Goal: Use online tool/utility: Utilize a website feature to perform a specific function

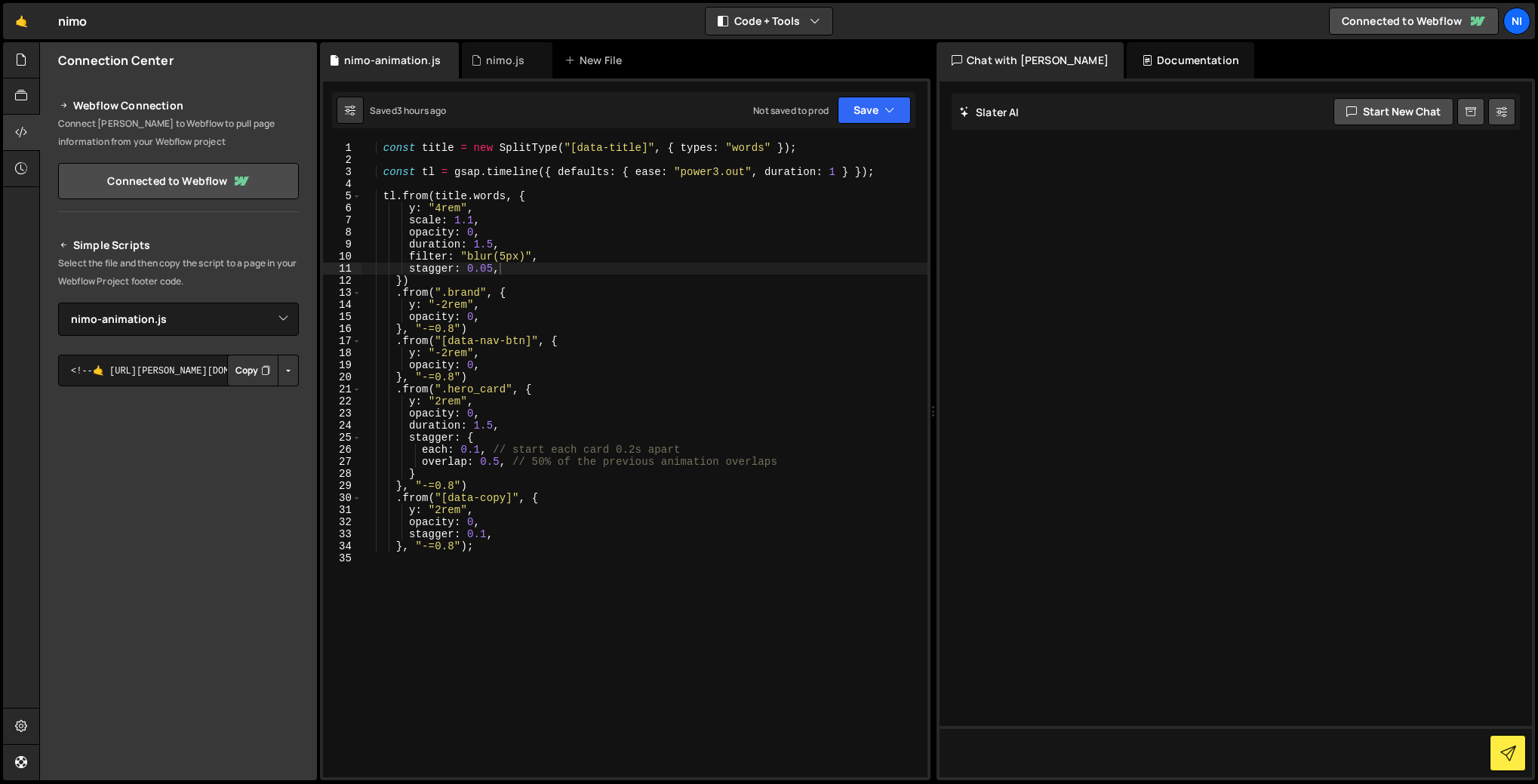
select select "46744"
click at [489, 427] on div "const title = new SplitType ( "[data-title]" , { types : "words" }) ; const tl …" at bounding box center [644, 471] width 567 height 659
click at [496, 425] on div "const title = new SplitType ( "[data-title]" , { types : "words" }) ; const tl …" at bounding box center [644, 471] width 567 height 659
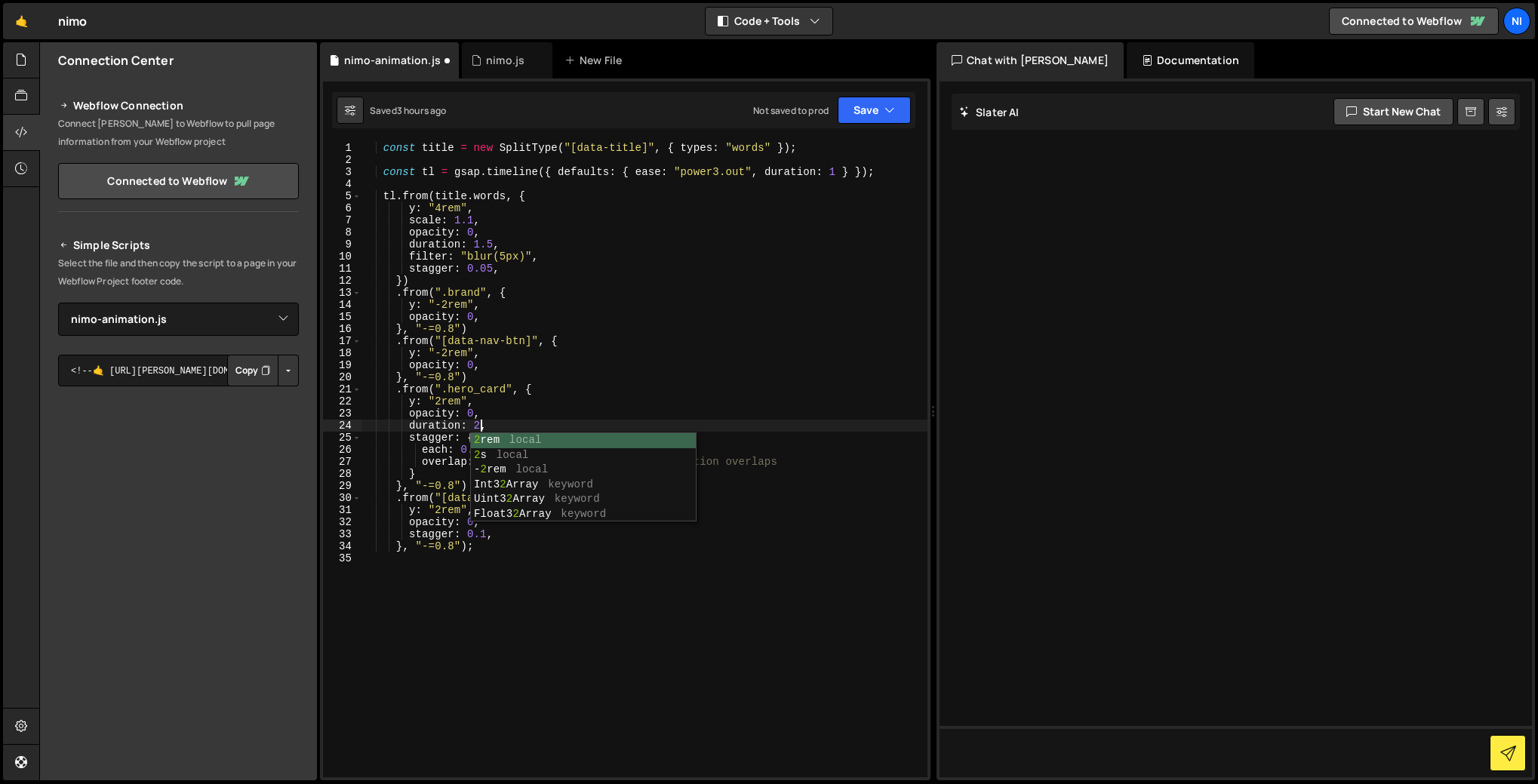
click at [570, 419] on div "const title = new SplitType ( "[data-title]" , { types : "words" }) ; const tl …" at bounding box center [644, 471] width 567 height 659
click at [499, 463] on div "const title = new SplitType ( "[data-title]" , { types : "words" }) ; const tl …" at bounding box center [644, 471] width 567 height 659
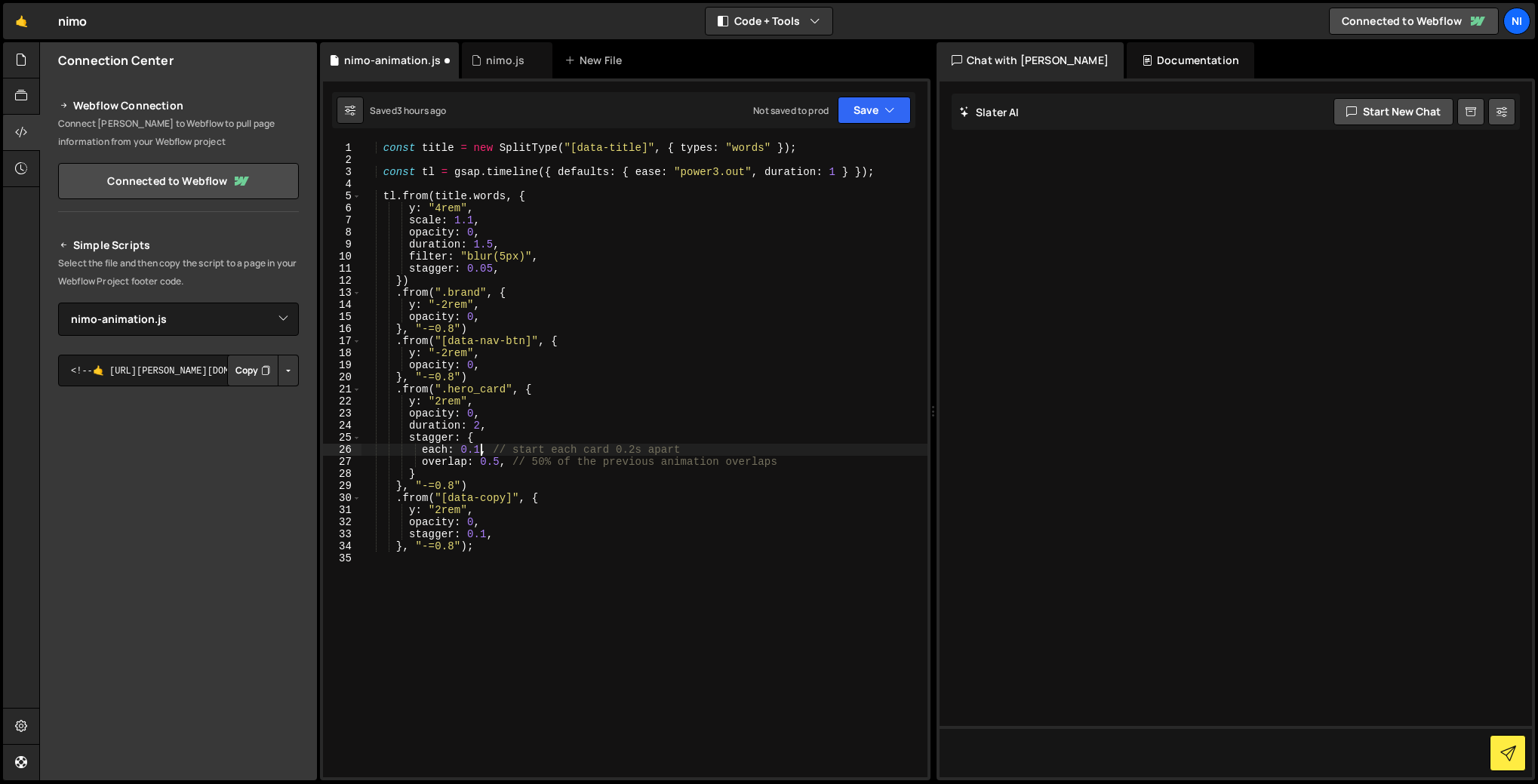
click at [479, 448] on div "const title = new SplitType ( "[data-title]" , { types : "words" }) ; const tl …" at bounding box center [644, 471] width 567 height 659
click at [552, 414] on div "const title = new SplitType ( "[data-title]" , { types : "words" }) ; const tl …" at bounding box center [644, 471] width 567 height 659
click at [456, 543] on div "const title = new SplitType ( "[data-title]" , { types : "words" }) ; const tl …" at bounding box center [644, 471] width 567 height 659
click at [455, 483] on div "const title = new SplitType ( "[data-title]" , { types : "words" }) ; const tl …" at bounding box center [644, 471] width 567 height 659
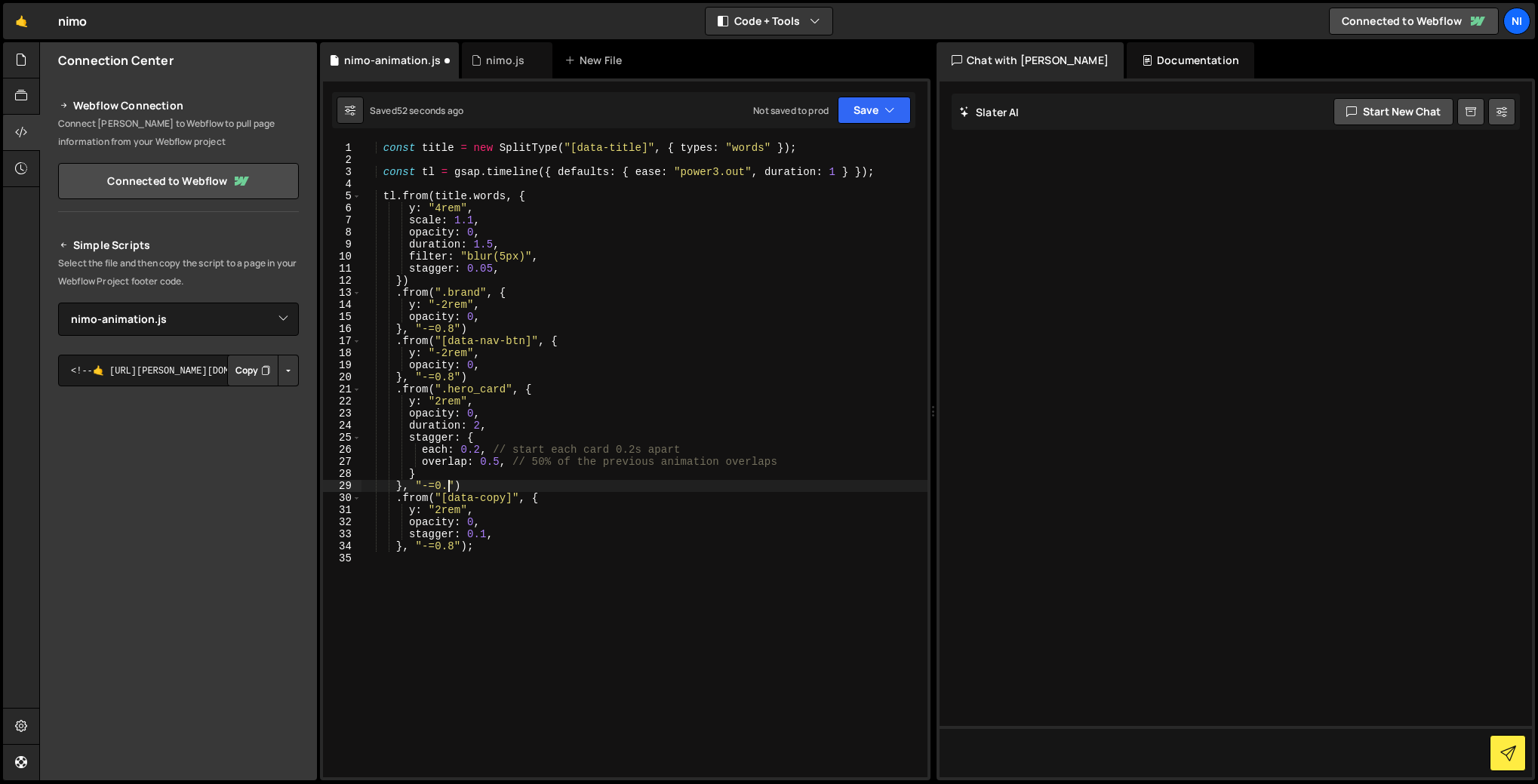
scroll to position [0, 5]
click at [478, 486] on div "const title = new SplitType ( "[data-title]" , { types : "words" }) ; const tl …" at bounding box center [644, 471] width 567 height 659
click at [456, 549] on div "const title = new SplitType ( "[data-title]" , { types : "words" }) ; const tl …" at bounding box center [644, 471] width 567 height 659
click at [488, 547] on div "const title = new SplitType ( "[data-title]" , { types : "words" }) ; const tl …" at bounding box center [644, 471] width 567 height 659
click at [445, 546] on div "const title = new SplitType ( "[data-title]" , { types : "words" }) ; const tl …" at bounding box center [644, 471] width 567 height 659
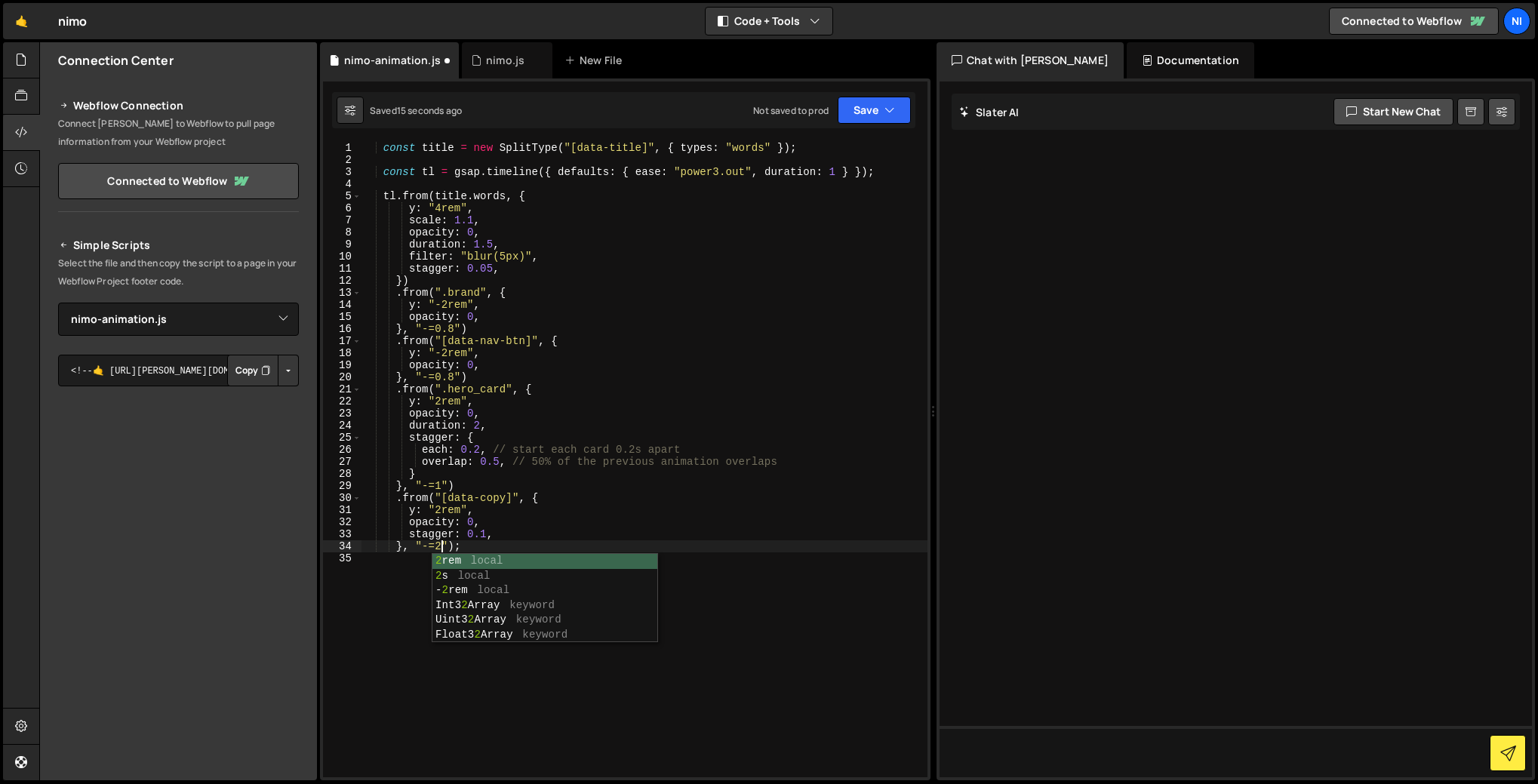
click at [515, 510] on div "const title = new SplitType ( "[data-title]" , { types : "words" }) ; const tl …" at bounding box center [644, 471] width 567 height 659
type textarea "y: "2rem","
click at [476, 62] on icon at bounding box center [477, 60] width 11 height 15
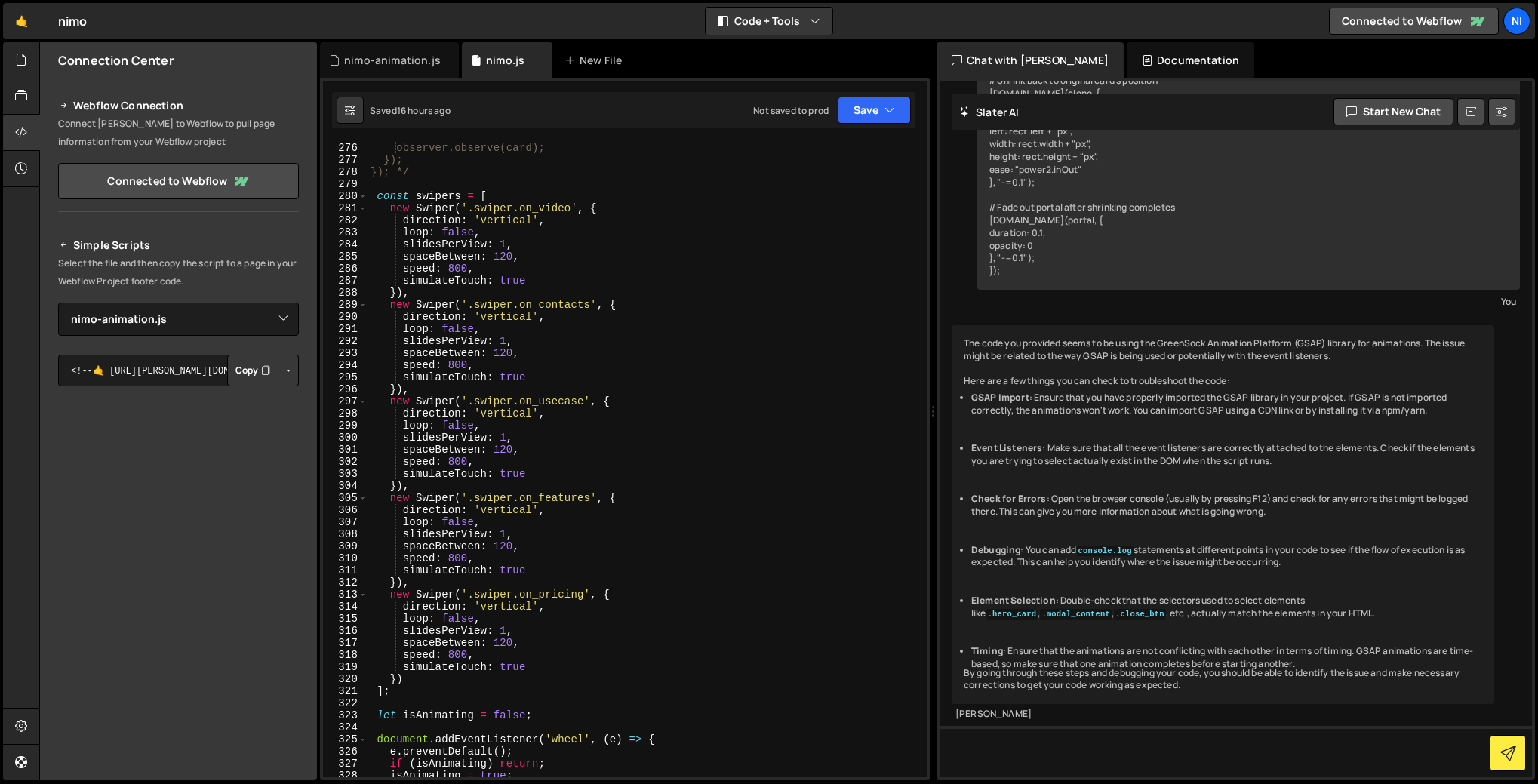
scroll to position [3239, 0]
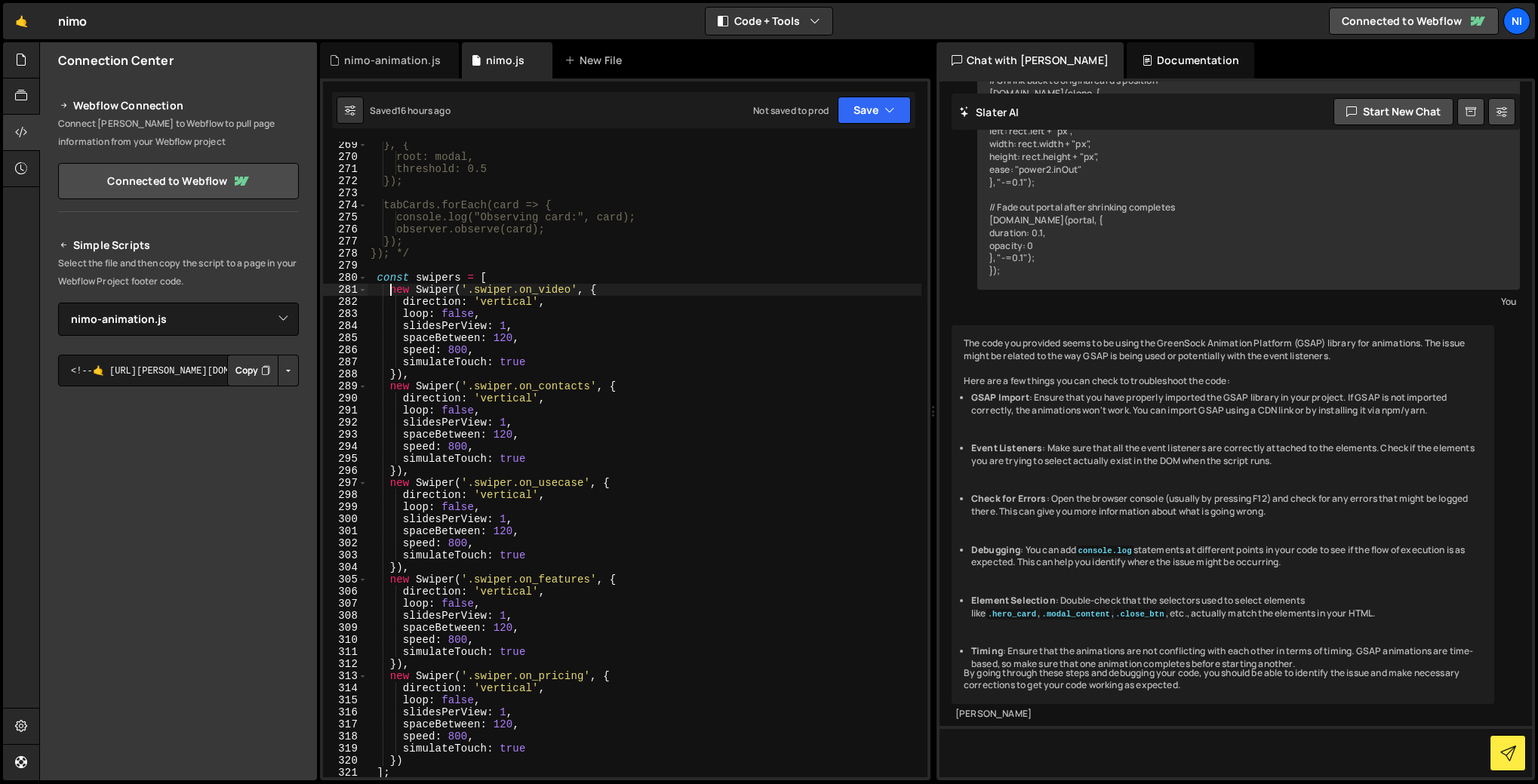
click at [391, 293] on div "}, { root: modal, threshold: 0.5 }); tabCards.forEach(card => { console.log("Ob…" at bounding box center [645, 468] width 554 height 659
type textarea "new Swiper('.swiper.on_video', {"
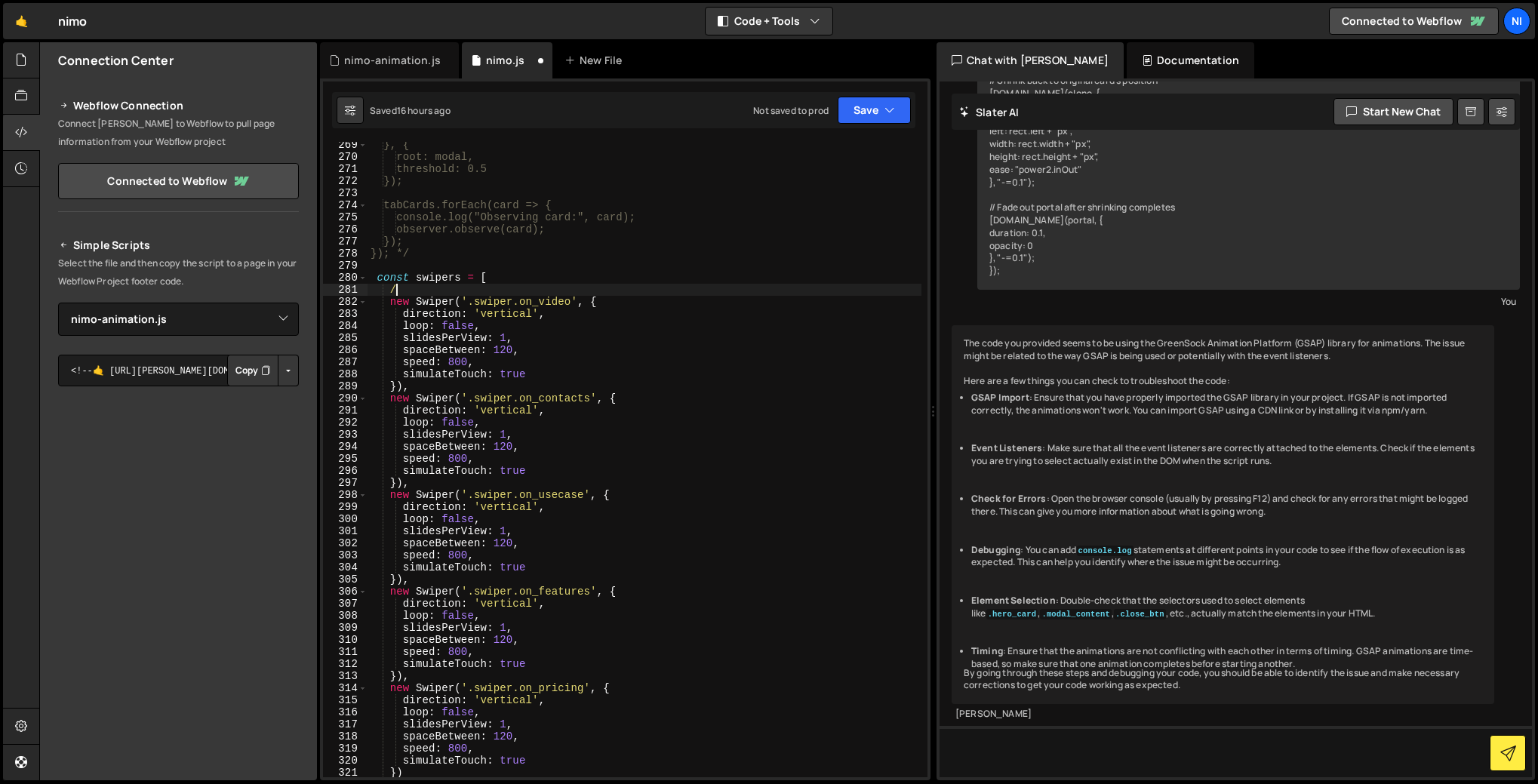
scroll to position [0, 2]
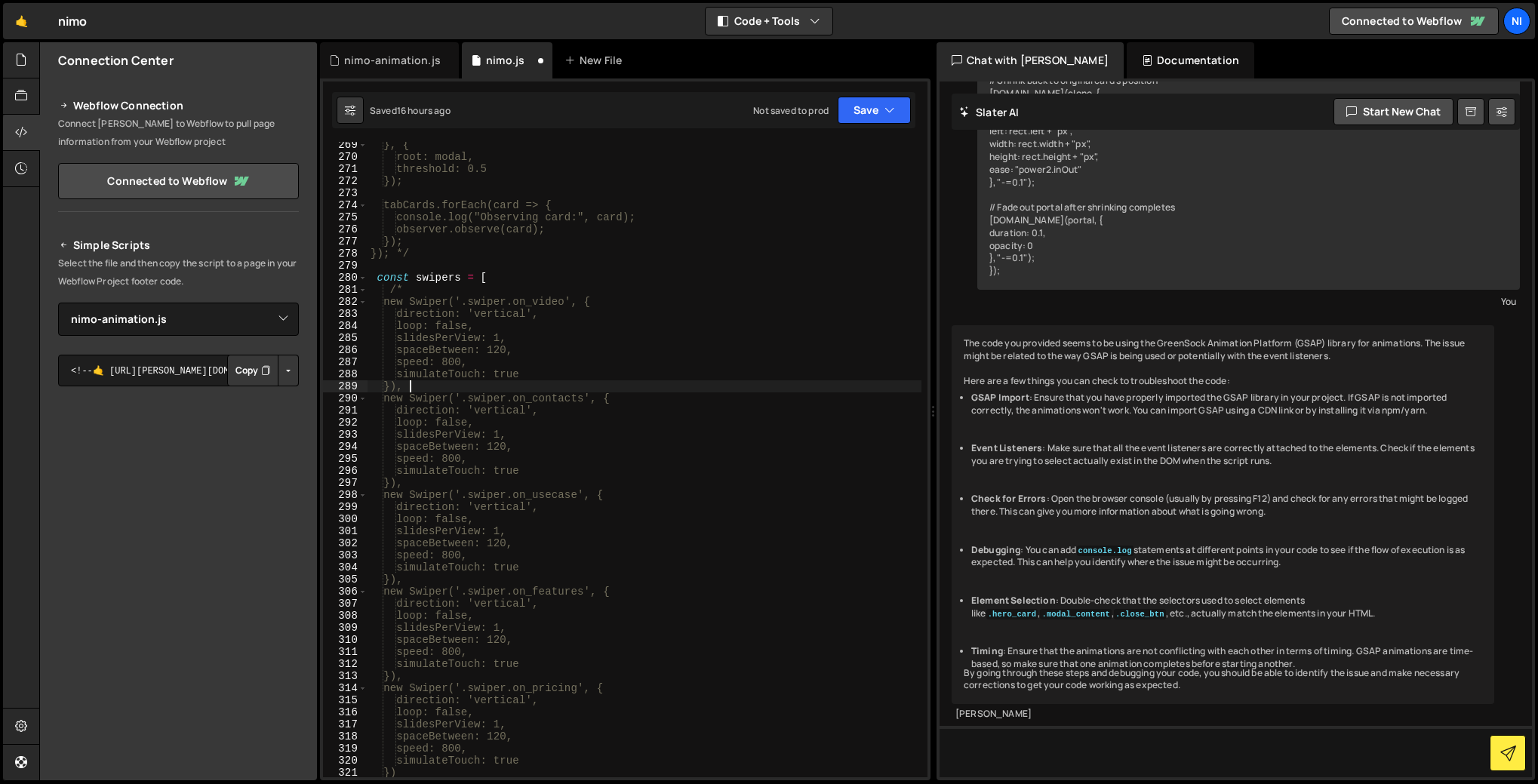
click at [429, 384] on div "}, { root: modal, threshold: 0.5 }); tabCards.forEach(card => { console.log("Ob…" at bounding box center [645, 468] width 554 height 659
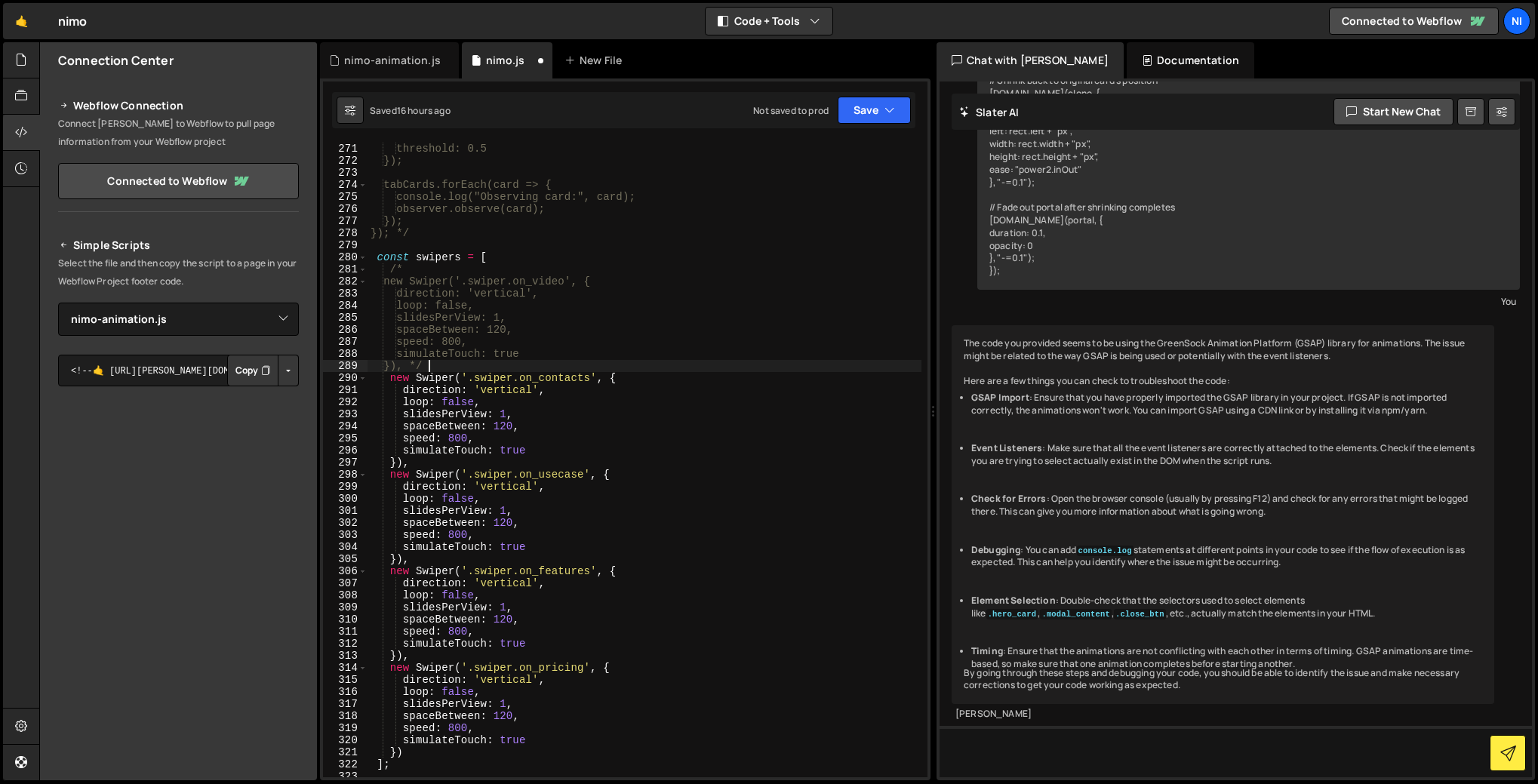
scroll to position [3300, 0]
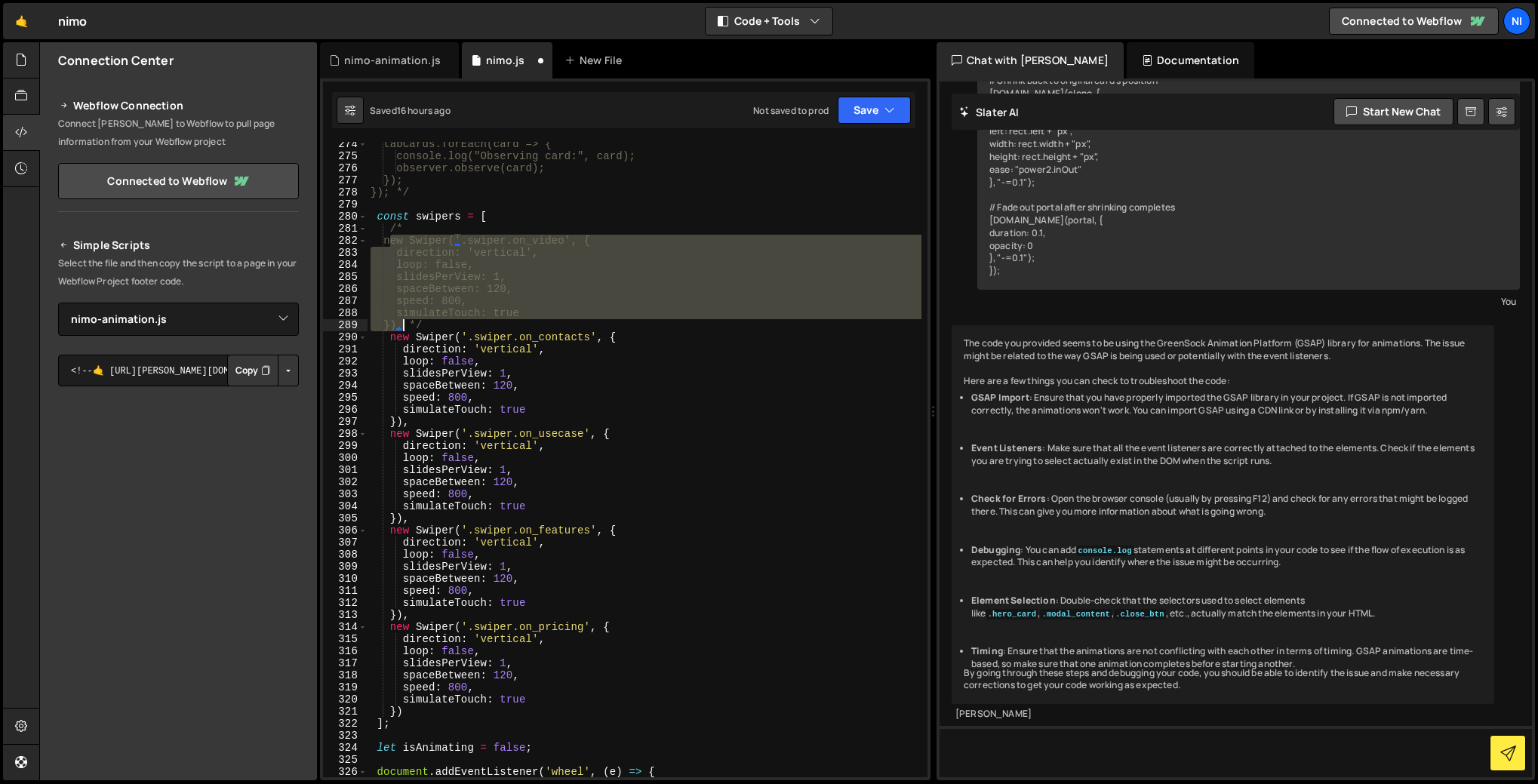
drag, startPoint x: 393, startPoint y: 243, endPoint x: 406, endPoint y: 324, distance: 82.0
click at [406, 324] on div "tabCards.forEach(card => { console.log("Observing card:", card); observer.obser…" at bounding box center [645, 467] width 554 height 659
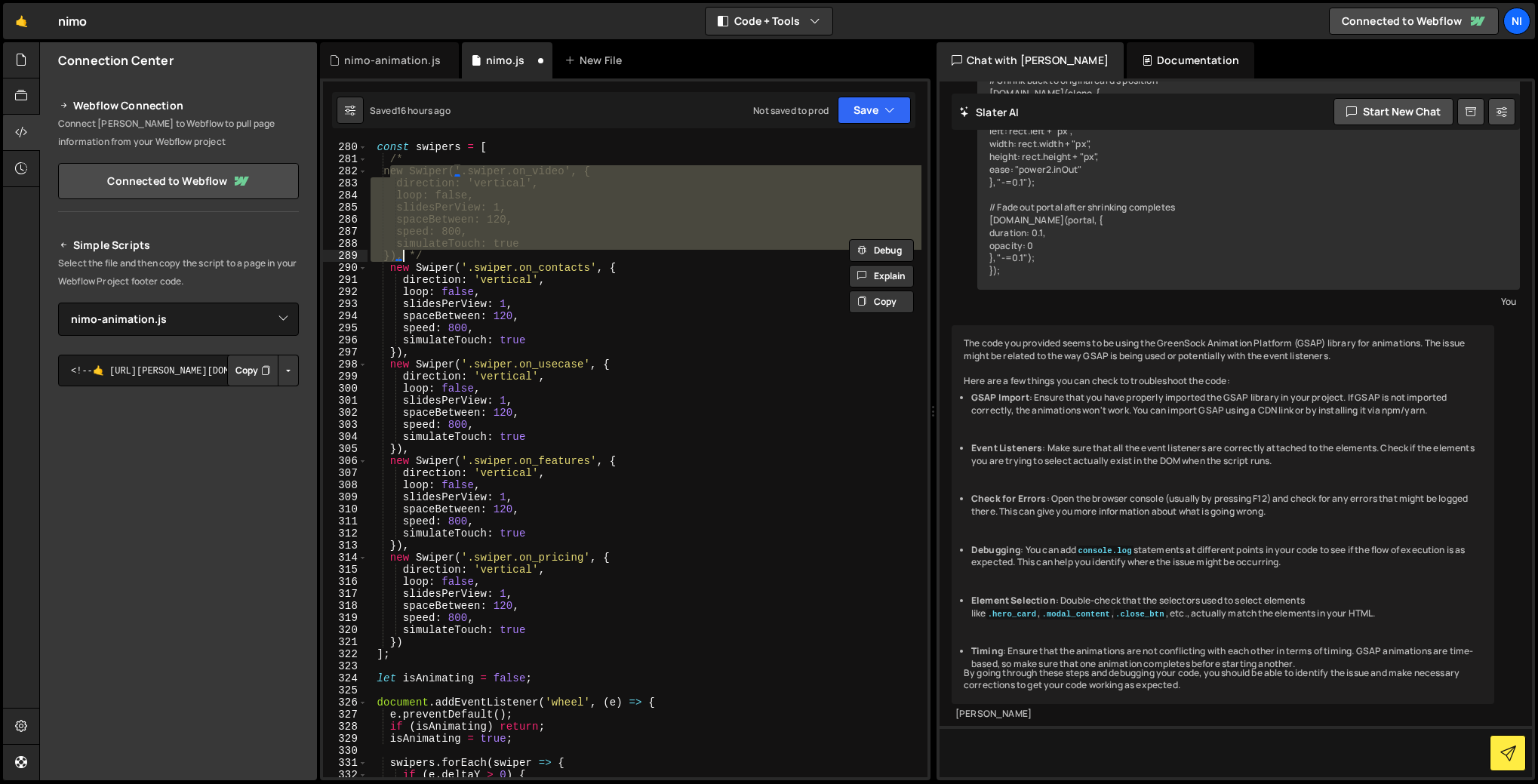
scroll to position [3345, 0]
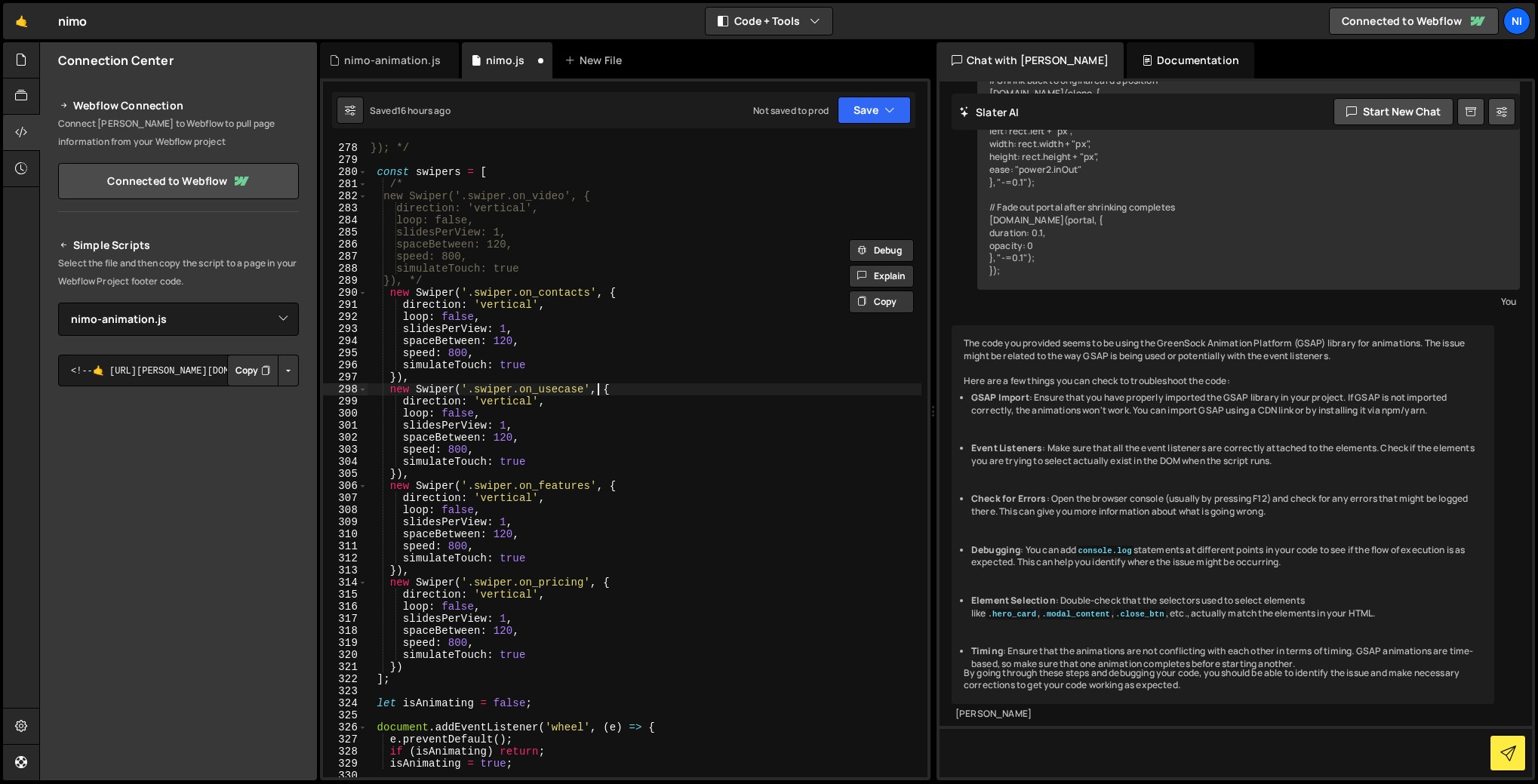
click at [600, 388] on div "}); */ const swipers = [ /* new Swiper('.swiper.on_video', { direction: 'vertic…" at bounding box center [645, 471] width 554 height 659
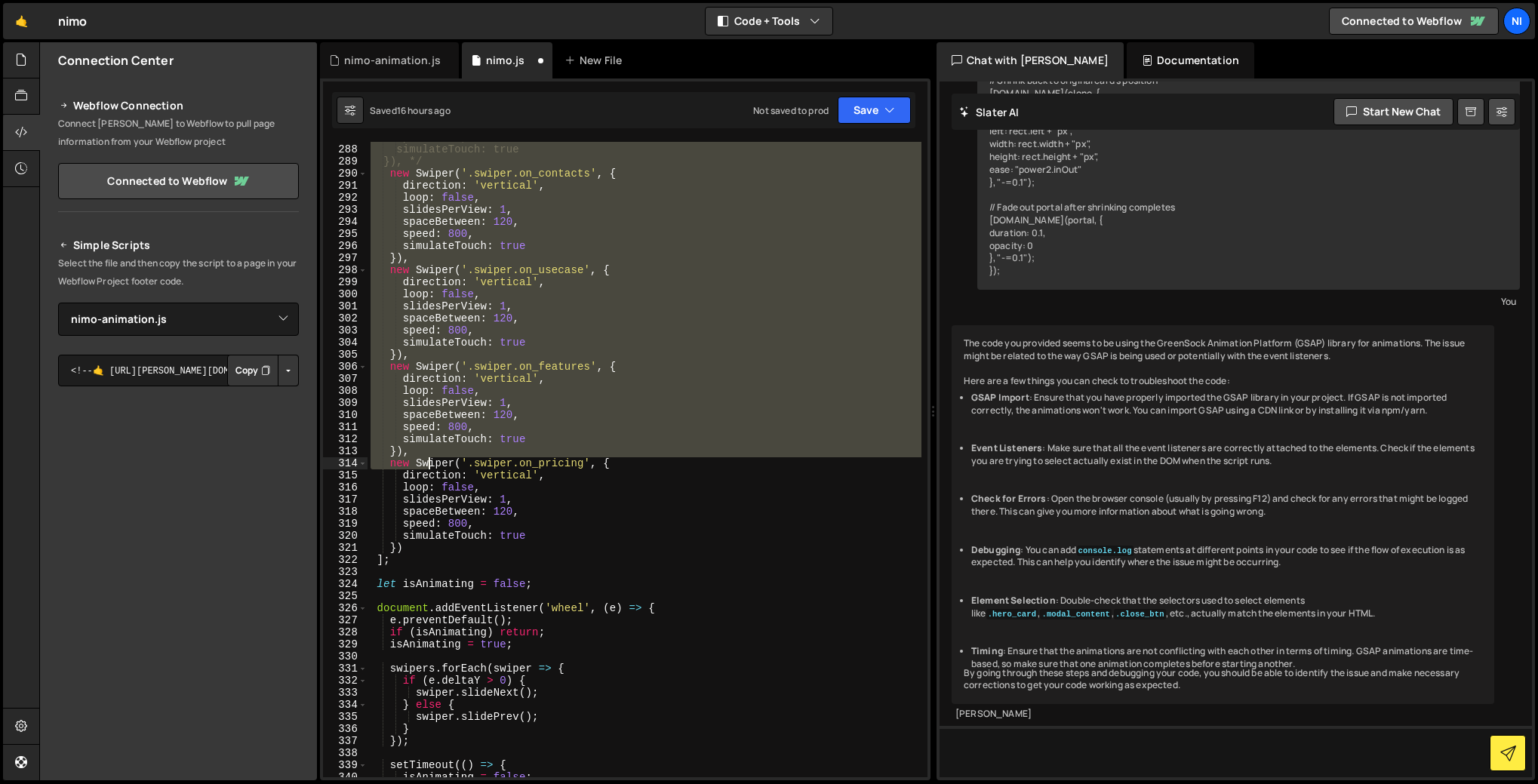
scroll to position [3692, 0]
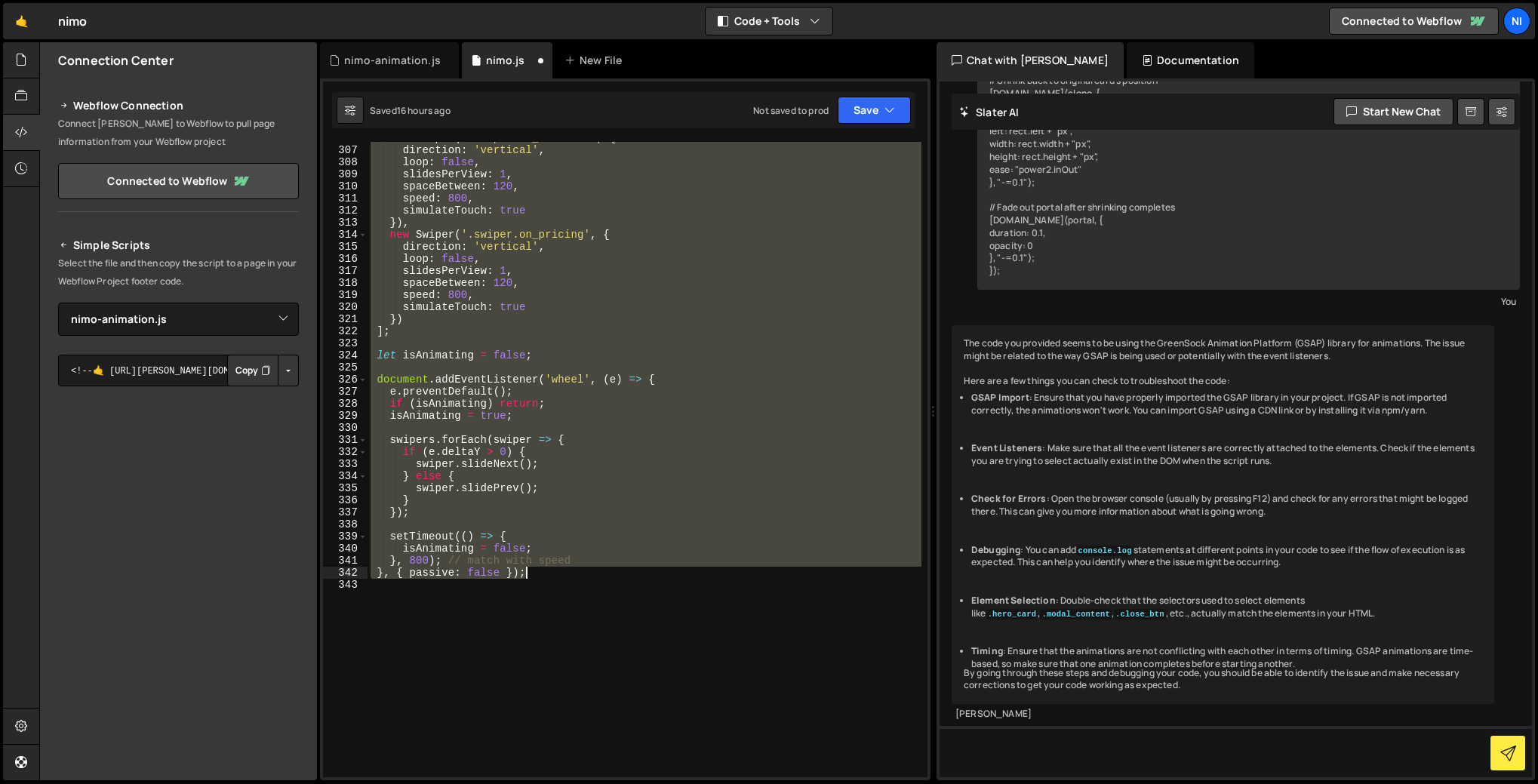
drag, startPoint x: 376, startPoint y: 250, endPoint x: 544, endPoint y: 573, distance: 364.1
click at [544, 573] on div "new Swiper ( '.swiper.on_features' , { direction : 'vertical' , loop : false , …" at bounding box center [645, 461] width 554 height 659
click at [586, 461] on div "new Swiper ( '.swiper.on_features' , { direction : 'vertical' , loop : false , …" at bounding box center [645, 459] width 554 height 636
type textarea "swiper.slideNext();"
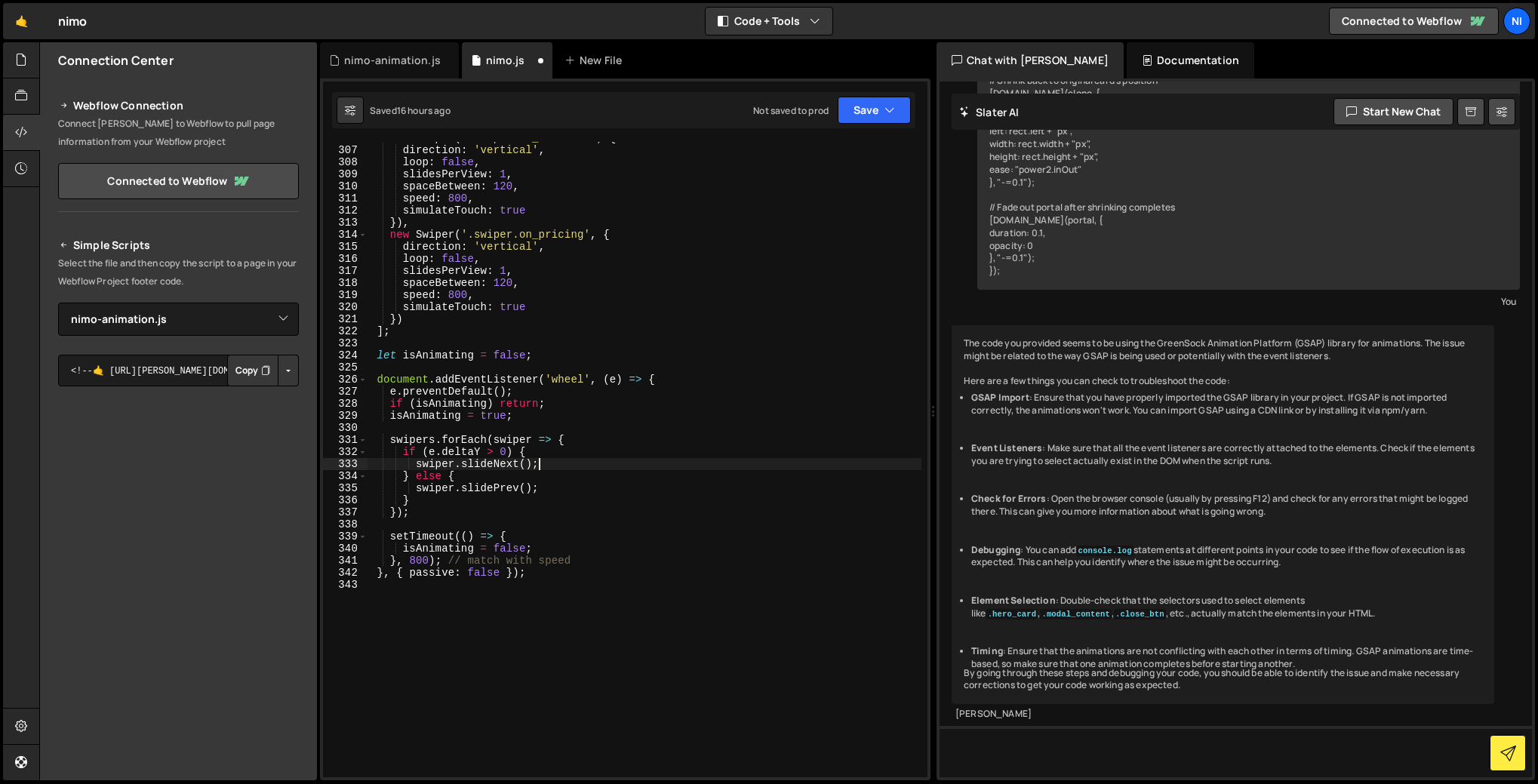
click at [529, 582] on div "new Swiper ( '.swiper.on_features' , { direction : 'vertical' , loop : false , …" at bounding box center [645, 461] width 554 height 659
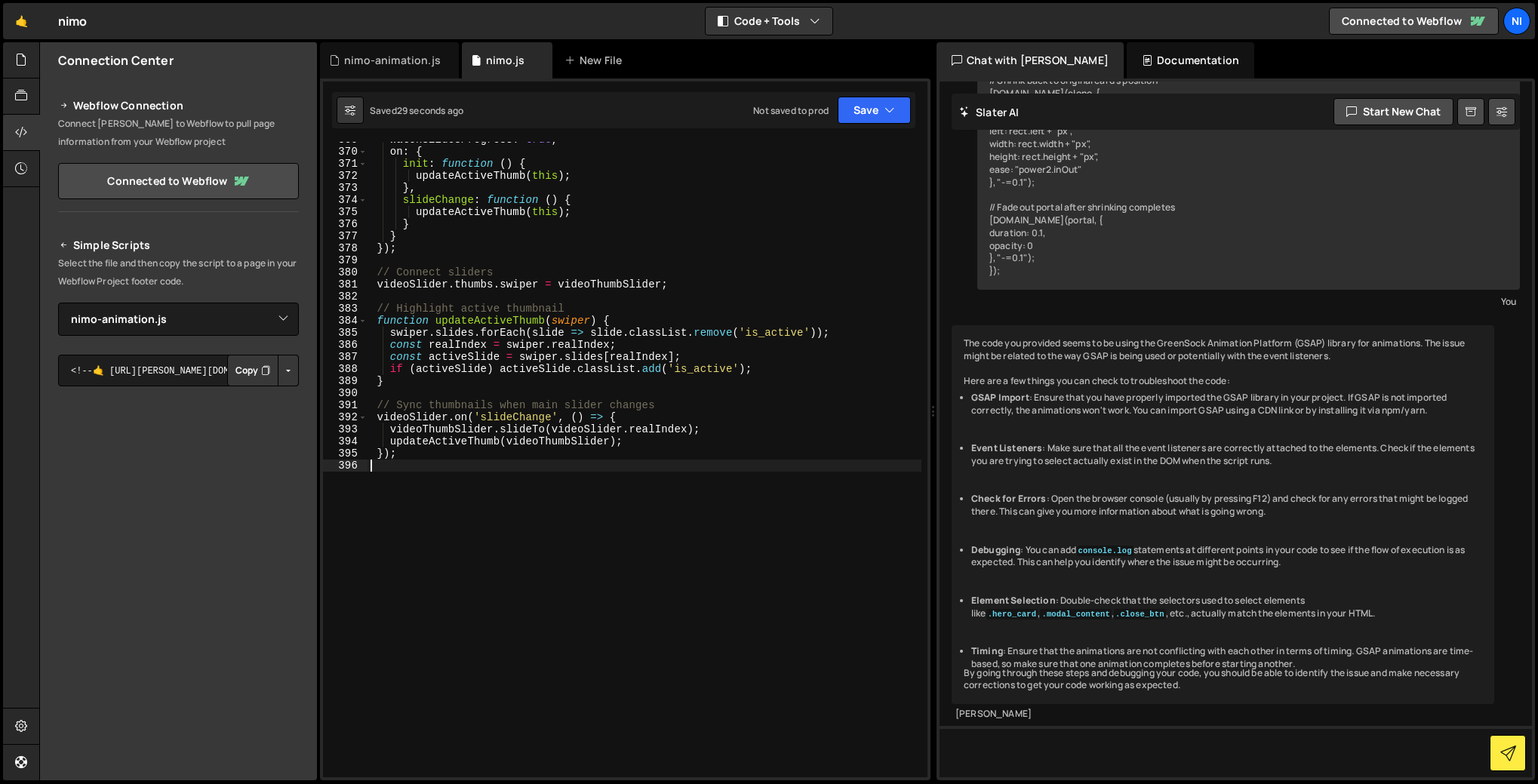
scroll to position [4230, 0]
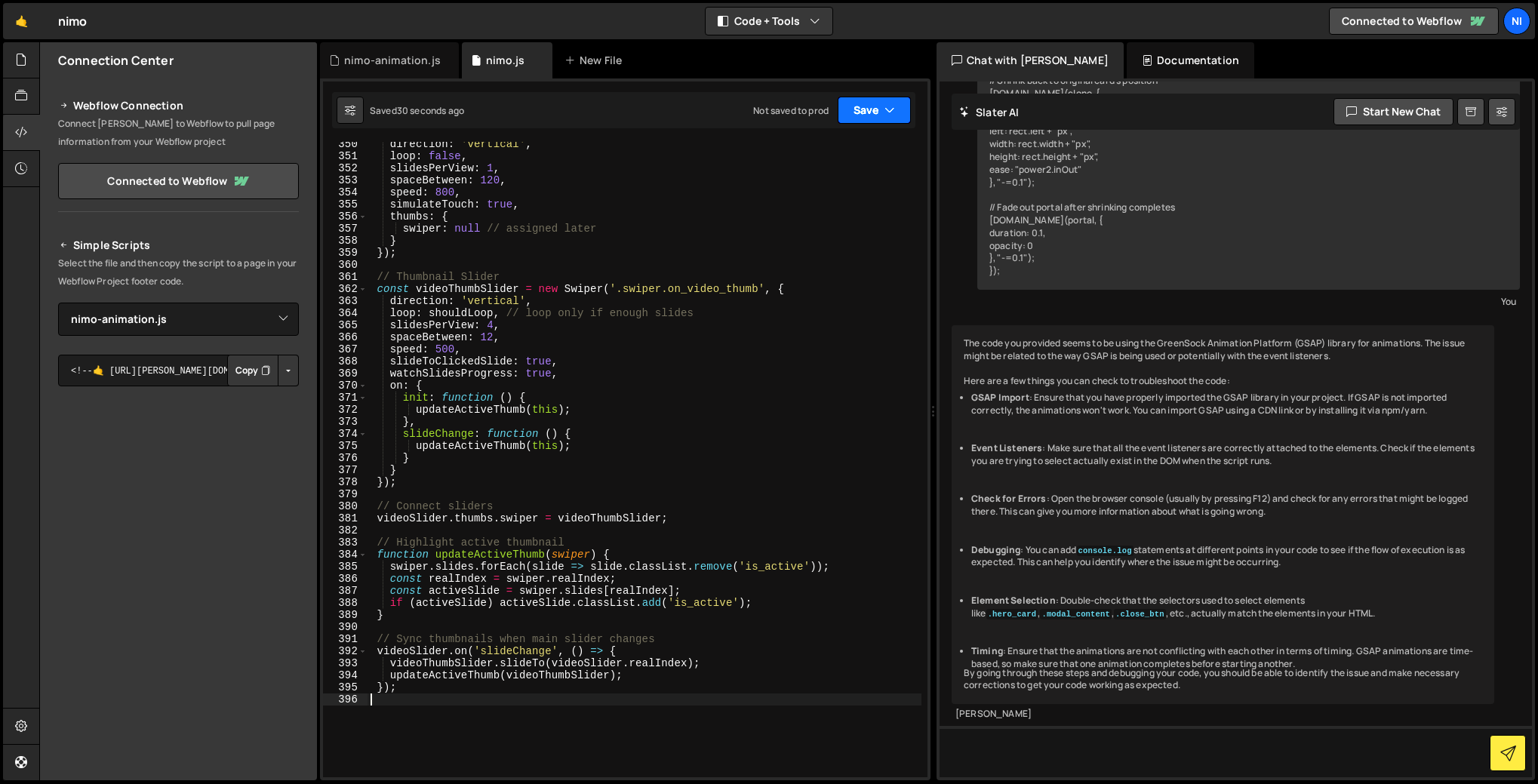
click at [885, 103] on icon "button" at bounding box center [890, 110] width 11 height 15
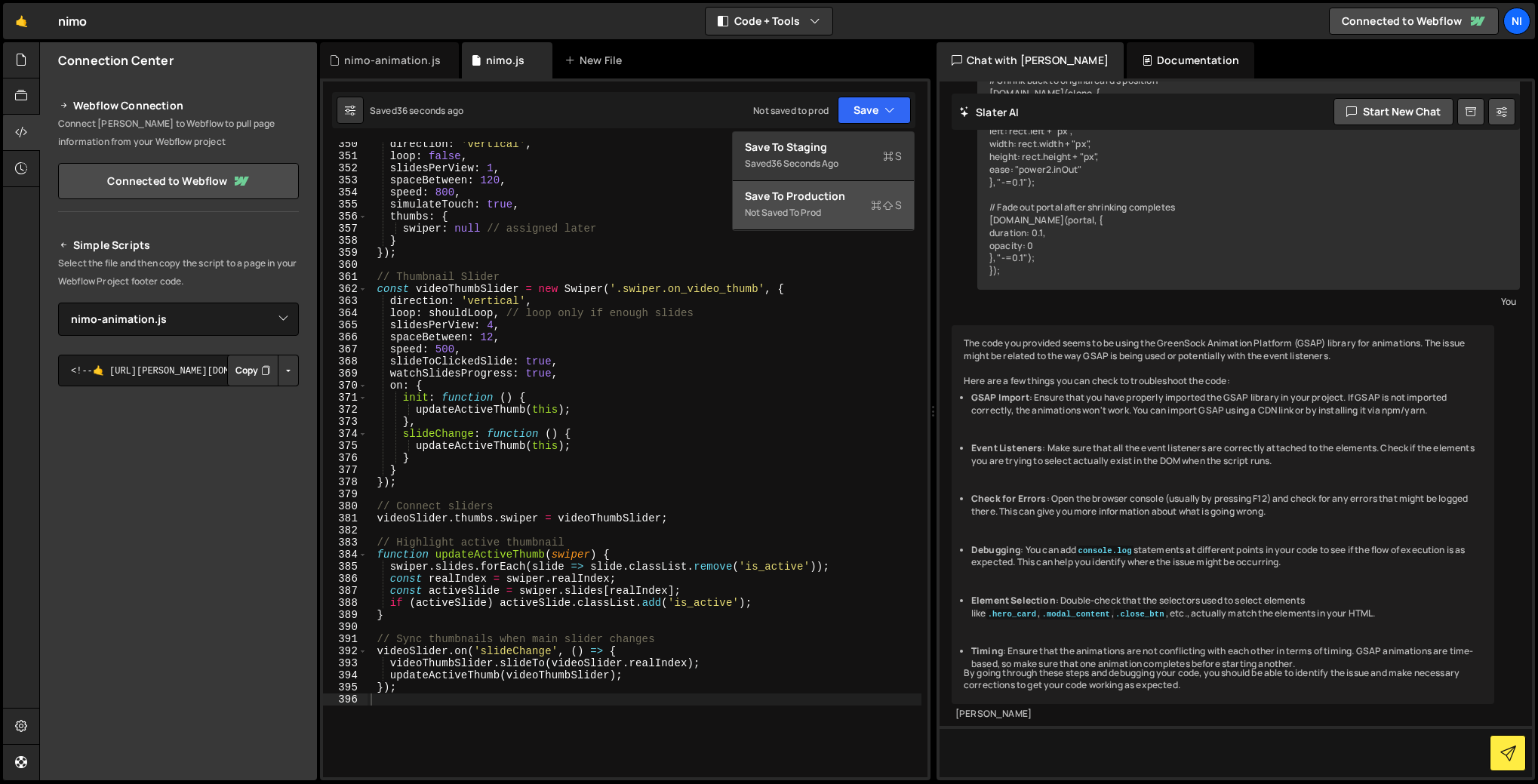
click at [831, 198] on div "Save to Production S" at bounding box center [823, 196] width 157 height 15
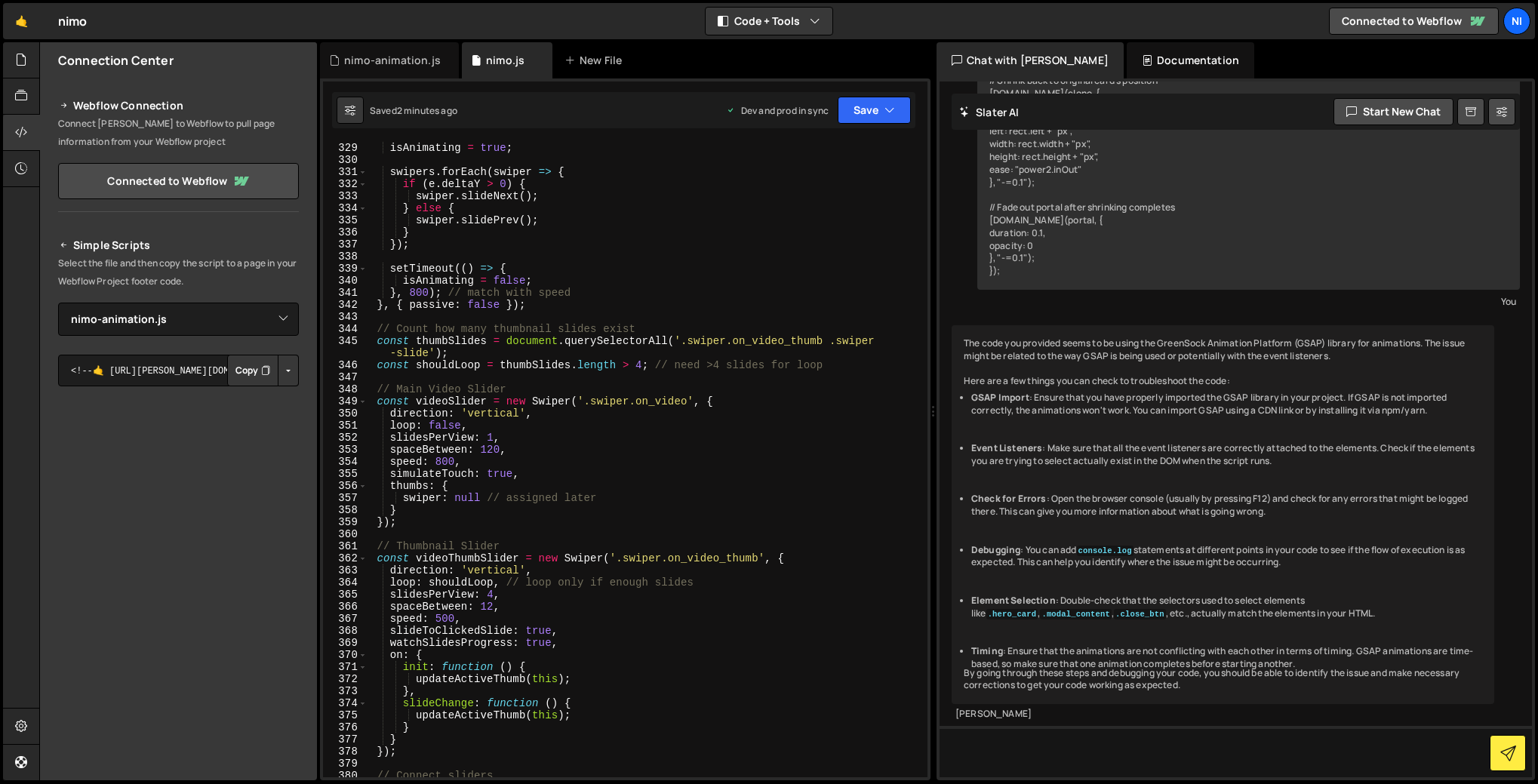
scroll to position [3945, 0]
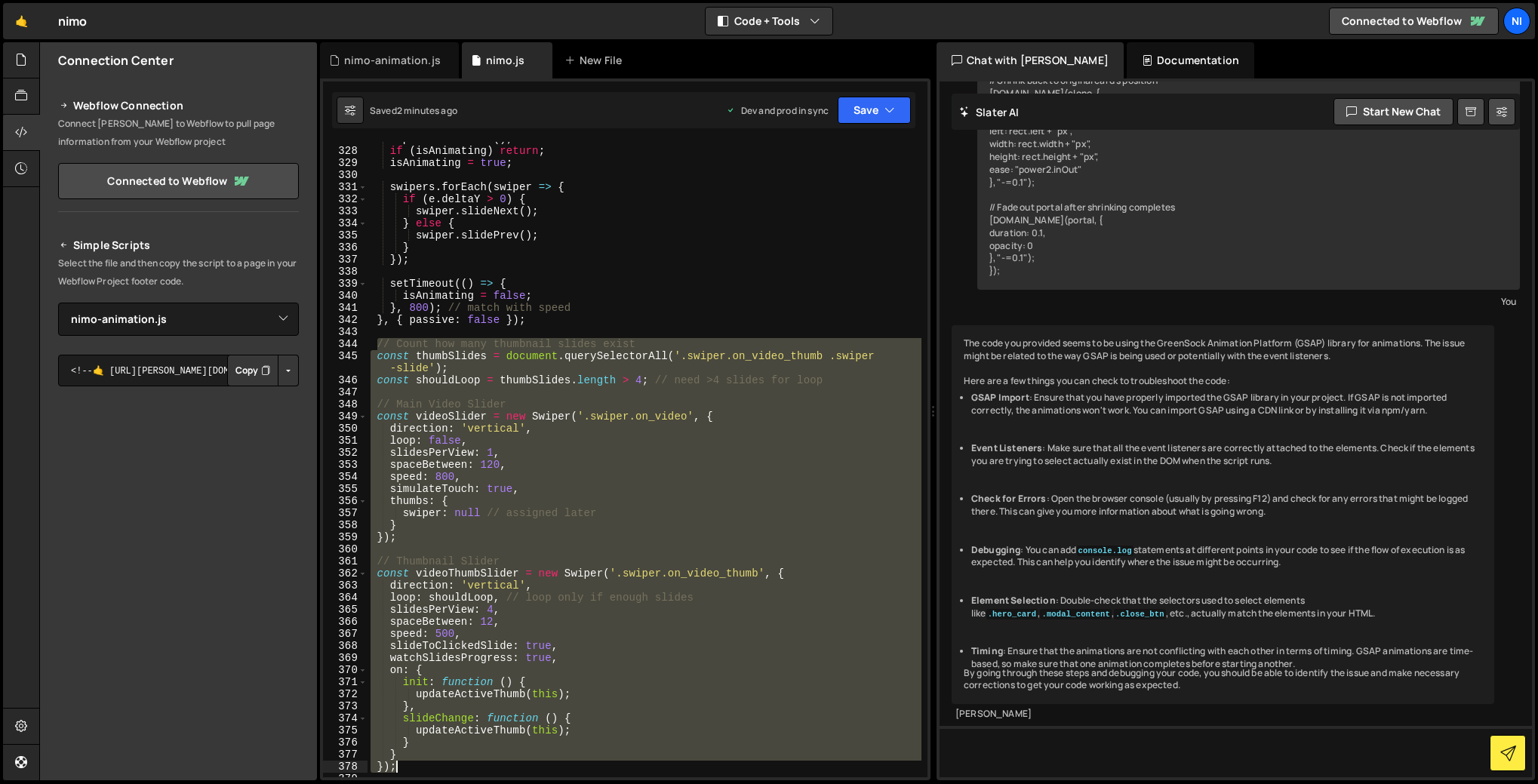
drag, startPoint x: 378, startPoint y: 343, endPoint x: 423, endPoint y: 769, distance: 428.4
click at [423, 769] on div "e . preventDefault ( ) ; if ( isAnimating ) return ; isAnimating = true ; swipe…" at bounding box center [645, 462] width 554 height 659
type textarea "} });"
click at [492, 543] on div "e . preventDefault ( ) ; if ( isAnimating ) return ; isAnimating = true ; swipe…" at bounding box center [645, 459] width 554 height 636
drag, startPoint x: 378, startPoint y: 345, endPoint x: 423, endPoint y: 772, distance: 429.4
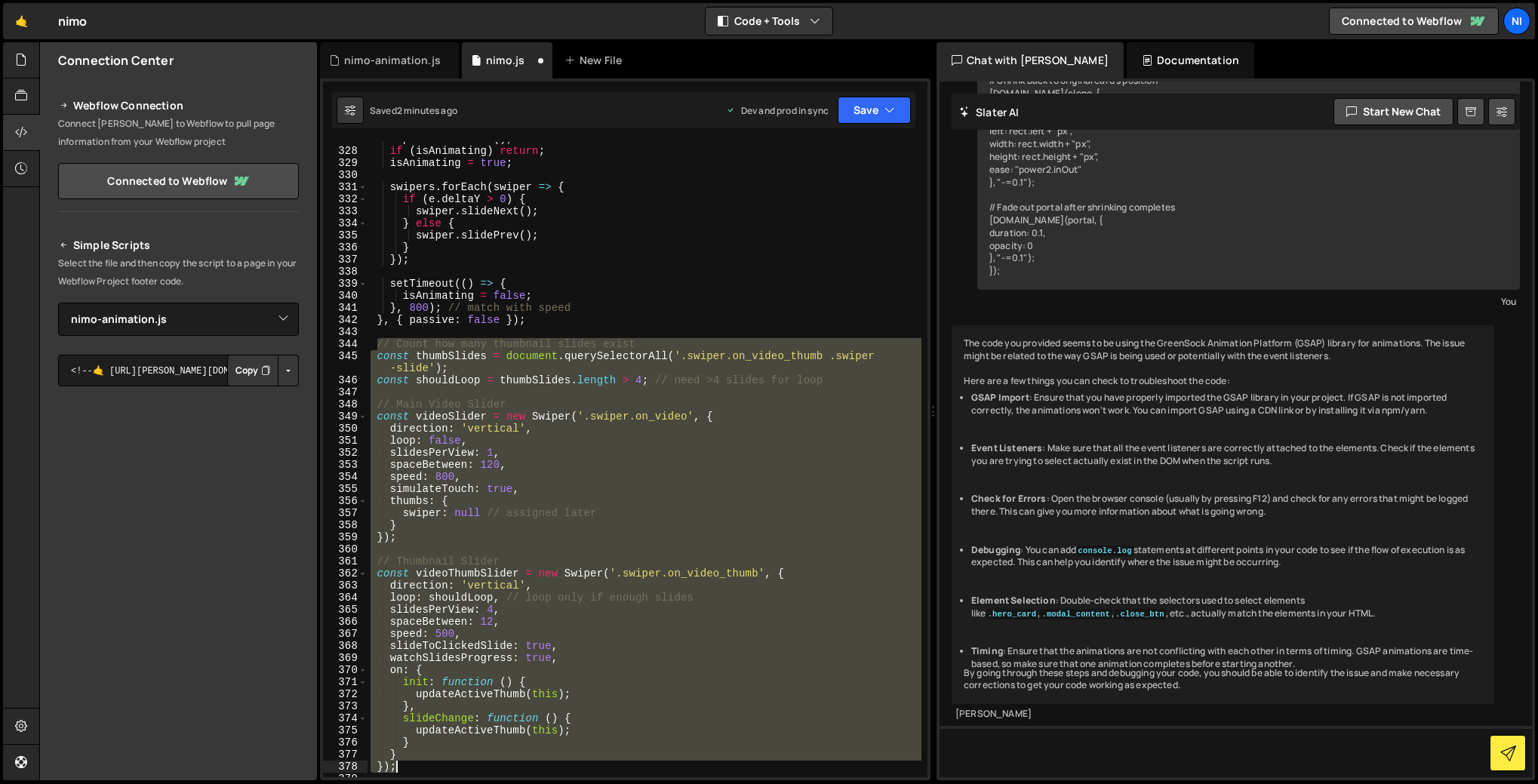
click at [423, 772] on div "e . preventDefault ( ) ; if ( isAnimating ) return ; isAnimating = true ; swipe…" at bounding box center [645, 462] width 554 height 659
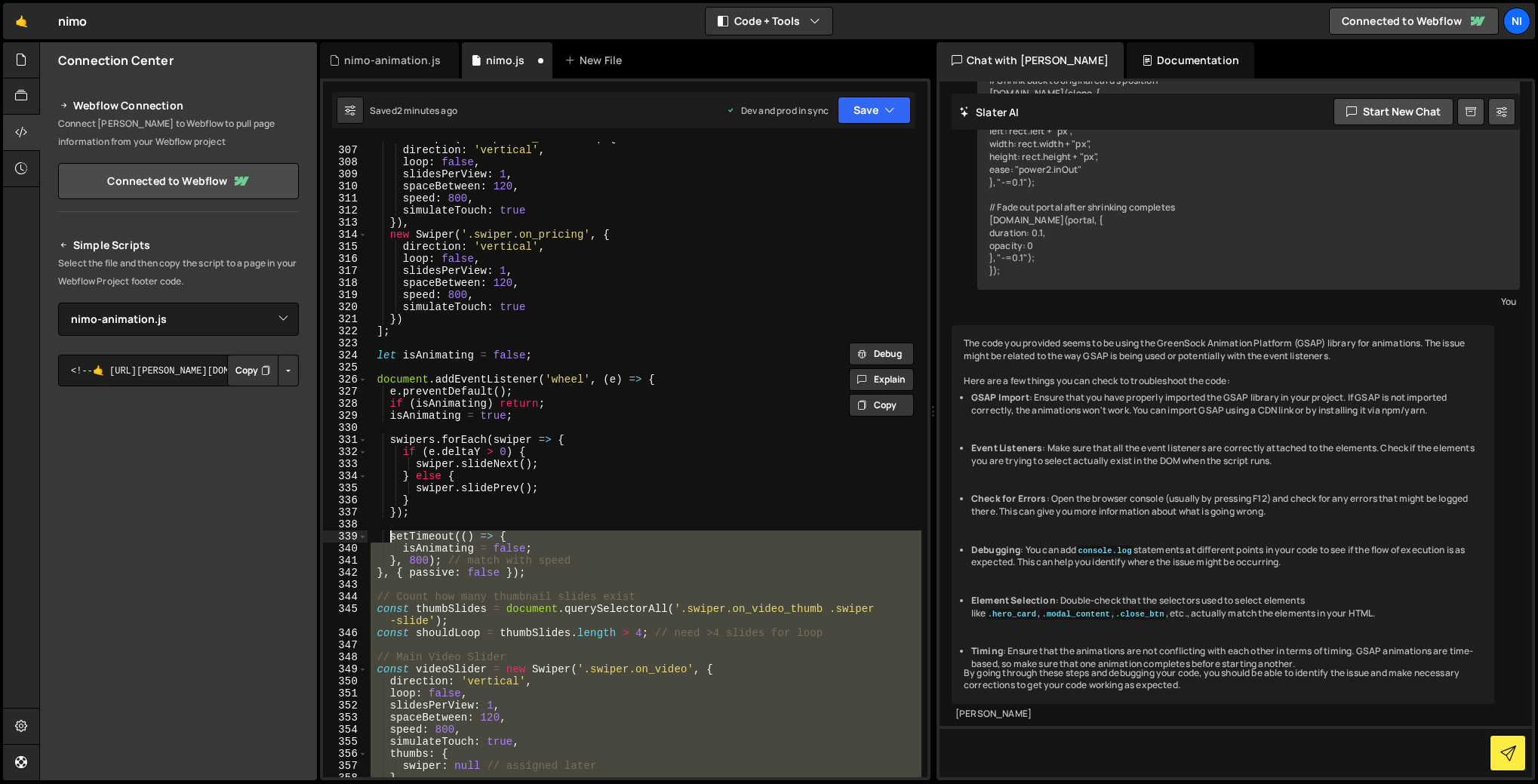
scroll to position [3823, 0]
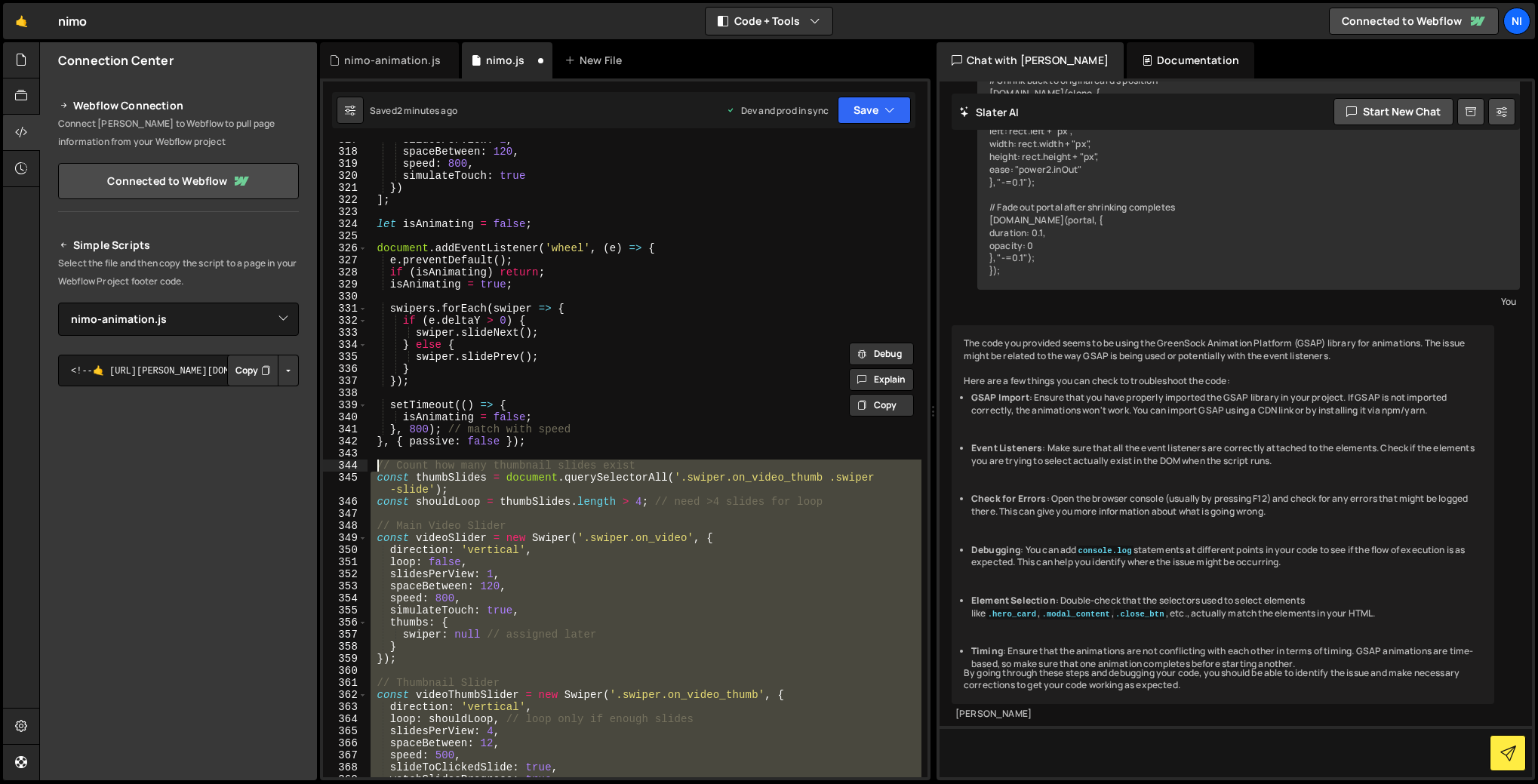
drag, startPoint x: 404, startPoint y: 652, endPoint x: 377, endPoint y: 466, distance: 187.9
click at [377, 466] on div "slidesPerView : 1 , spaceBetween : 120 , speed : 800 , simulateTouch : true }) …" at bounding box center [645, 463] width 554 height 659
type textarea "// Count how many thumbnail slides exist const thumbSlides = document.querySele…"
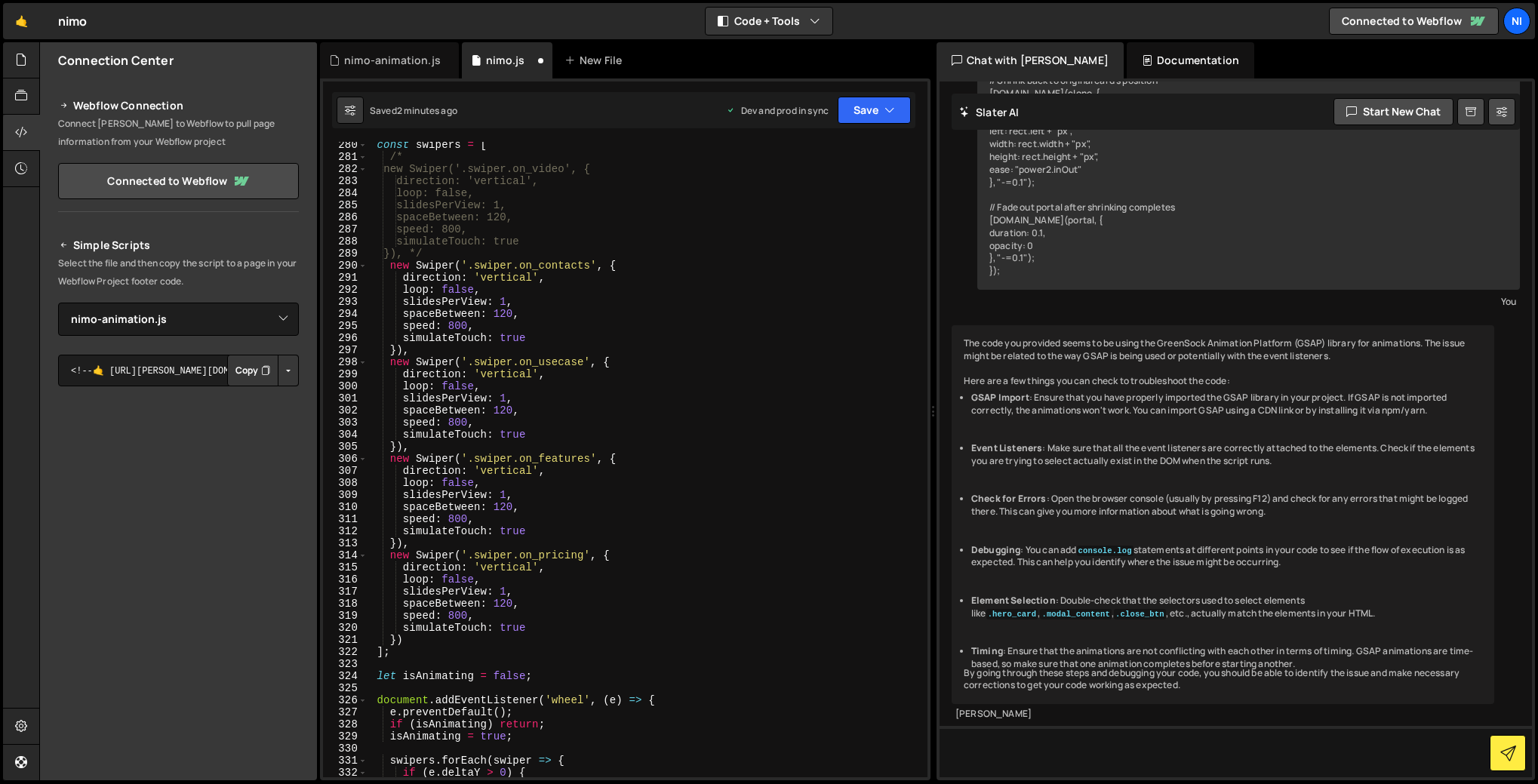
scroll to position [3288, 0]
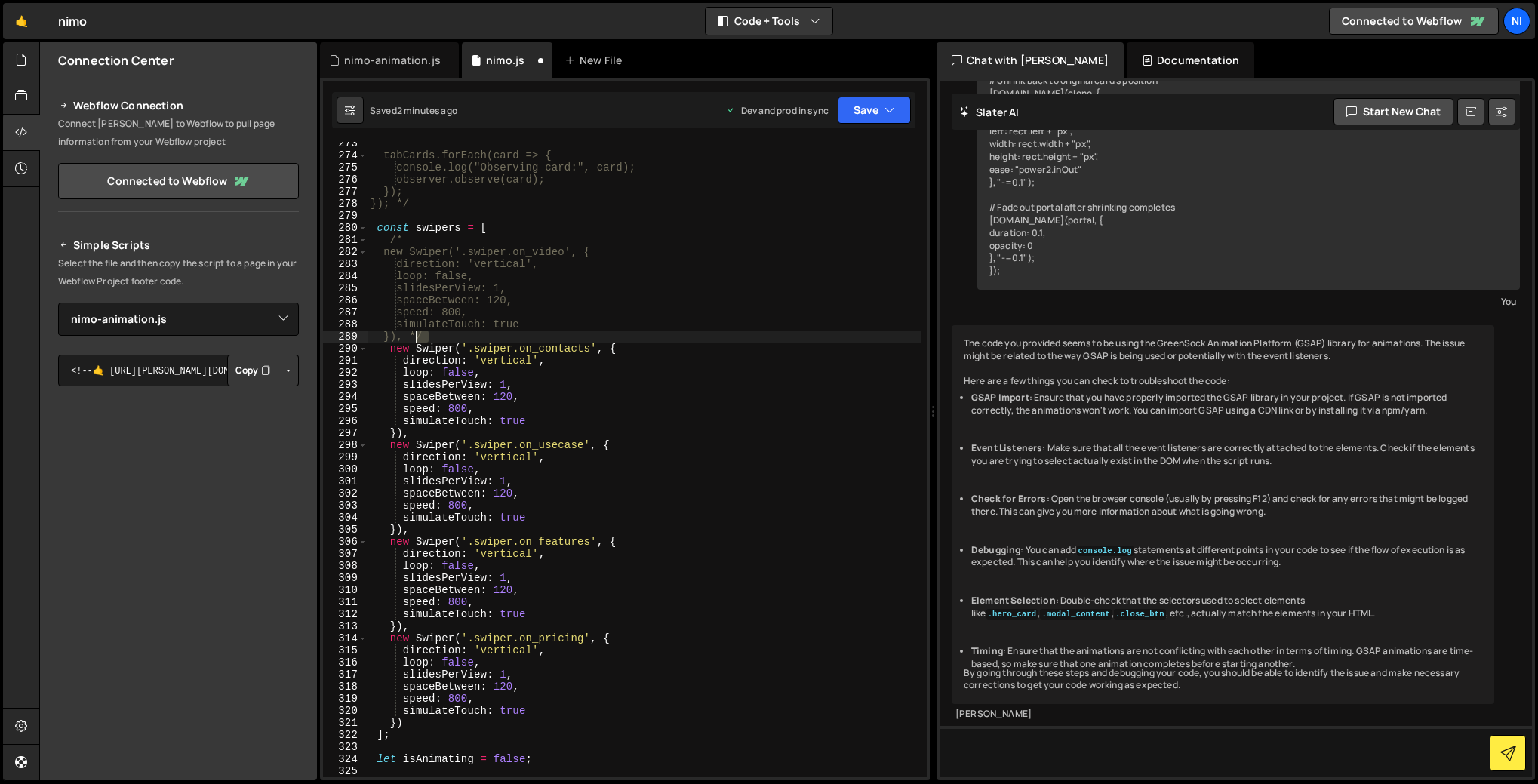
drag, startPoint x: 434, startPoint y: 336, endPoint x: 413, endPoint y: 336, distance: 21.0
click at [413, 336] on div "tabCards.forEach(card => { console.log("Observing card:", card); observer.obser…" at bounding box center [645, 467] width 554 height 659
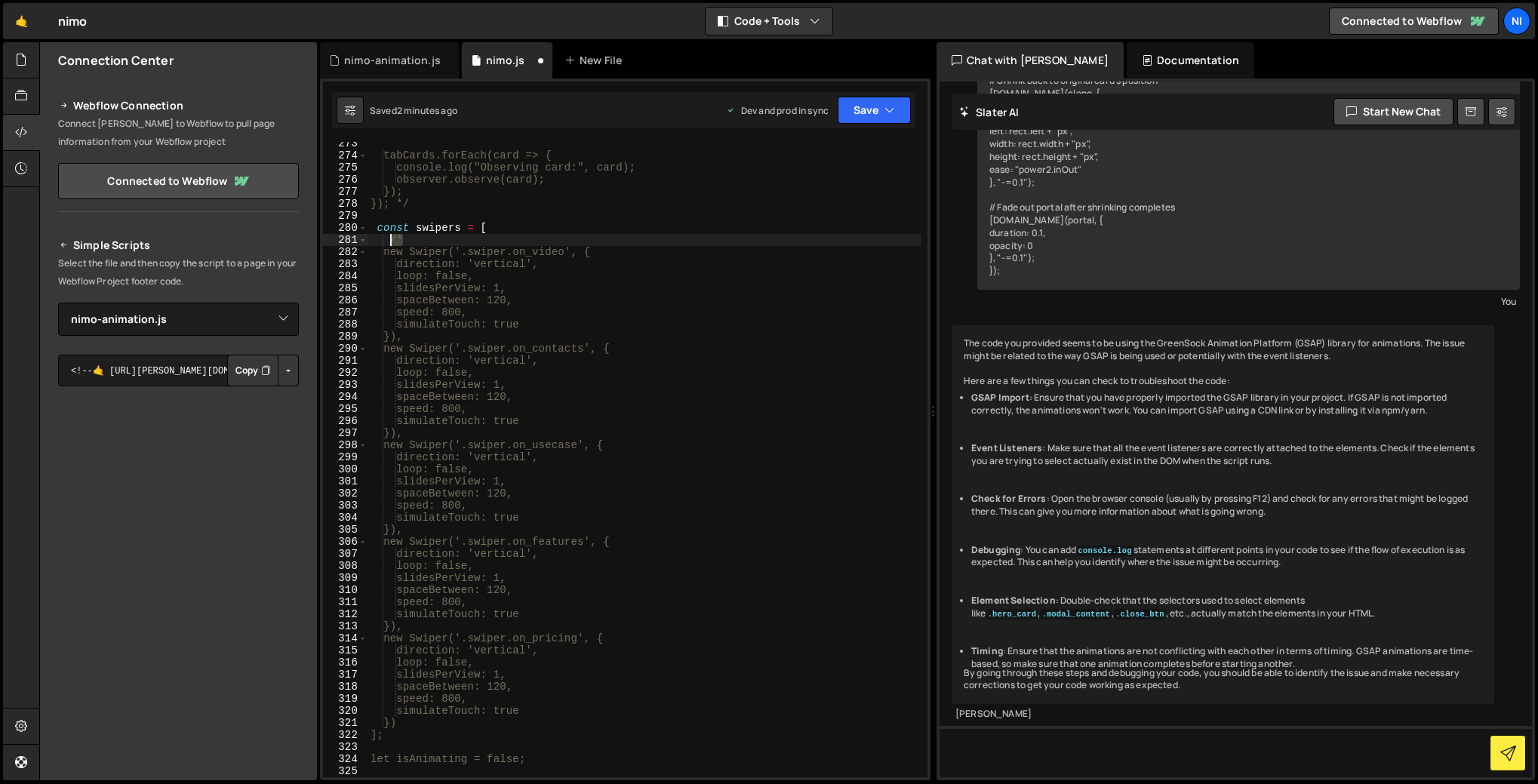
drag, startPoint x: 409, startPoint y: 241, endPoint x: 387, endPoint y: 241, distance: 22.0
click at [387, 241] on div "tabCards.forEach(card => { console.log("Observing card:", card); observer.obser…" at bounding box center [645, 467] width 554 height 659
type textarea "/*"
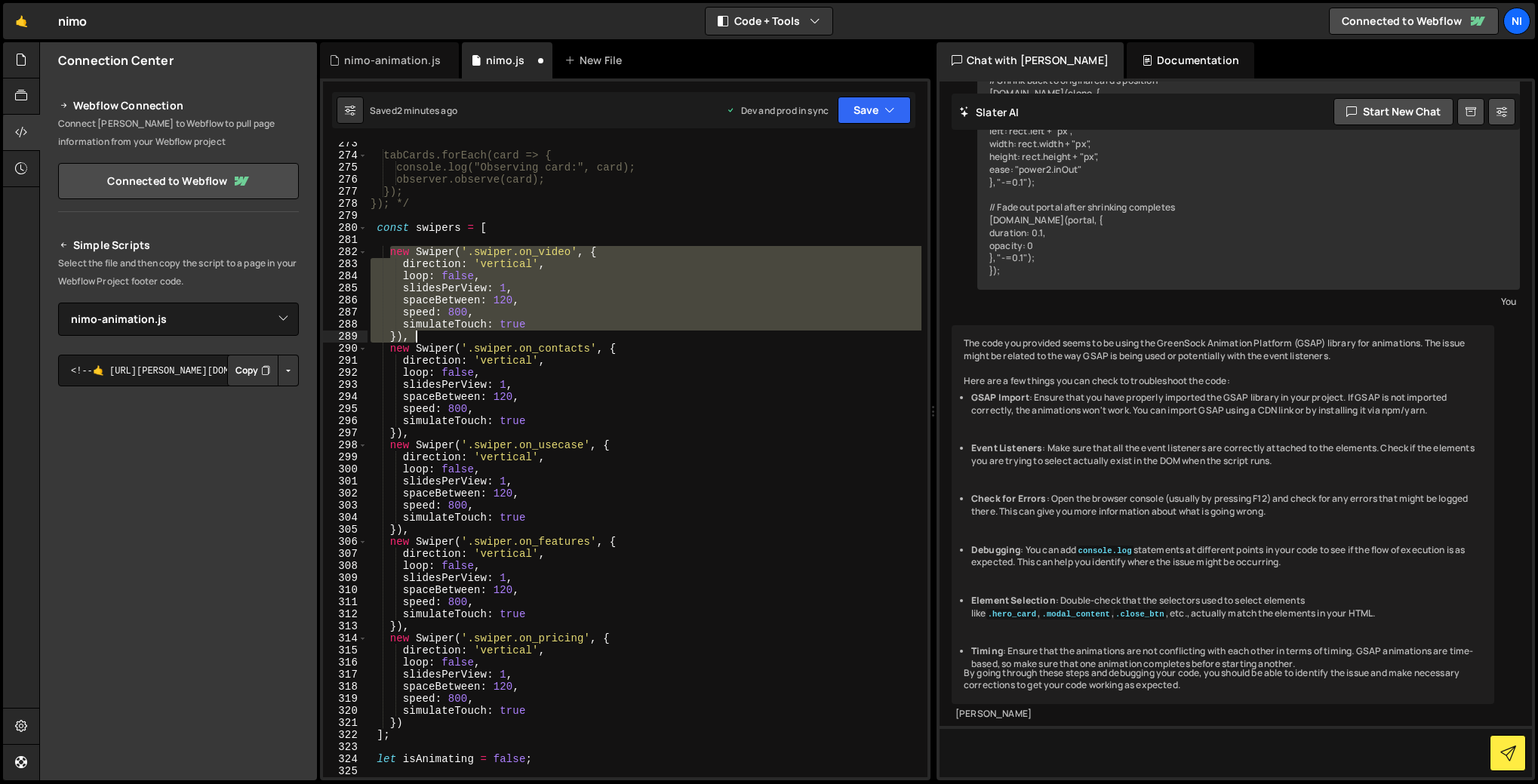
drag, startPoint x: 394, startPoint y: 252, endPoint x: 413, endPoint y: 333, distance: 83.2
click at [413, 334] on div "tabCards.forEach(card => { console.log("Observing card:", card); observer.obser…" at bounding box center [645, 467] width 554 height 659
click at [409, 336] on div "tabCards.forEach(card => { console.log("Observing card:", card); observer.obser…" at bounding box center [645, 459] width 554 height 636
type textarea "}),"
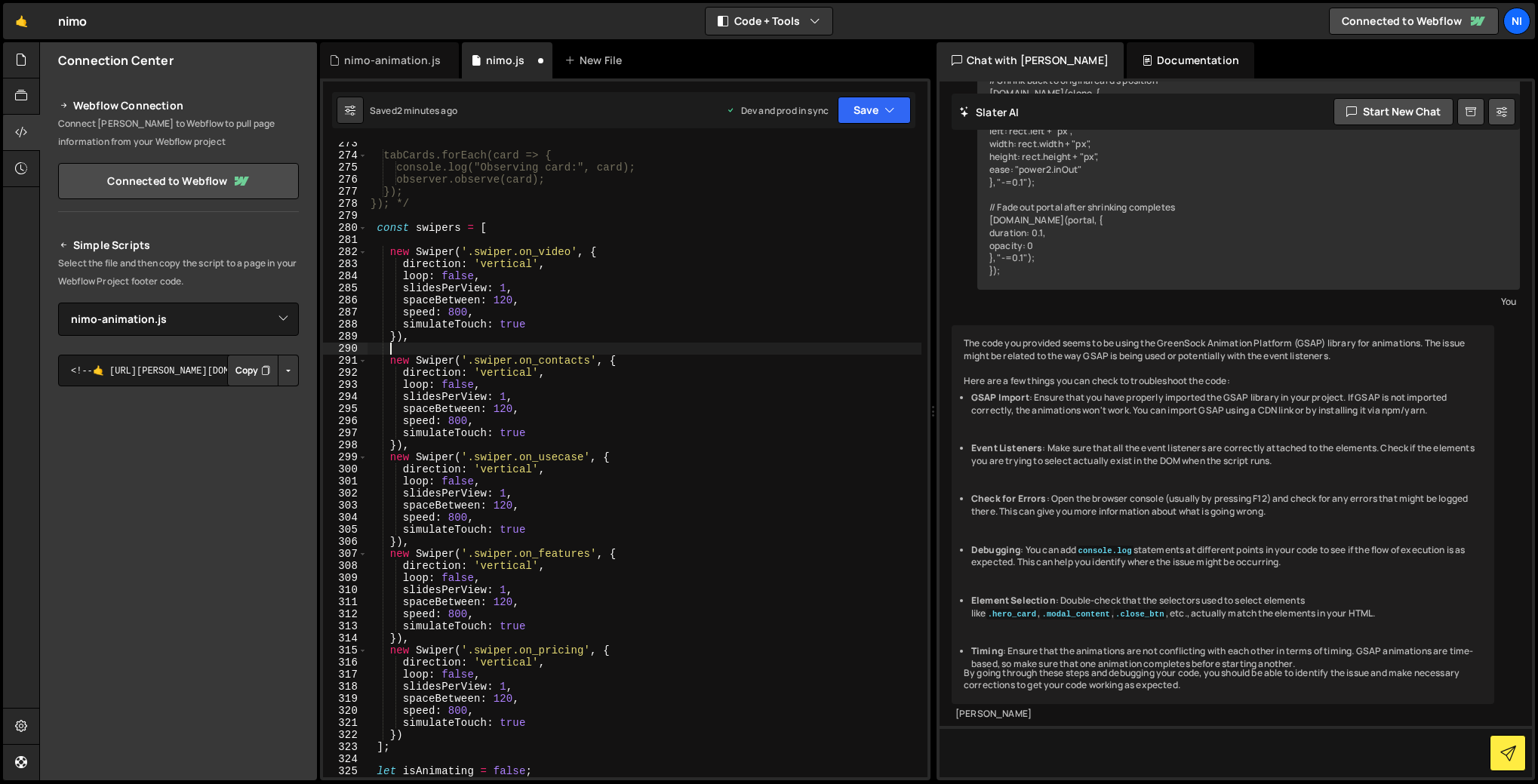
paste textarea "}),"
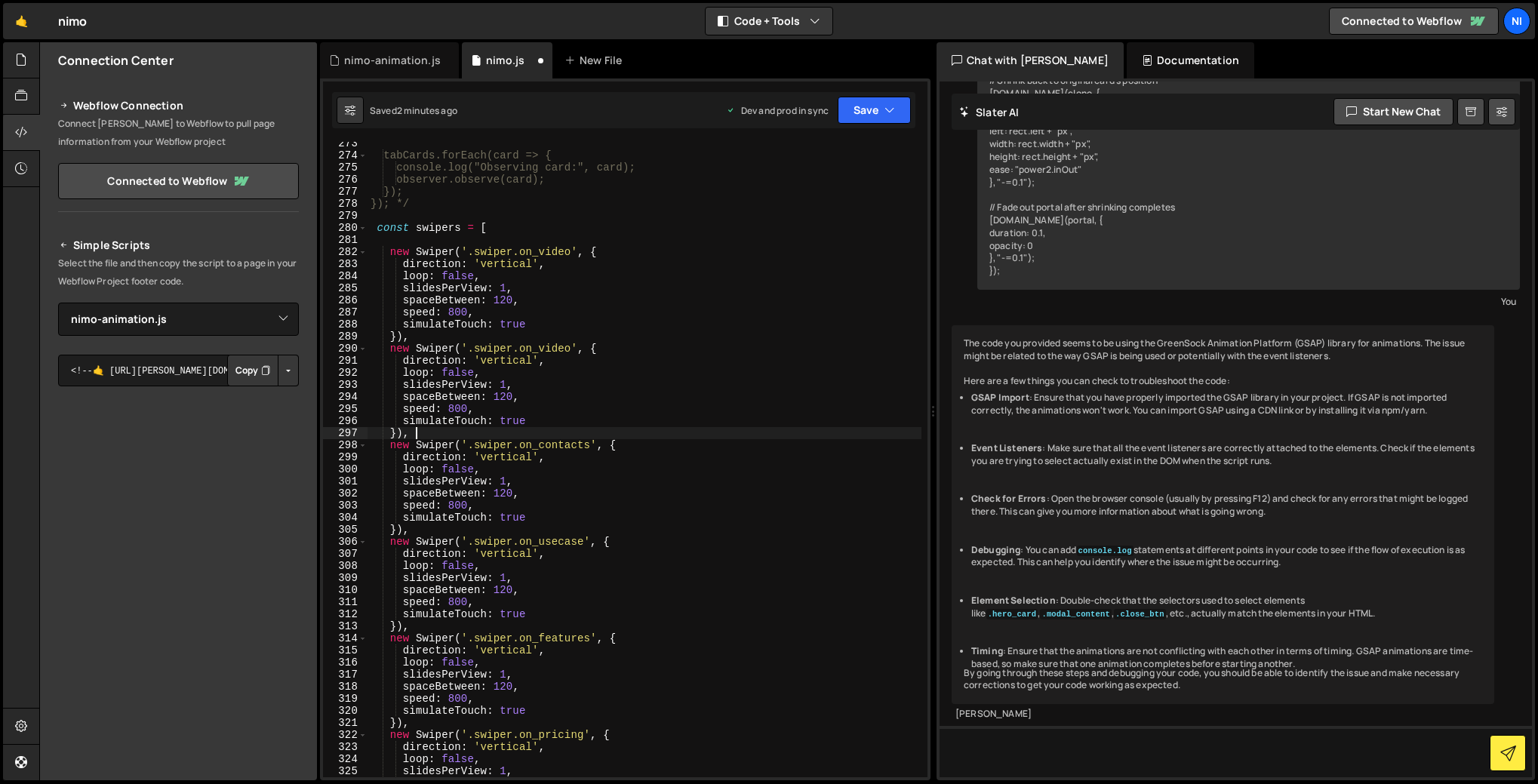
click at [569, 346] on div "tabCards.forEach(card => { console.log("Observing card:", card); observer.obser…" at bounding box center [645, 467] width 554 height 659
drag, startPoint x: 518, startPoint y: 349, endPoint x: 569, endPoint y: 349, distance: 51.0
click at [569, 349] on div "tabCards.forEach(card => { console.log("Observing card:", card); observer.obser…" at bounding box center [645, 467] width 554 height 659
paste textarea "}),"
click at [569, 350] on div "tabCards.forEach(card => { console.log("Observing card:", card); observer.obser…" at bounding box center [645, 459] width 554 height 636
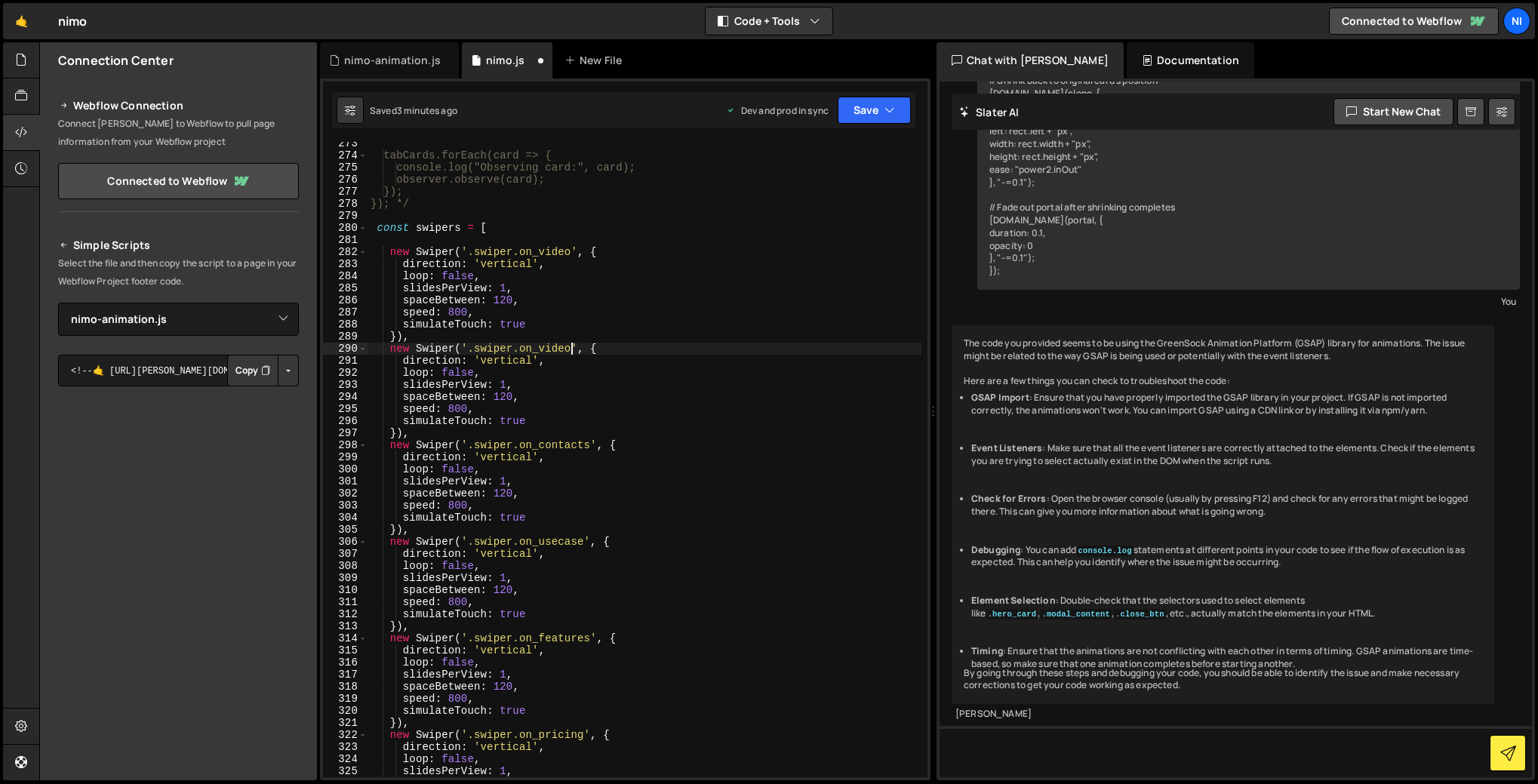
click at [543, 347] on div "tabCards.forEach(card => { console.log("Observing card:", card); observer.obser…" at bounding box center [645, 467] width 554 height 659
drag, startPoint x: 519, startPoint y: 348, endPoint x: 571, endPoint y: 349, distance: 52.0
click at [571, 349] on div "tabCards.forEach(card => { console.log("Observing card:", card); observer.obser…" at bounding box center [645, 467] width 554 height 659
paste textarea "_thumb"
click at [500, 385] on div "tabCards.forEach(card => { console.log("Observing card:", card); observer.obser…" at bounding box center [645, 467] width 554 height 659
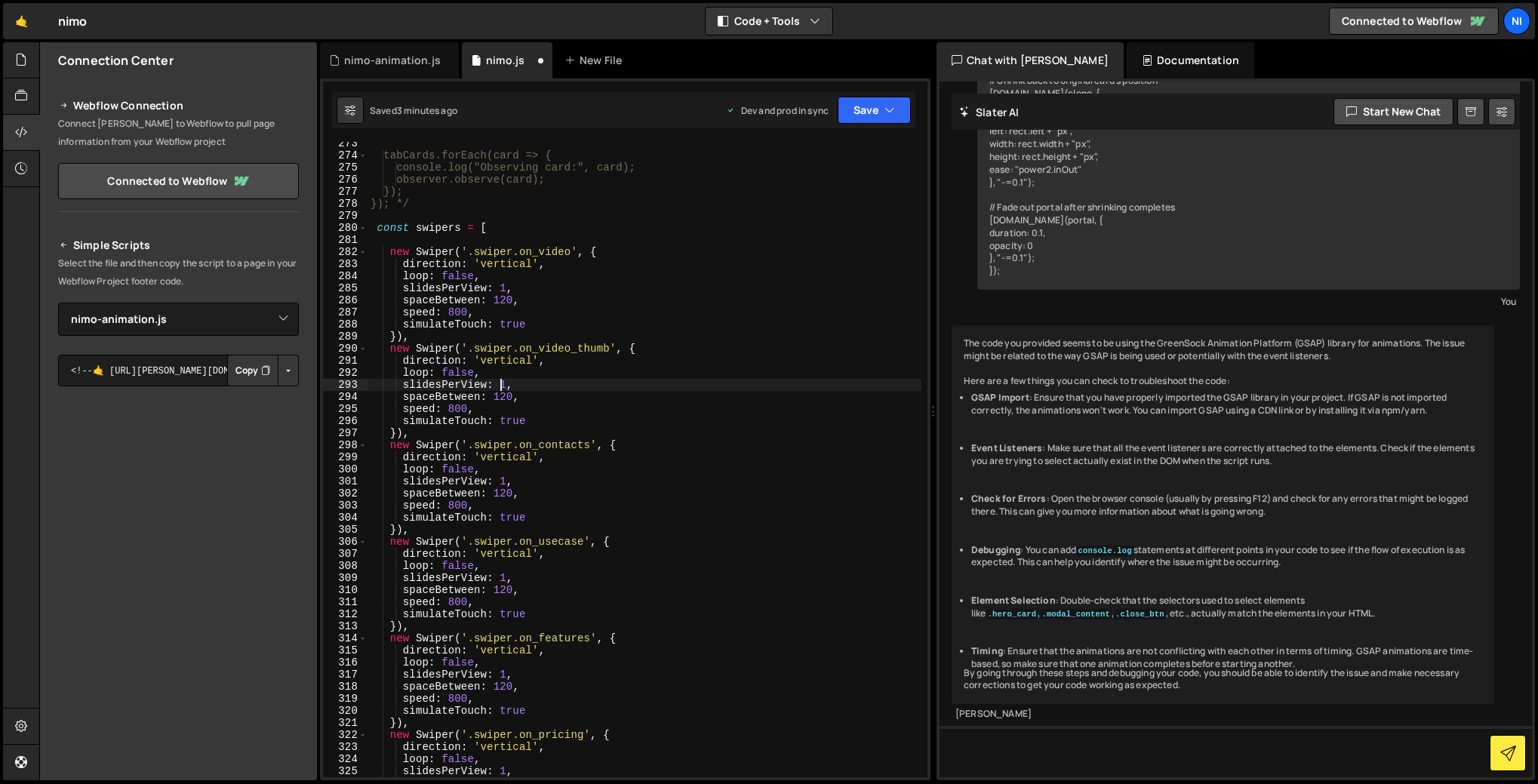
click at [503, 384] on div "tabCards.forEach(card => { console.log("Observing card:", card); observer.obser…" at bounding box center [645, 467] width 554 height 659
click at [436, 410] on div "tabCards.forEach(card => { console.log("Observing card:", card); observer.obser…" at bounding box center [645, 467] width 554 height 659
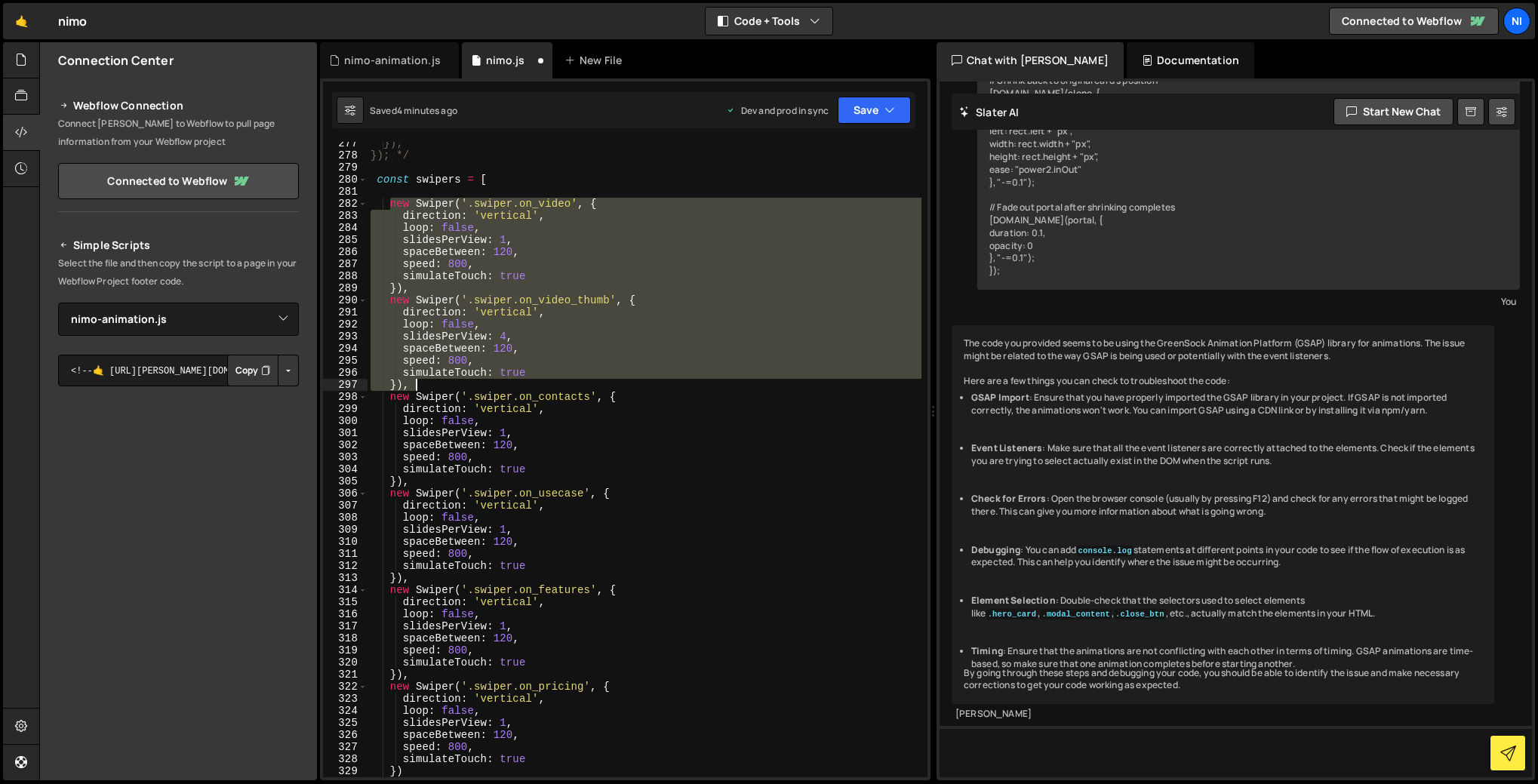
drag, startPoint x: 391, startPoint y: 203, endPoint x: 419, endPoint y: 391, distance: 190.1
click at [419, 391] on div "}); }); */ const swipers = [ new Swiper ( '.swiper.on_video' , { direction : 'v…" at bounding box center [645, 467] width 554 height 659
click at [392, 203] on div "}); }); */ const swipers = [ new Swiper ( '.swiper.on_video' , { direction : 'v…" at bounding box center [645, 459] width 554 height 636
drag, startPoint x: 391, startPoint y: 204, endPoint x: 418, endPoint y: 384, distance: 182.0
click at [418, 384] on div "}); }); */ const swipers = [ new Swiper ( '.swiper.on_video' , { direction : 'v…" at bounding box center [645, 467] width 554 height 659
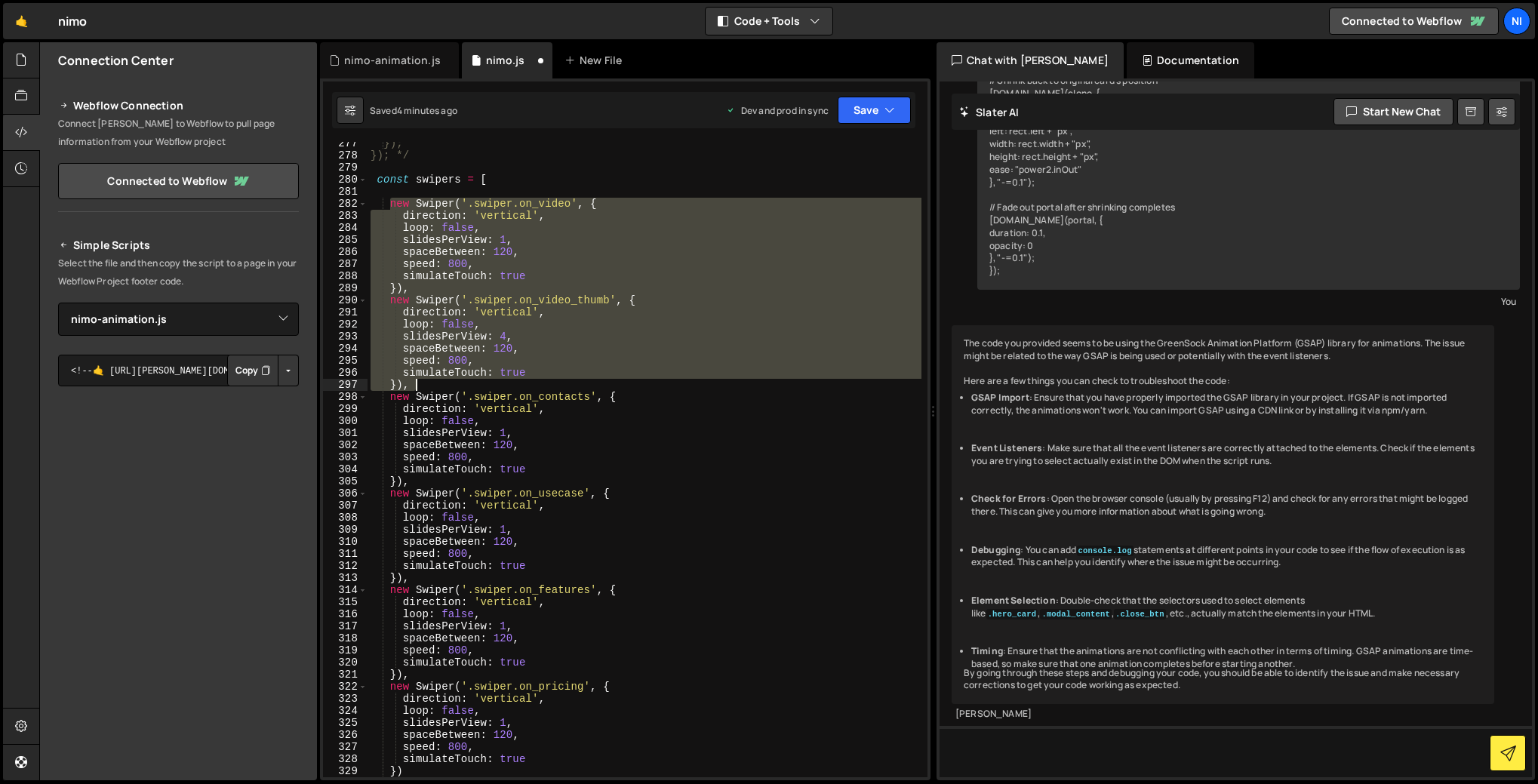
type textarea "simulateTouch: true }),"
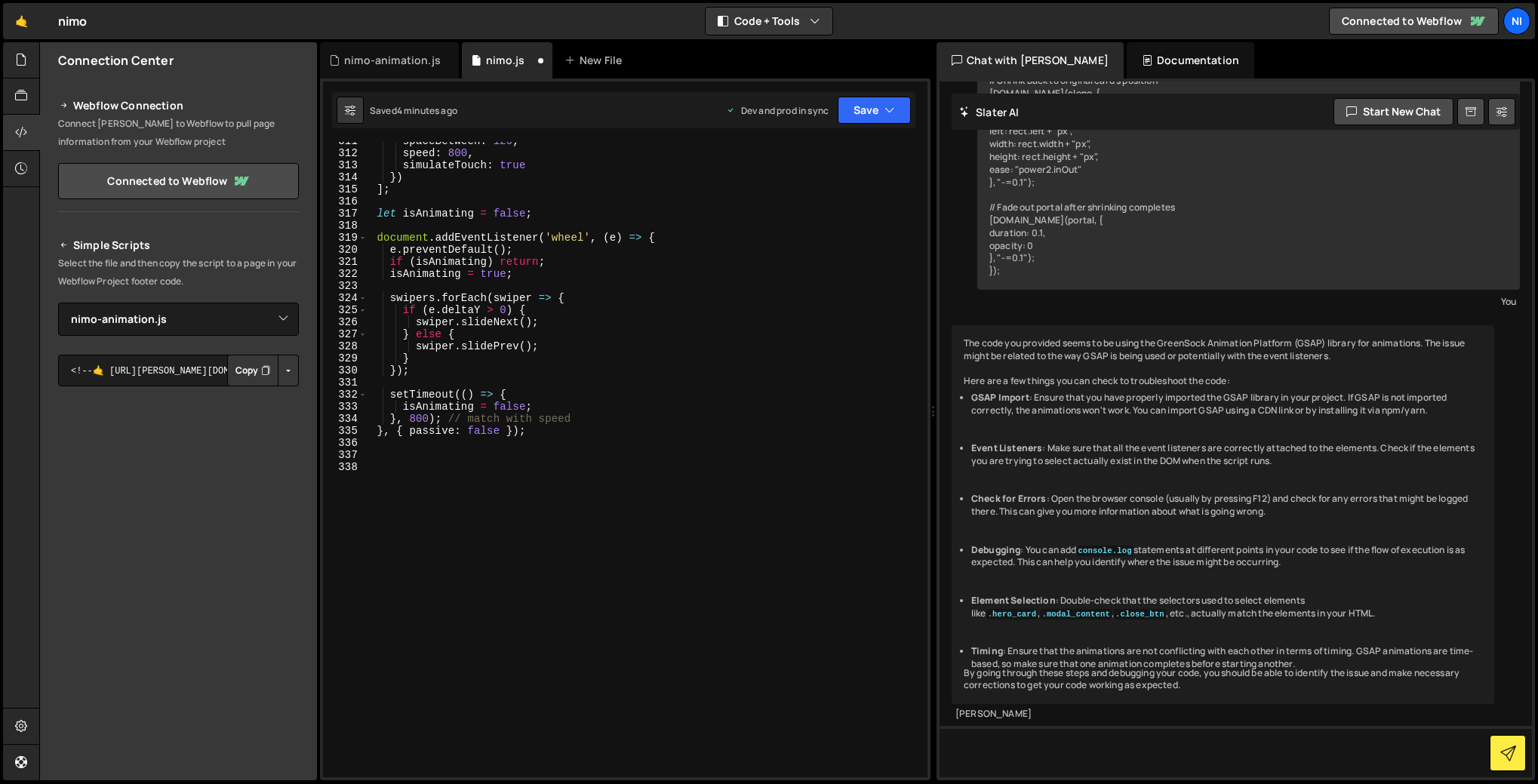
scroll to position [3757, 0]
click at [448, 505] on div "speed : 800 , simulateTouch : true }) ] ; let isAnimating = false ; document . …" at bounding box center [645, 469] width 554 height 659
paste textarea "}),"
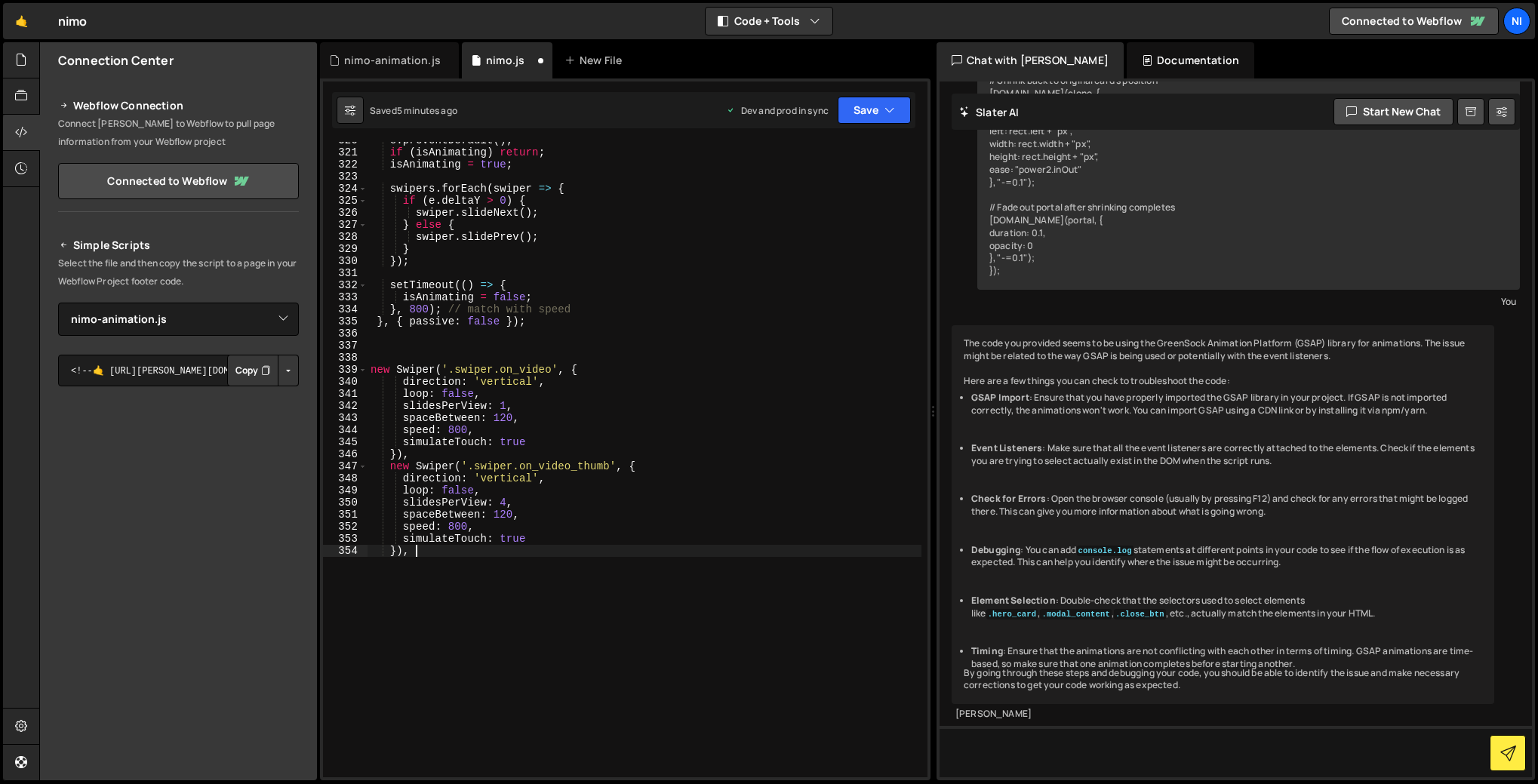
scroll to position [3839, 0]
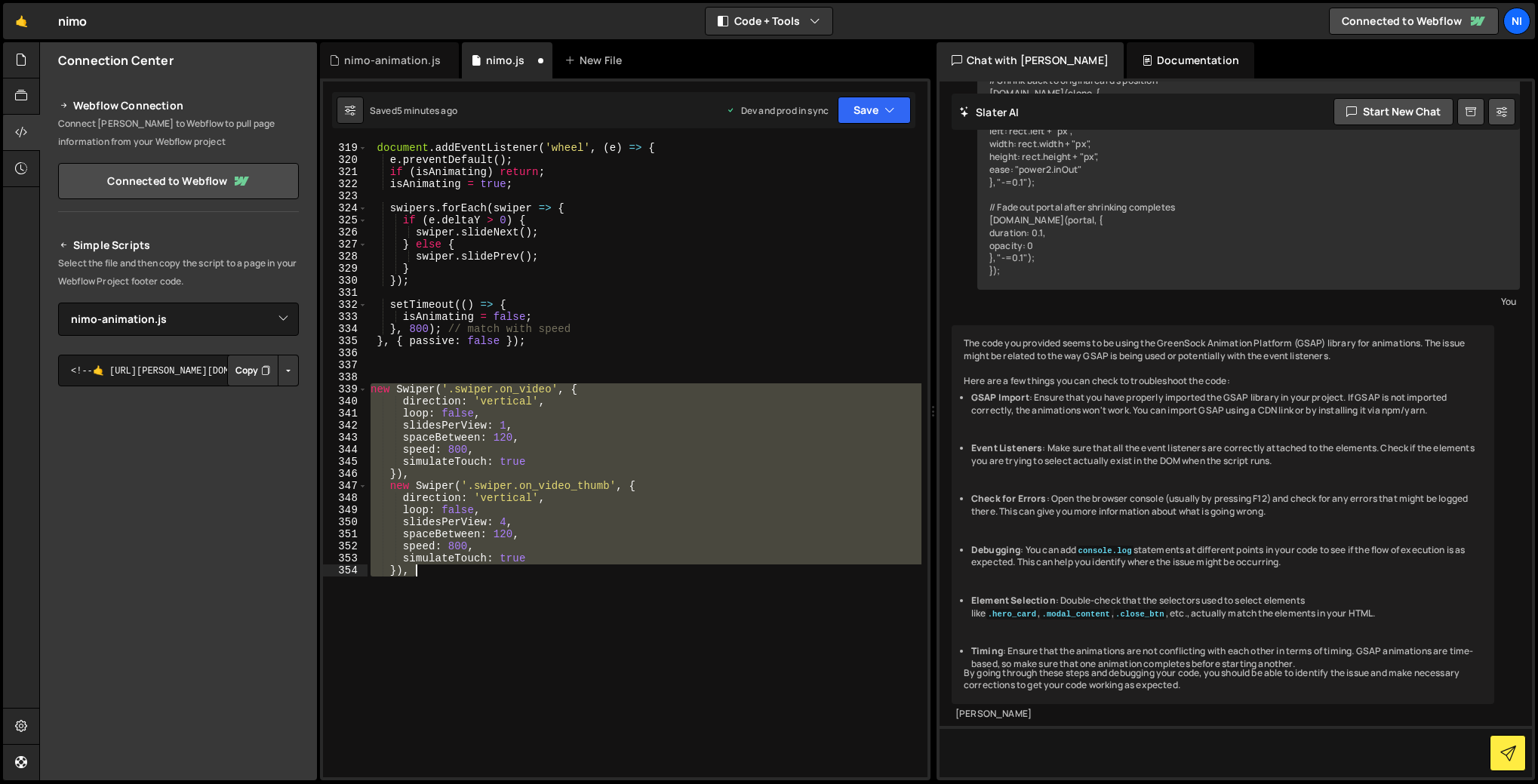
drag, startPoint x: 373, startPoint y: 394, endPoint x: 443, endPoint y: 574, distance: 193.1
click at [443, 574] on div "document . addEventListener ( 'wheel' , ( e ) => { e . preventDefault ( ) ; if …" at bounding box center [645, 471] width 554 height 659
paste textarea "videoSlider.thumbs.swiper = videoThumbSlider;"
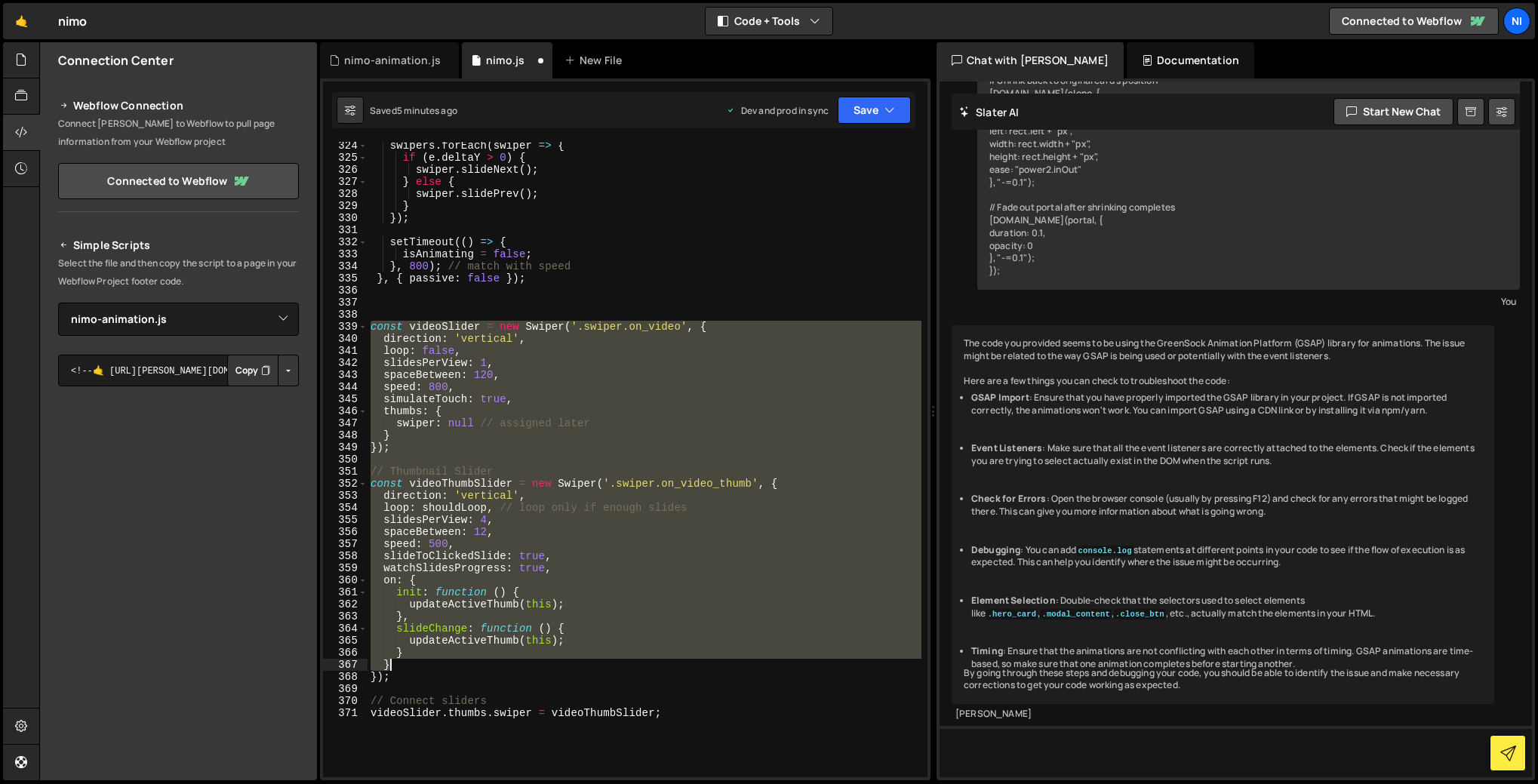
scroll to position [3902, 0]
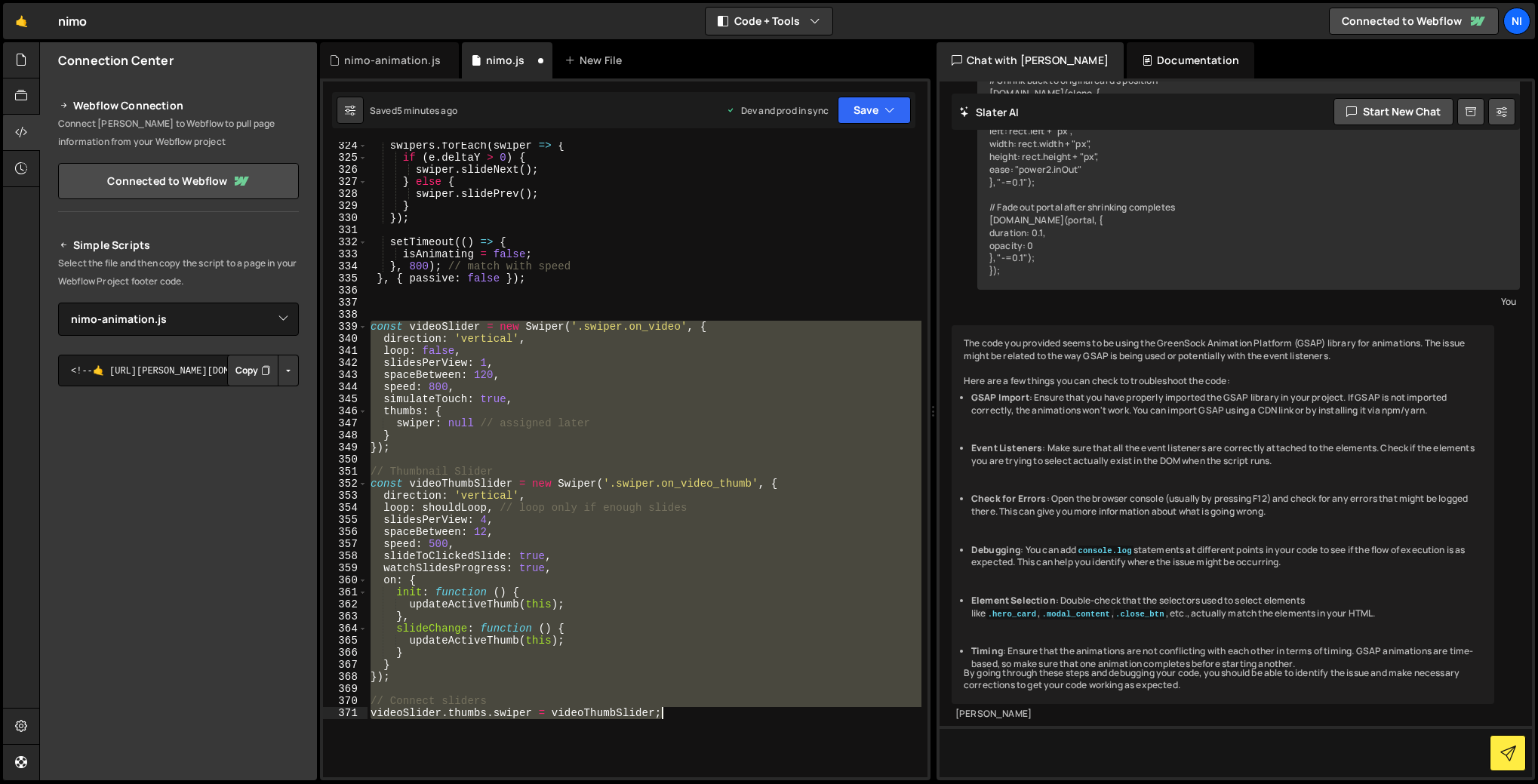
drag, startPoint x: 369, startPoint y: 383, endPoint x: 706, endPoint y: 717, distance: 474.5
click at [706, 717] on div "swipers . forEach ( swiper => { if ( e . deltaY > 0 ) { swiper . slideNext ( ) …" at bounding box center [645, 469] width 554 height 659
drag, startPoint x: 370, startPoint y: 323, endPoint x: 678, endPoint y: 719, distance: 501.7
click at [678, 719] on div "swipers . forEach ( swiper => { if ( e . deltaY > 0 ) { swiper . slideNext ( ) …" at bounding box center [645, 469] width 554 height 659
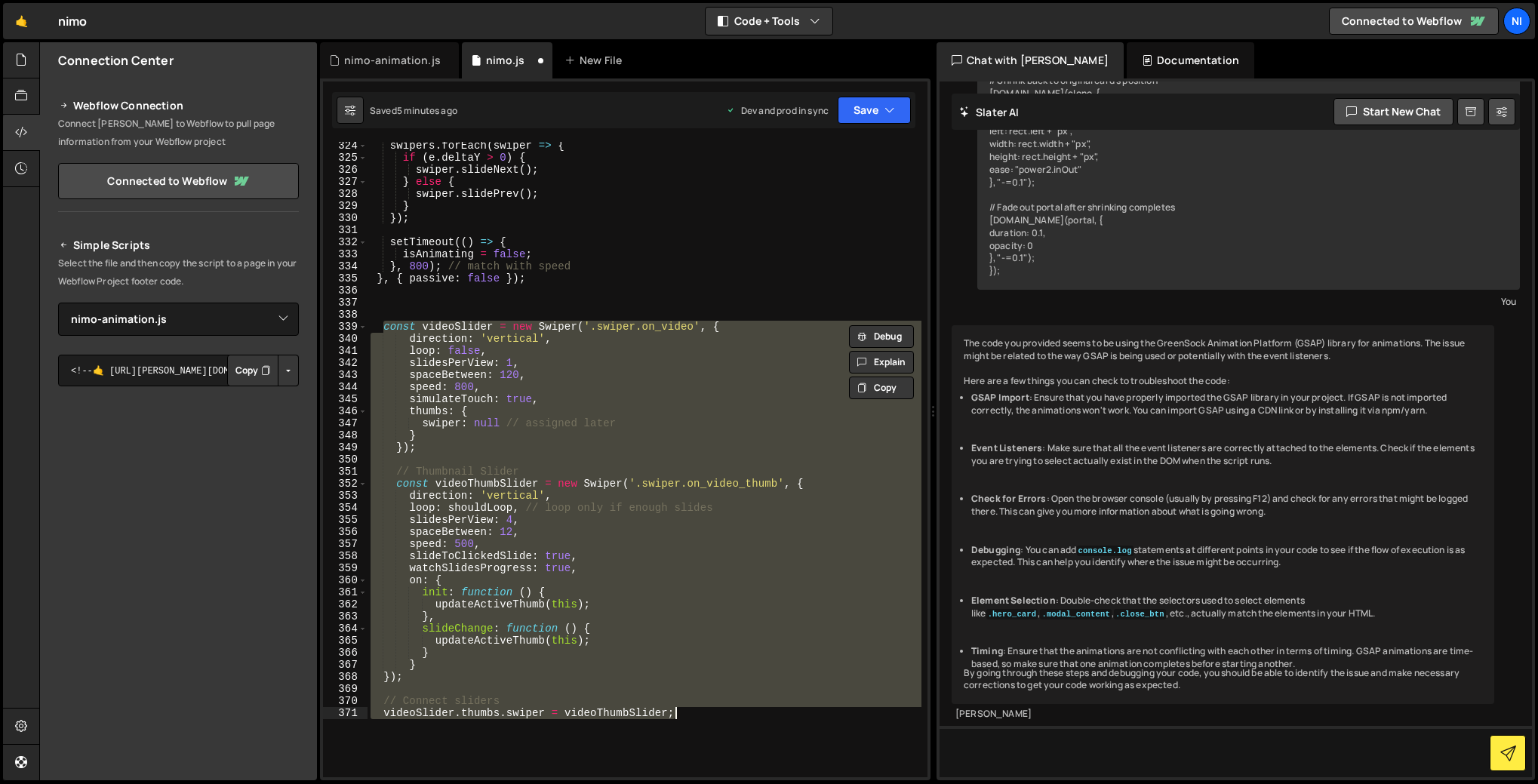
click at [596, 447] on div "swipers . forEach ( swiper => { if ( e . deltaY > 0 ) { swiper . slideNext ( ) …" at bounding box center [645, 459] width 554 height 636
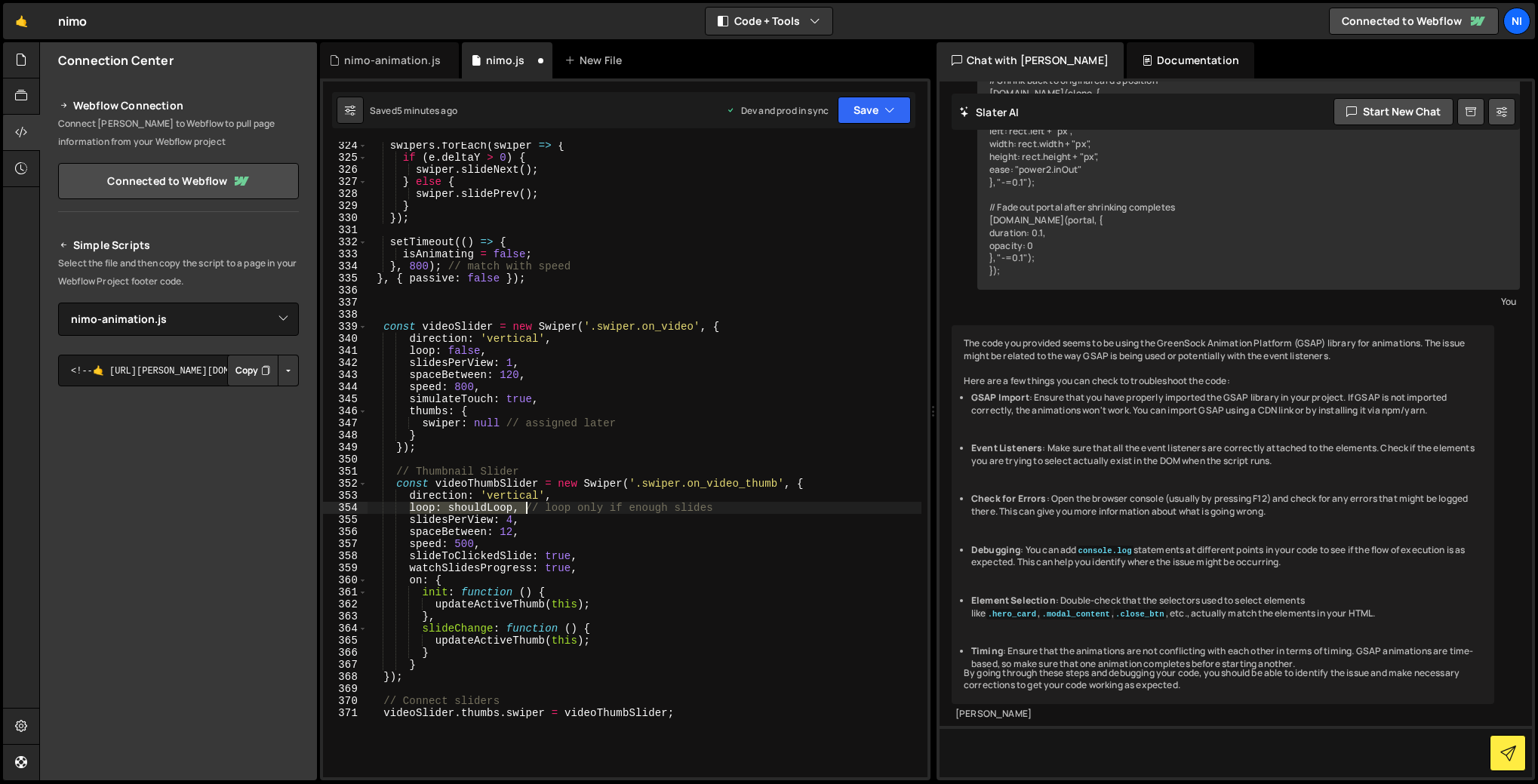
drag, startPoint x: 408, startPoint y: 508, endPoint x: 525, endPoint y: 513, distance: 117.1
click at [525, 513] on div "swipers . forEach ( swiper => { if ( e . deltaY > 0 ) { swiper . slideNext ( ) …" at bounding box center [645, 469] width 554 height 659
click at [480, 509] on div "swipers . forEach ( swiper => { if ( e . deltaY > 0 ) { swiper . slideNext ( ) …" at bounding box center [645, 459] width 554 height 636
click at [471, 510] on div "swipers . forEach ( swiper => { if ( e . deltaY > 0 ) { swiper . slideNext ( ) …" at bounding box center [645, 469] width 554 height 659
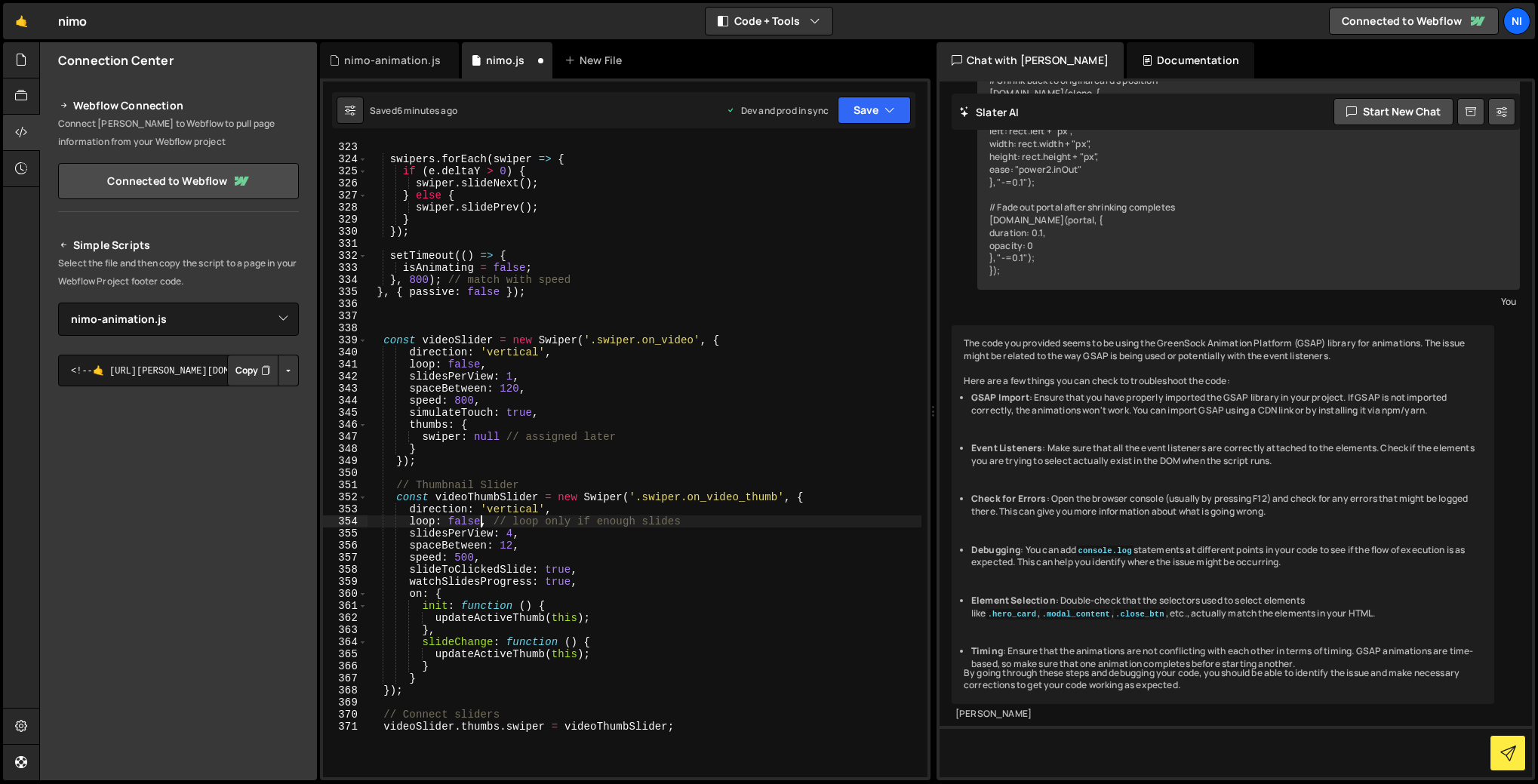
scroll to position [3907, 0]
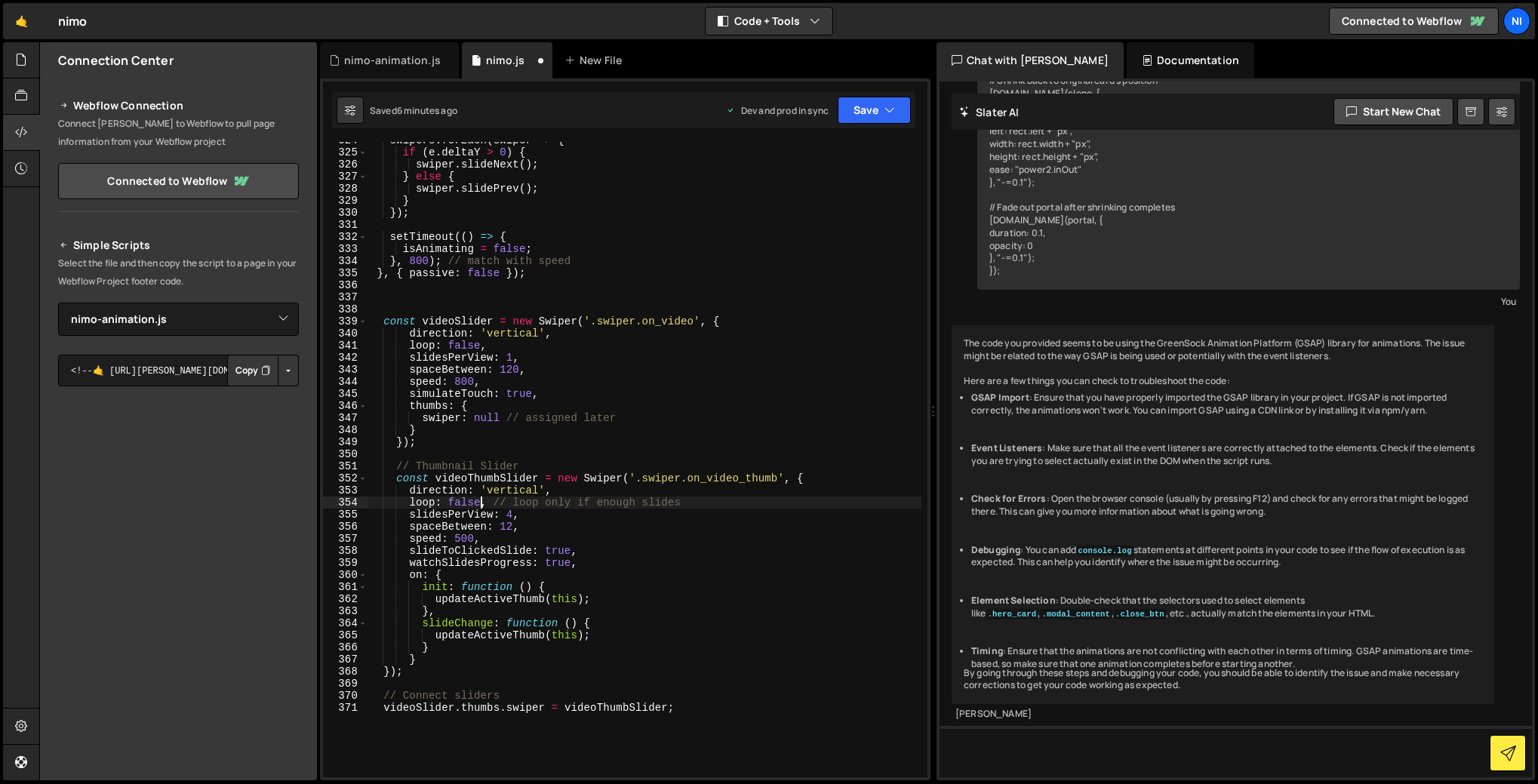
click at [692, 709] on div "swipers . forEach ( swiper => { if ( e . deltaY > 0 ) { swiper . slideNext ( ) …" at bounding box center [645, 464] width 554 height 659
type textarea "videoSlider.thumbs.swiper = videoThumbSlider;"
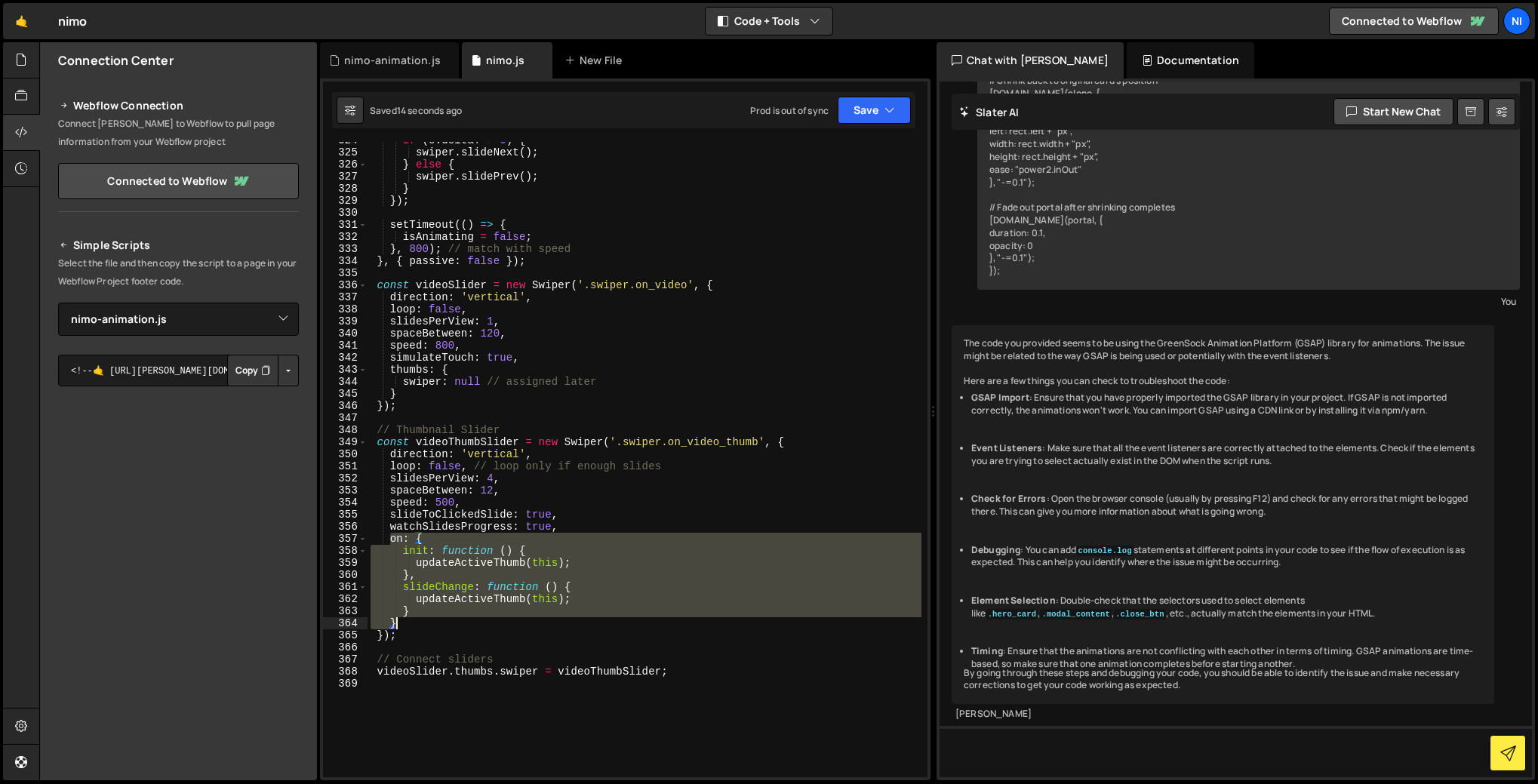
drag, startPoint x: 392, startPoint y: 540, endPoint x: 405, endPoint y: 620, distance: 81.0
click at [405, 620] on div "if ( e . deltaY > 0 ) { swiper . slideNext ( ) ; } else { swiper . slidePrev ( …" at bounding box center [645, 464] width 554 height 659
type textarea "} }"
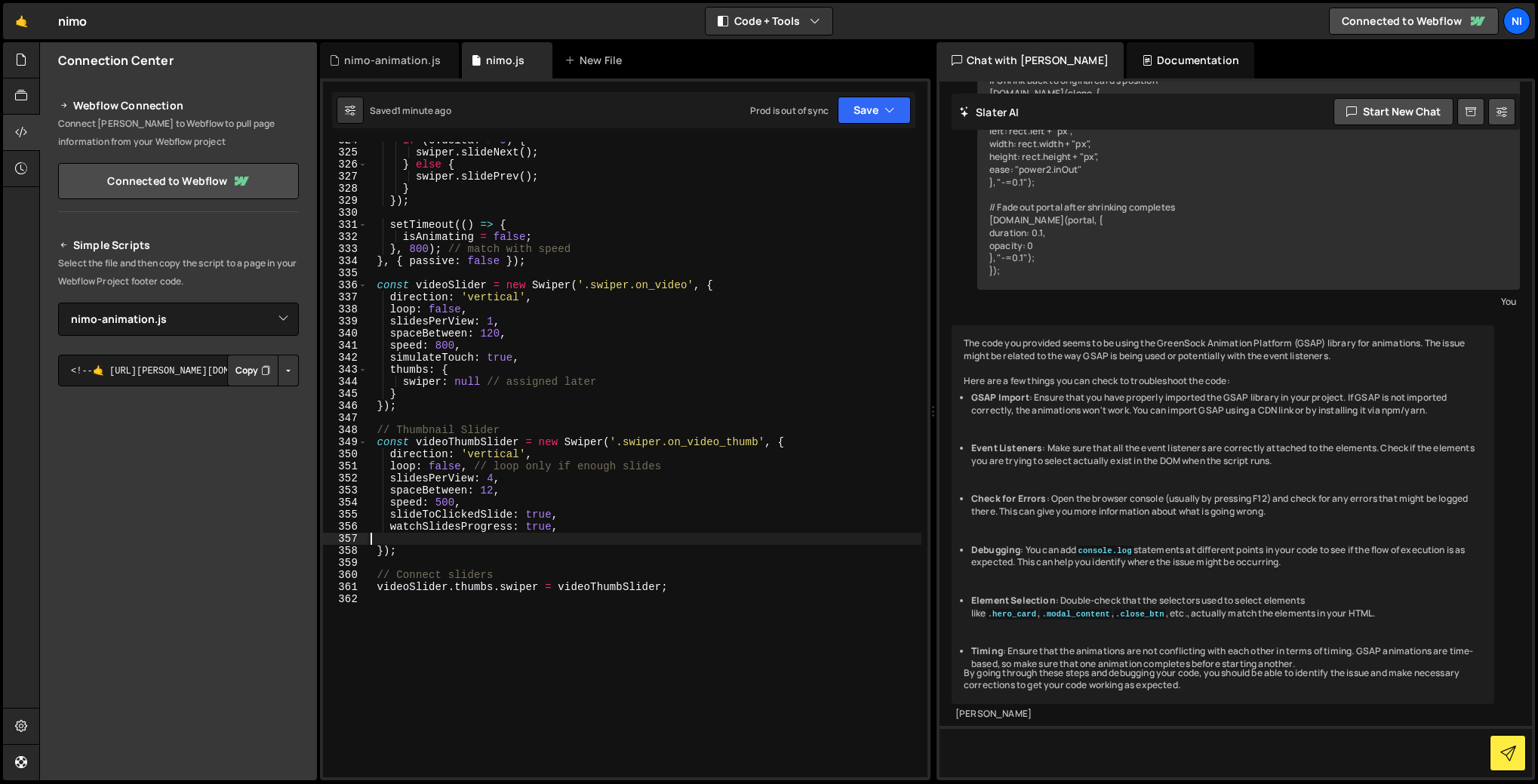
click at [491, 481] on div "if ( e . deltaY > 0 ) { swiper . slideNext ( ) ; } else { swiper . slidePrev ( …" at bounding box center [645, 464] width 554 height 659
click at [722, 476] on div "if ( e . deltaY > 0 ) { swiper . slideNext ( ) ; } else { swiper . slidePrev ( …" at bounding box center [645, 464] width 554 height 659
click at [493, 483] on div "if ( e . deltaY > 0 ) { swiper . slideNext ( ) ; } else { swiper . slidePrev ( …" at bounding box center [645, 464] width 554 height 659
click at [499, 479] on div "if ( e . deltaY > 0 ) { swiper . slideNext ( ) ; } else { swiper . slidePrev ( …" at bounding box center [645, 464] width 554 height 659
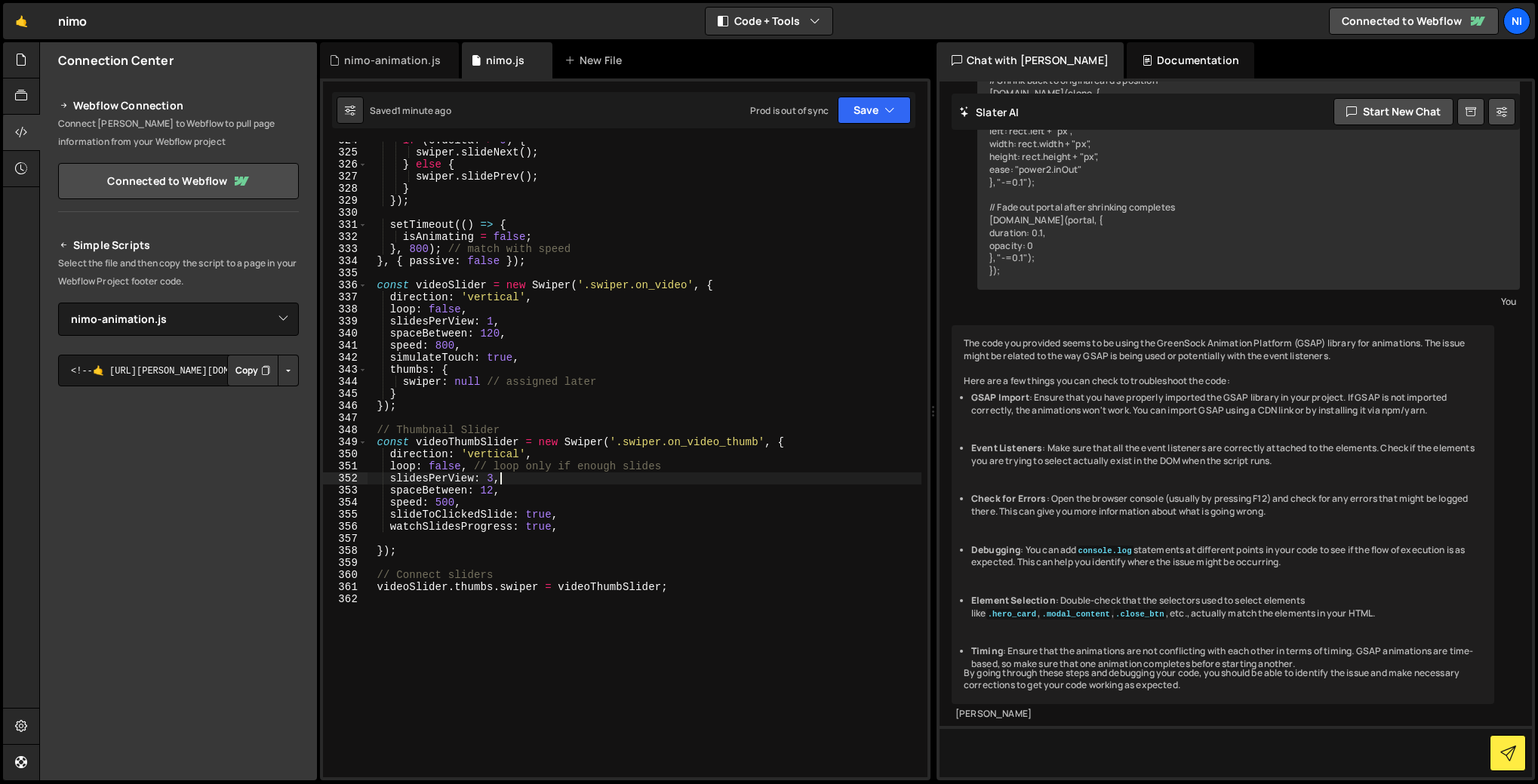
click at [491, 477] on div "if ( e . deltaY > 0 ) { swiper . slideNext ( ) ; } else { swiper . slidePrev ( …" at bounding box center [645, 464] width 554 height 659
click at [518, 361] on div "if ( e . deltaY > 0 ) { swiper . slideNext ( ) ; } else { swiper . slidePrev ( …" at bounding box center [645, 464] width 554 height 659
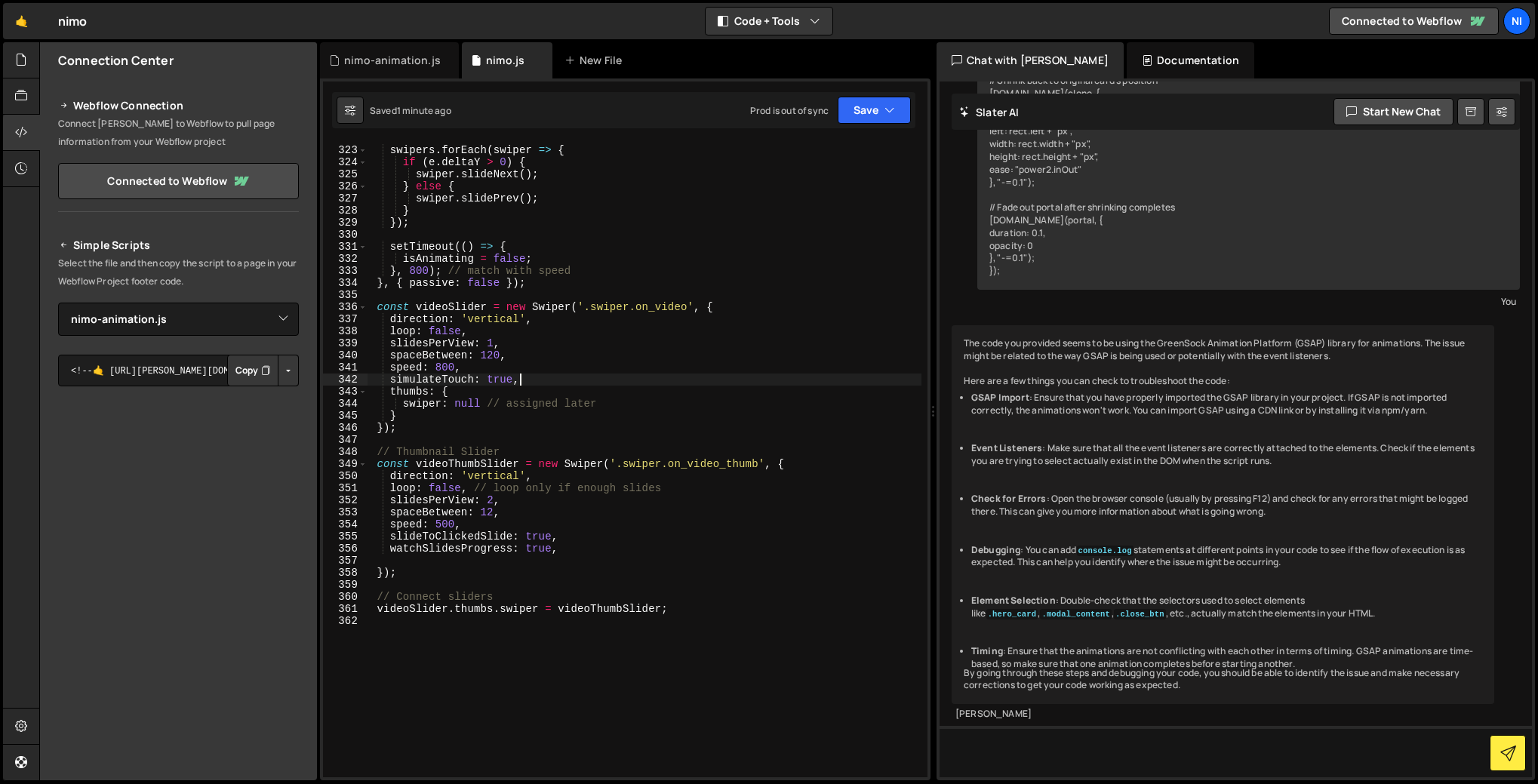
scroll to position [3886, 0]
click at [472, 366] on div "swipers . forEach ( swiper => { if ( e . deltaY > 0 ) { swiper . slideNext ( ) …" at bounding box center [645, 461] width 554 height 659
type textarea "speed: 800,"
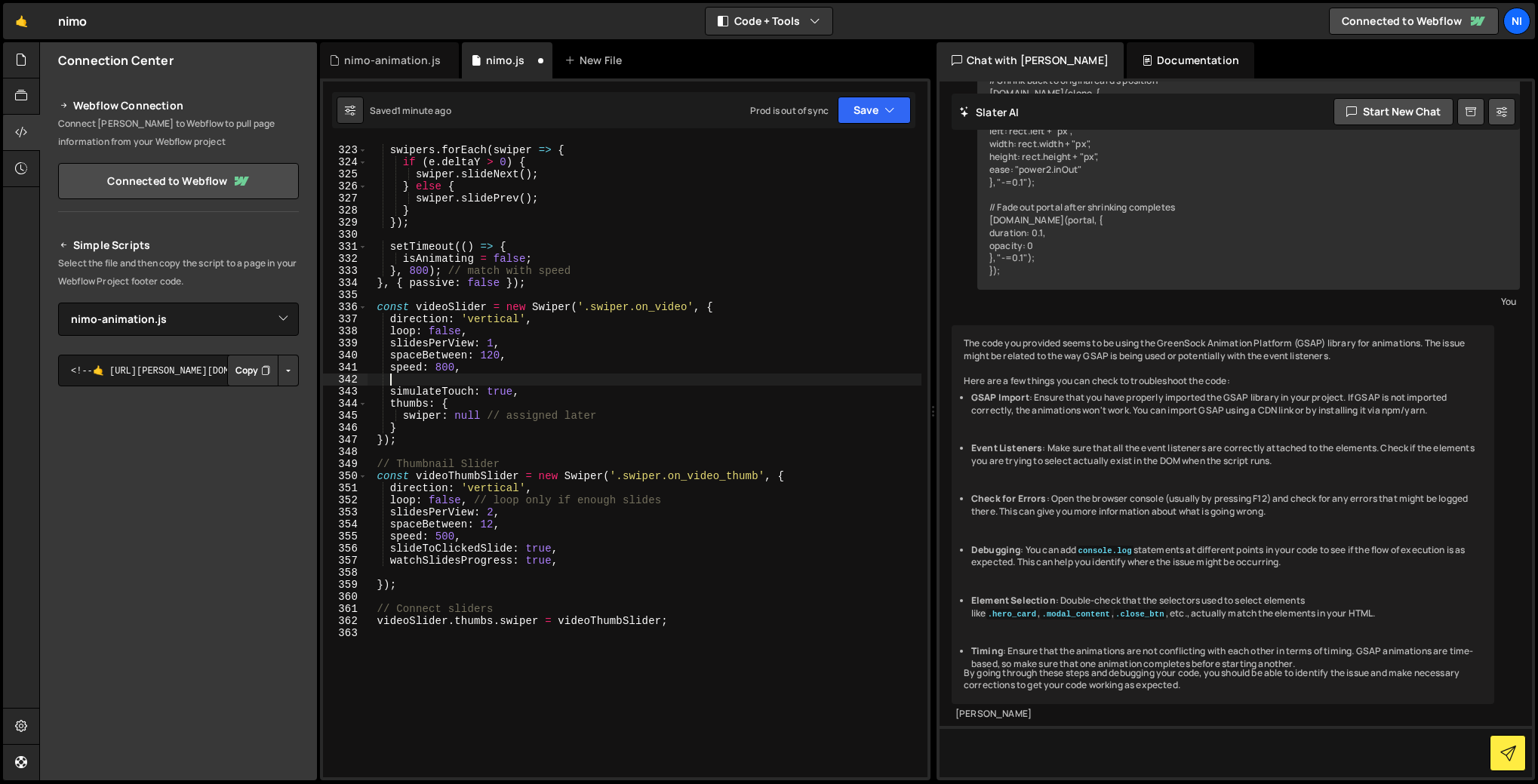
paste textarea "loopedSlides: 4,"
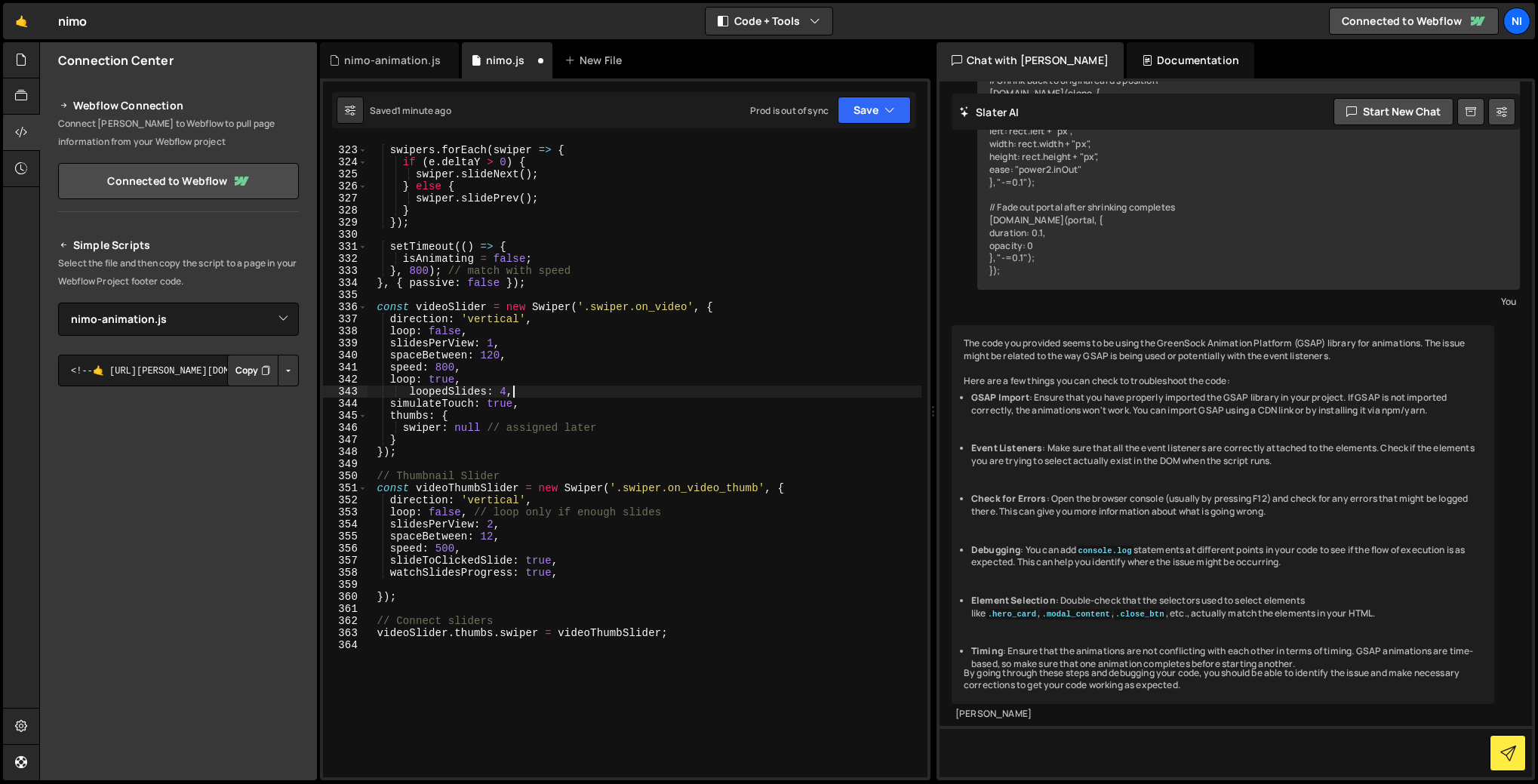
click at [407, 394] on div "swipers . forEach ( swiper => { if ( e . deltaY > 0 ) { swiper . slideNext ( ) …" at bounding box center [645, 461] width 554 height 659
click at [467, 553] on div "swipers . forEach ( swiper => { if ( e . deltaY > 0 ) { swiper . slideNext ( ) …" at bounding box center [645, 461] width 554 height 659
type textarea "speed: 500,"
paste textarea "loopedSlides: 4,"
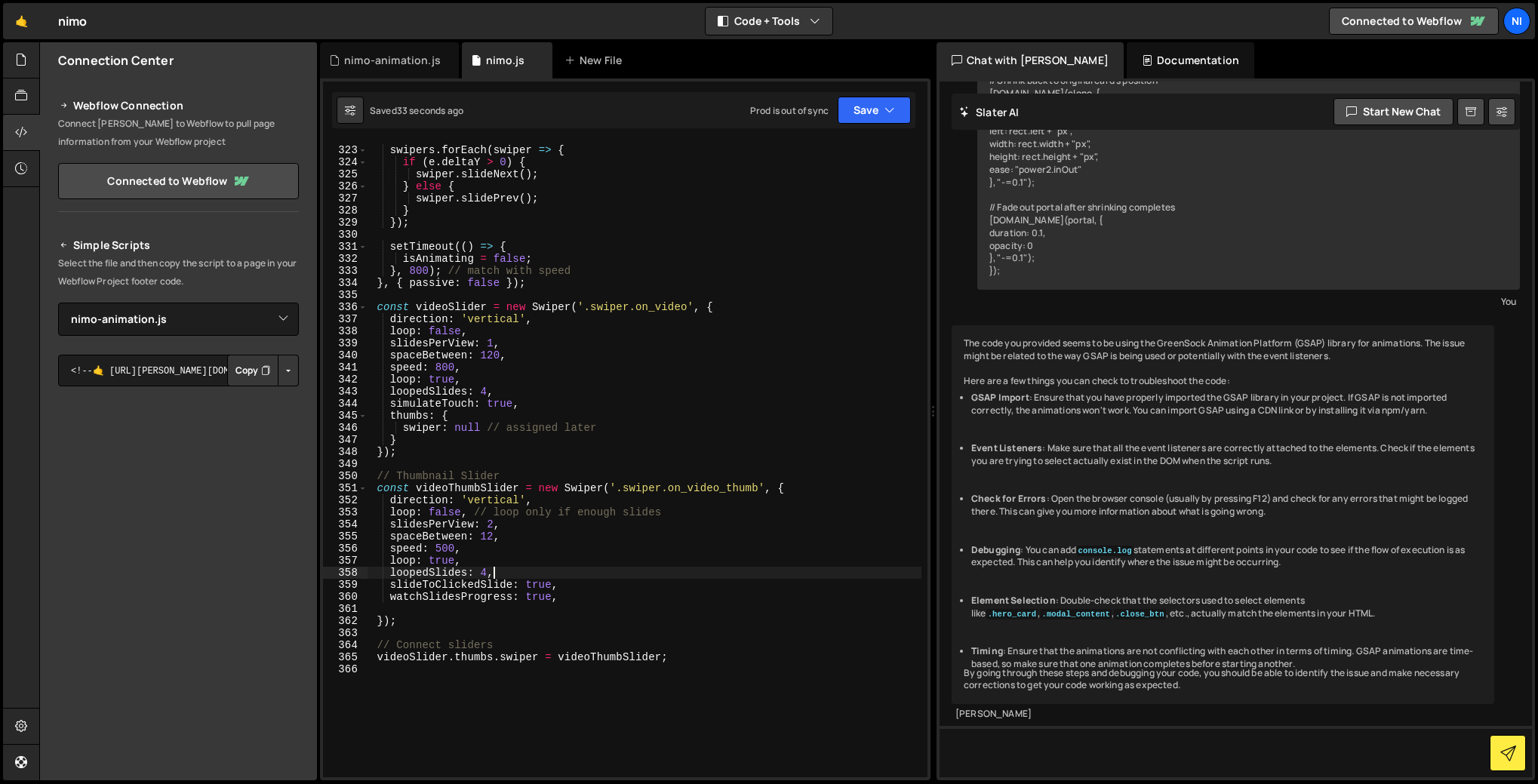
click at [493, 572] on div "swipers . forEach ( swiper => { if ( e . deltaY > 0 ) { swiper . slideNext ( ) …" at bounding box center [645, 461] width 554 height 659
click at [495, 524] on div "swipers . forEach ( swiper => { if ( e . deltaY > 0 ) { swiper . slideNext ( ) …" at bounding box center [645, 461] width 554 height 659
drag, startPoint x: 391, startPoint y: 524, endPoint x: 509, endPoint y: 527, distance: 118.0
click at [509, 527] on div "swipers . forEach ( swiper => { if ( e . deltaY > 0 ) { swiper . slideNext ( ) …" at bounding box center [645, 461] width 554 height 659
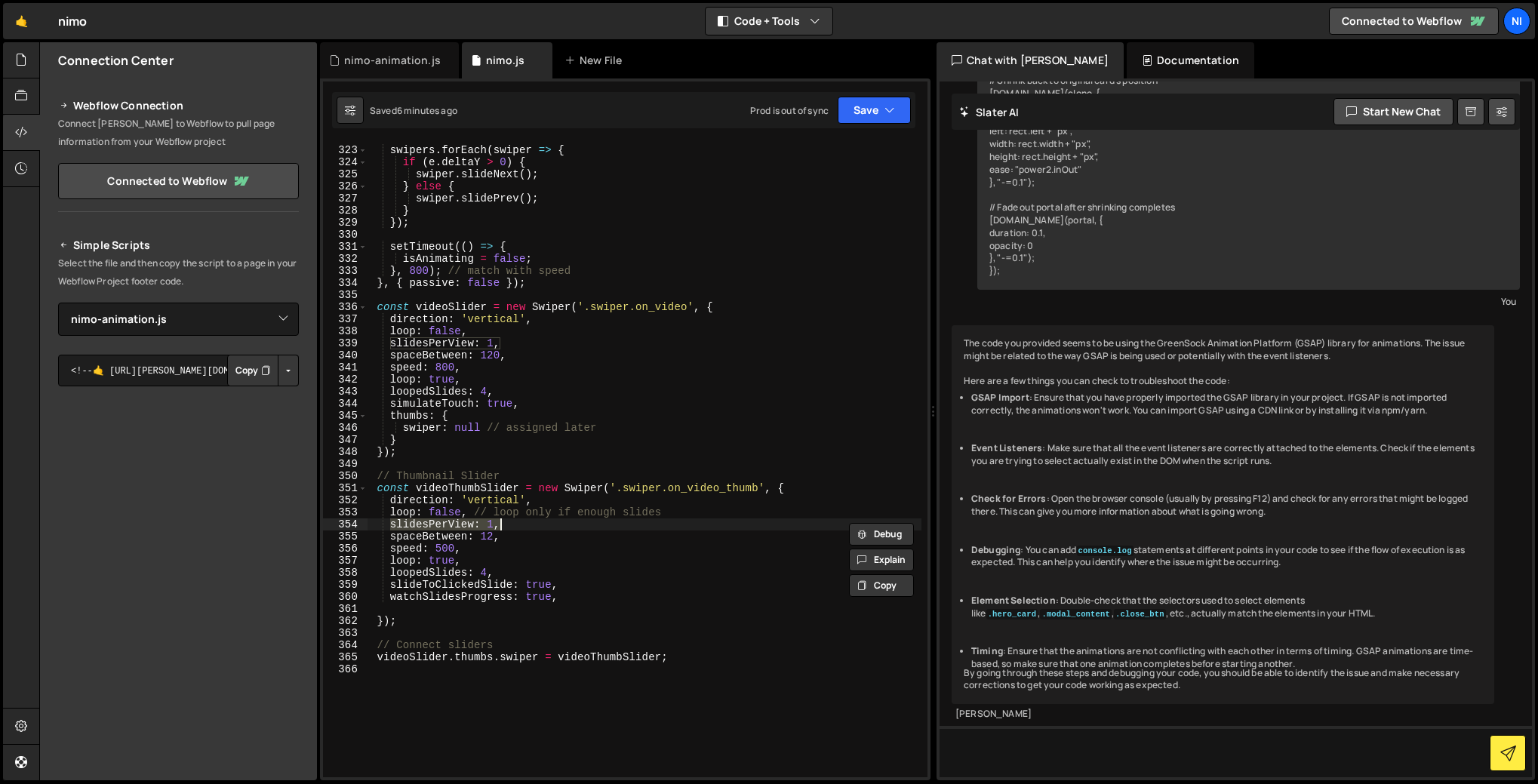
paste textarea ""auto""
click at [565, 576] on div "swipers . forEach ( swiper => { if ( e . deltaY > 0 ) { swiper . slideNext ( ) …" at bounding box center [645, 461] width 554 height 659
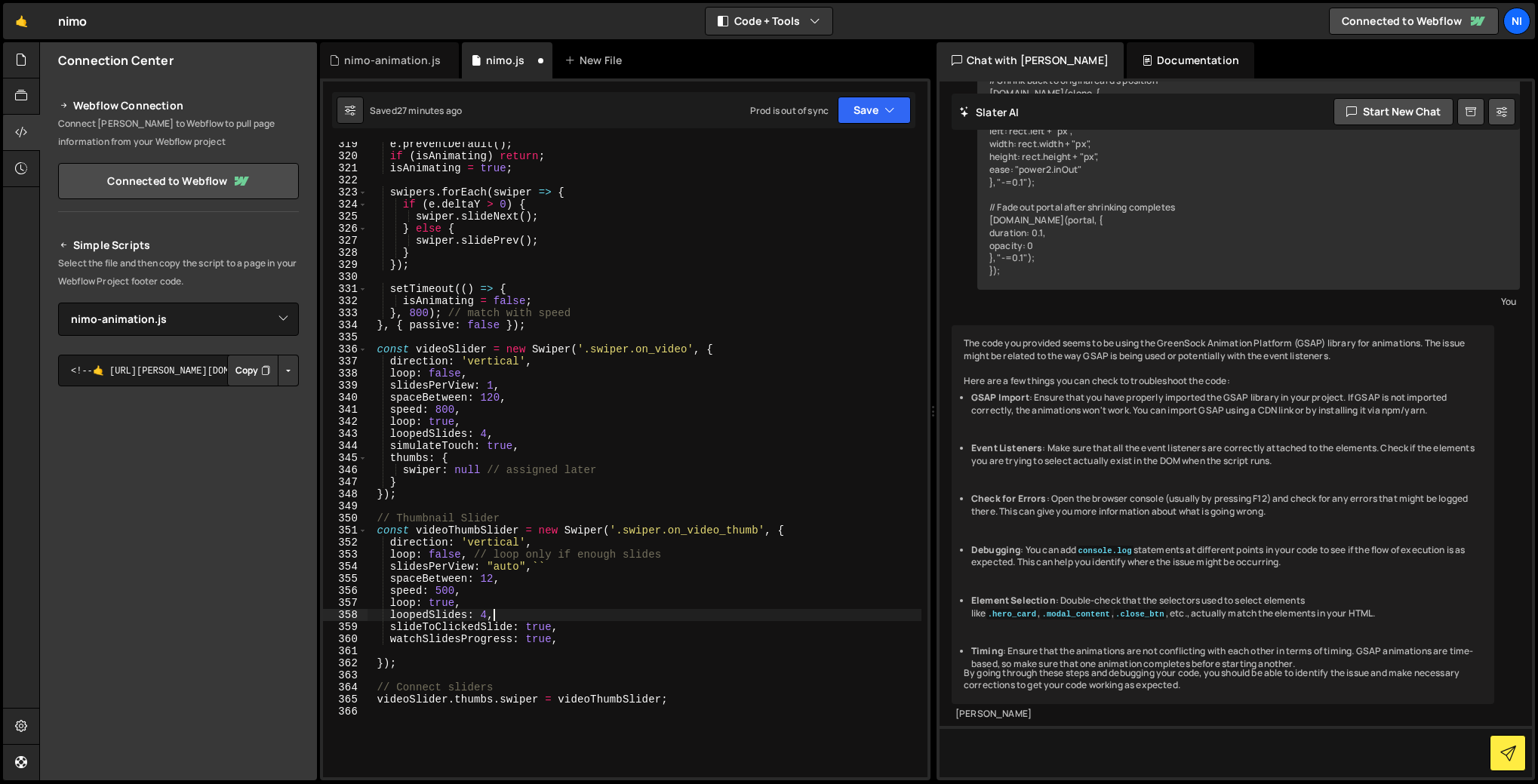
scroll to position [3843, 0]
drag, startPoint x: 391, startPoint y: 425, endPoint x: 509, endPoint y: 432, distance: 118.2
click at [509, 432] on div "e . preventDefault ( ) ; if ( isAnimating ) return ; isAnimating = true ; swipe…" at bounding box center [645, 467] width 554 height 659
type textarea "loop: true, loopedSlides: 4,"
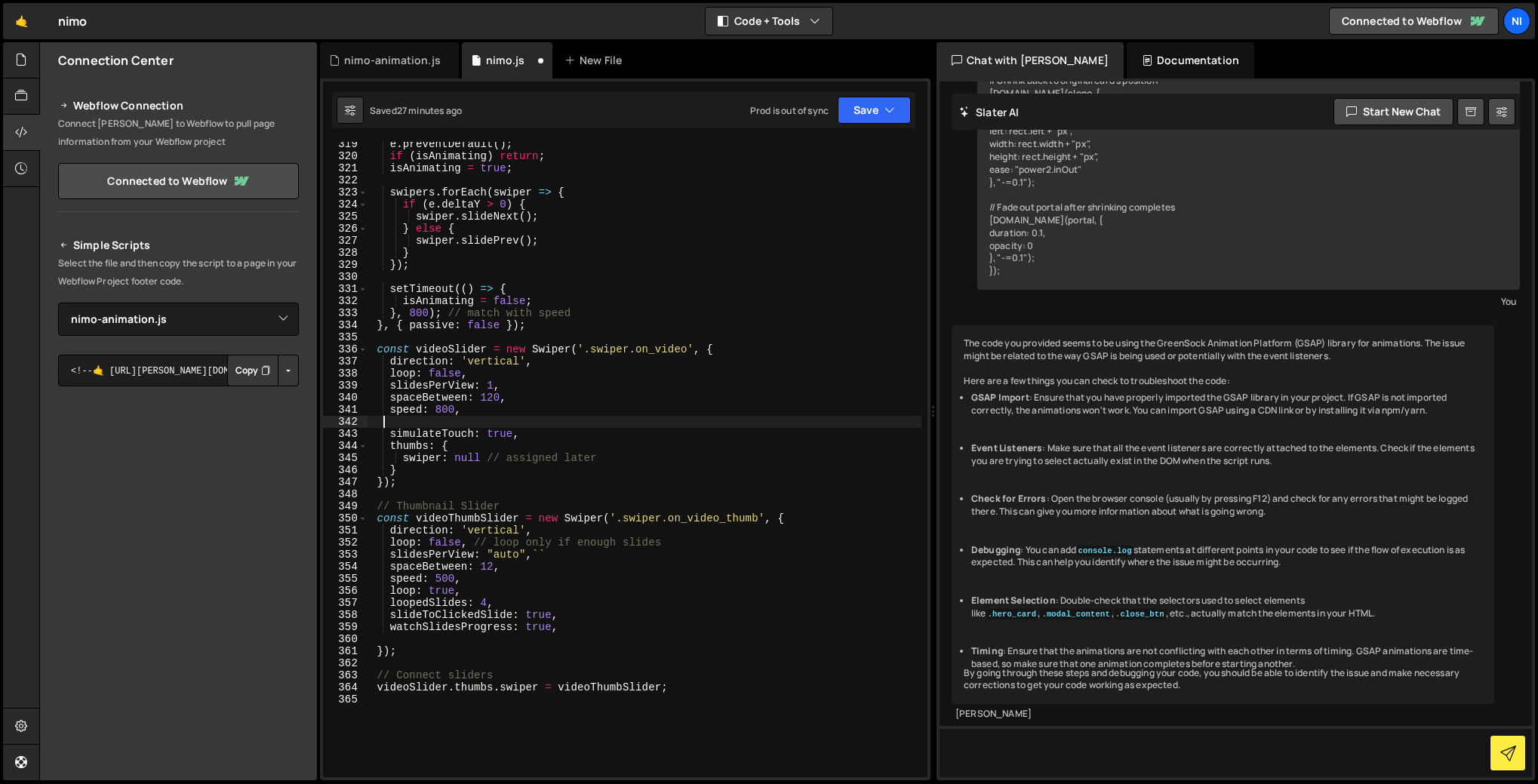
scroll to position [0, 0]
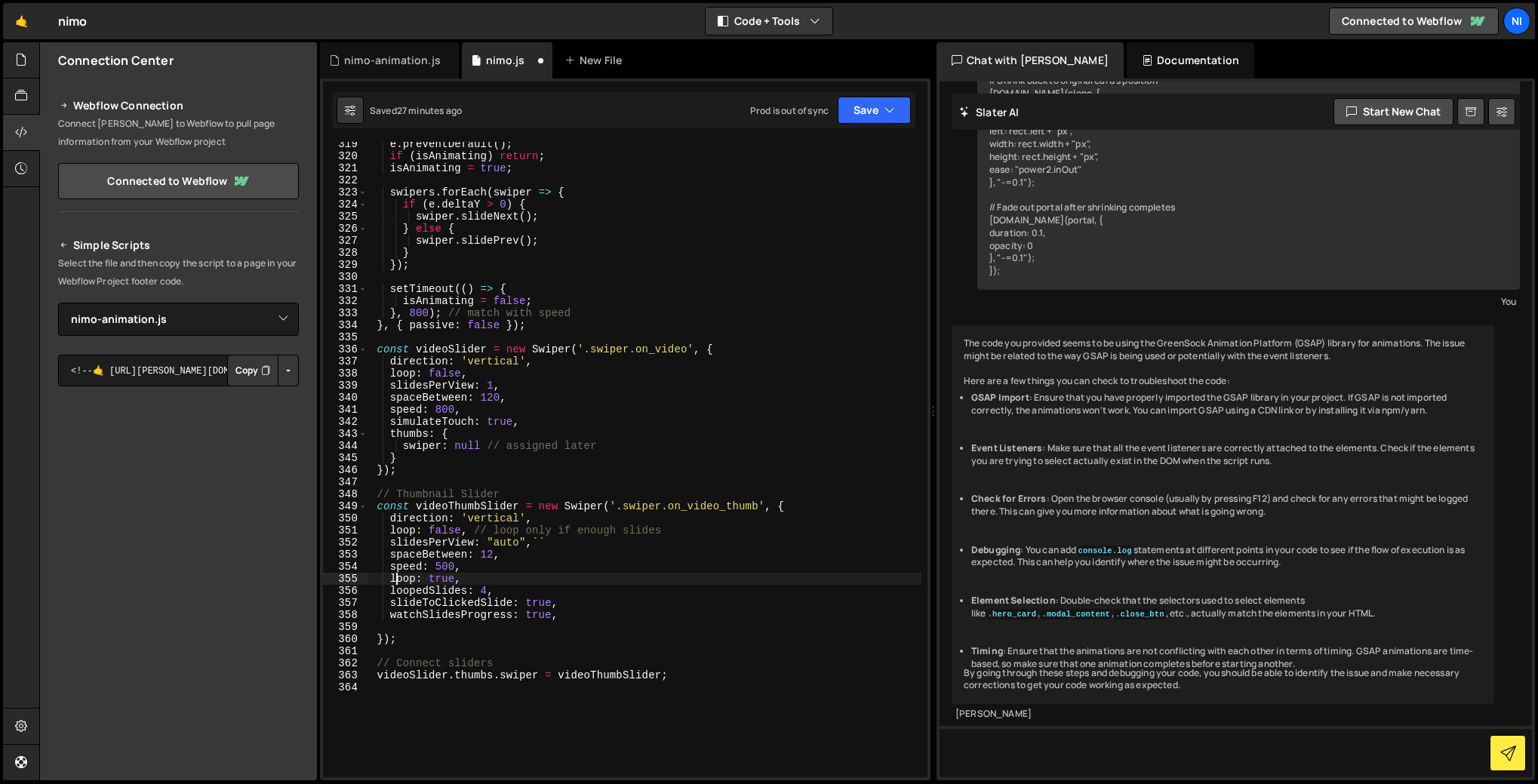
click at [399, 583] on div "e . preventDefault ( ) ; if ( isAnimating ) return ; isAnimating = true ; swipe…" at bounding box center [645, 467] width 554 height 659
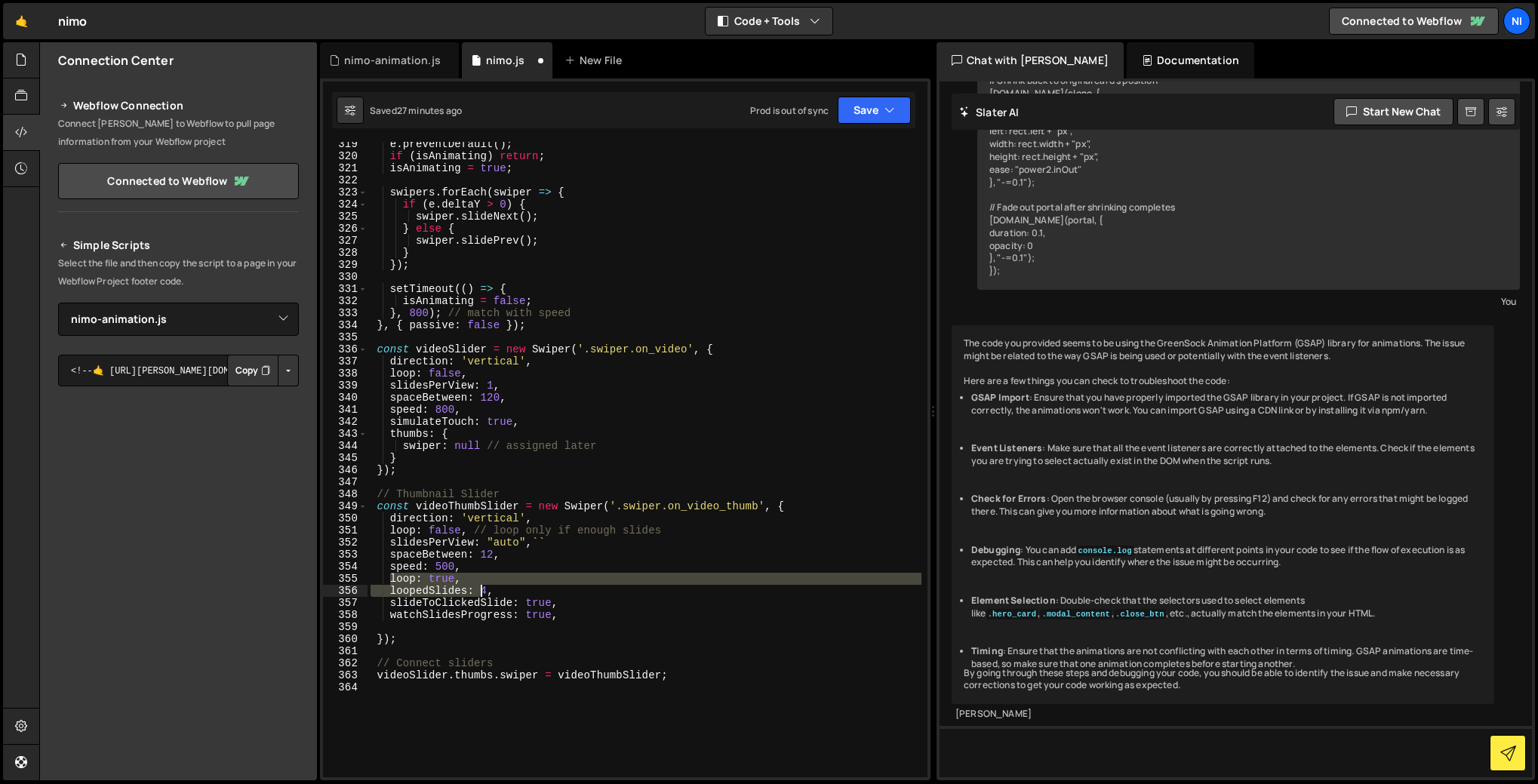
drag, startPoint x: 392, startPoint y: 578, endPoint x: 494, endPoint y: 587, distance: 102.4
click at [494, 587] on div "e . preventDefault ( ) ; if ( isAnimating ) return ; isAnimating = true ; swipe…" at bounding box center [645, 467] width 554 height 659
click at [388, 582] on div "e . preventDefault ( ) ; if ( isAnimating ) return ; isAnimating = true ; swipe…" at bounding box center [645, 459] width 554 height 636
drag, startPoint x: 389, startPoint y: 580, endPoint x: 522, endPoint y: 591, distance: 133.5
click at [522, 591] on div "e . preventDefault ( ) ; if ( isAnimating ) return ; isAnimating = true ; swipe…" at bounding box center [645, 467] width 554 height 659
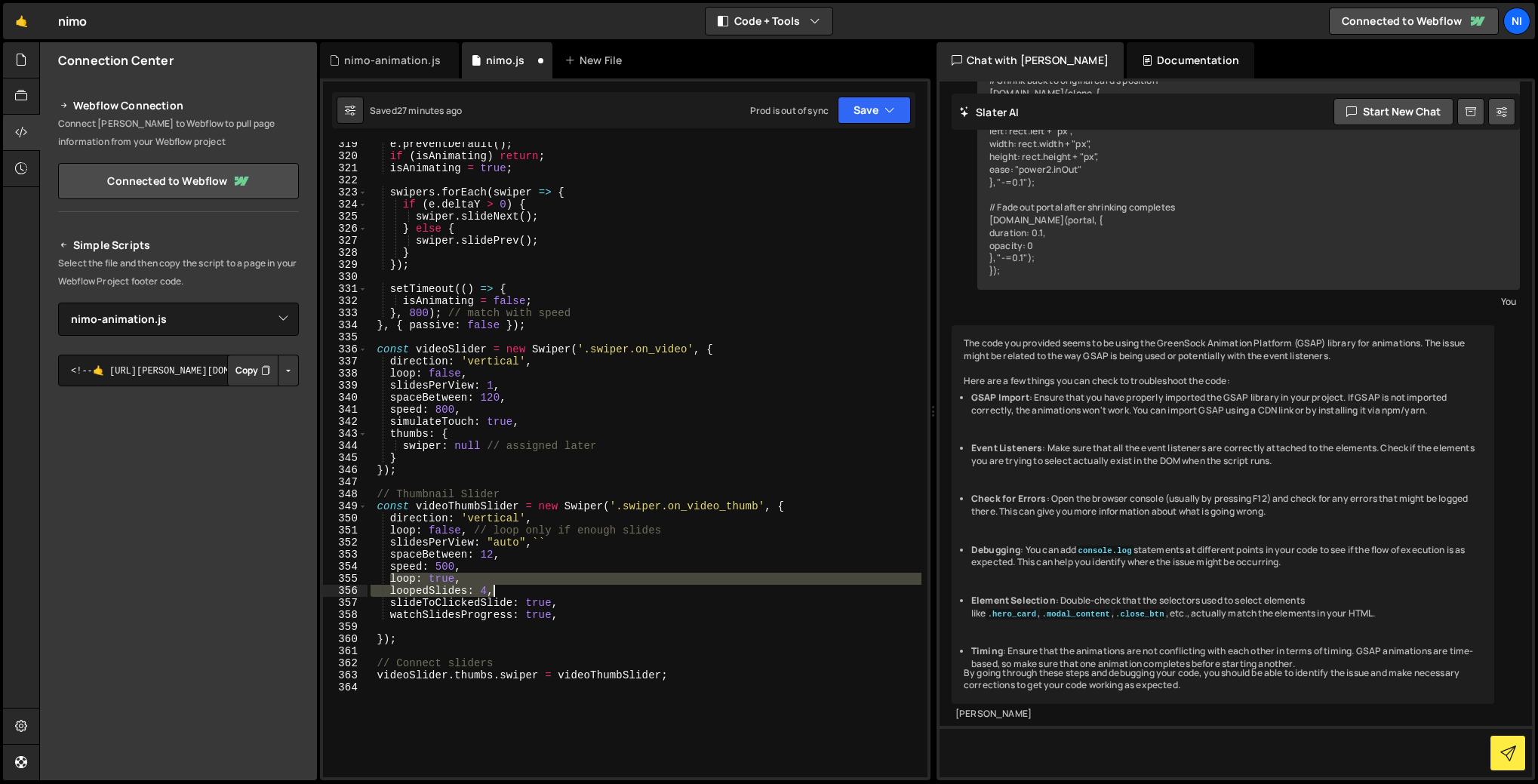
type textarea "loop: true, loopedSlides: 4,"
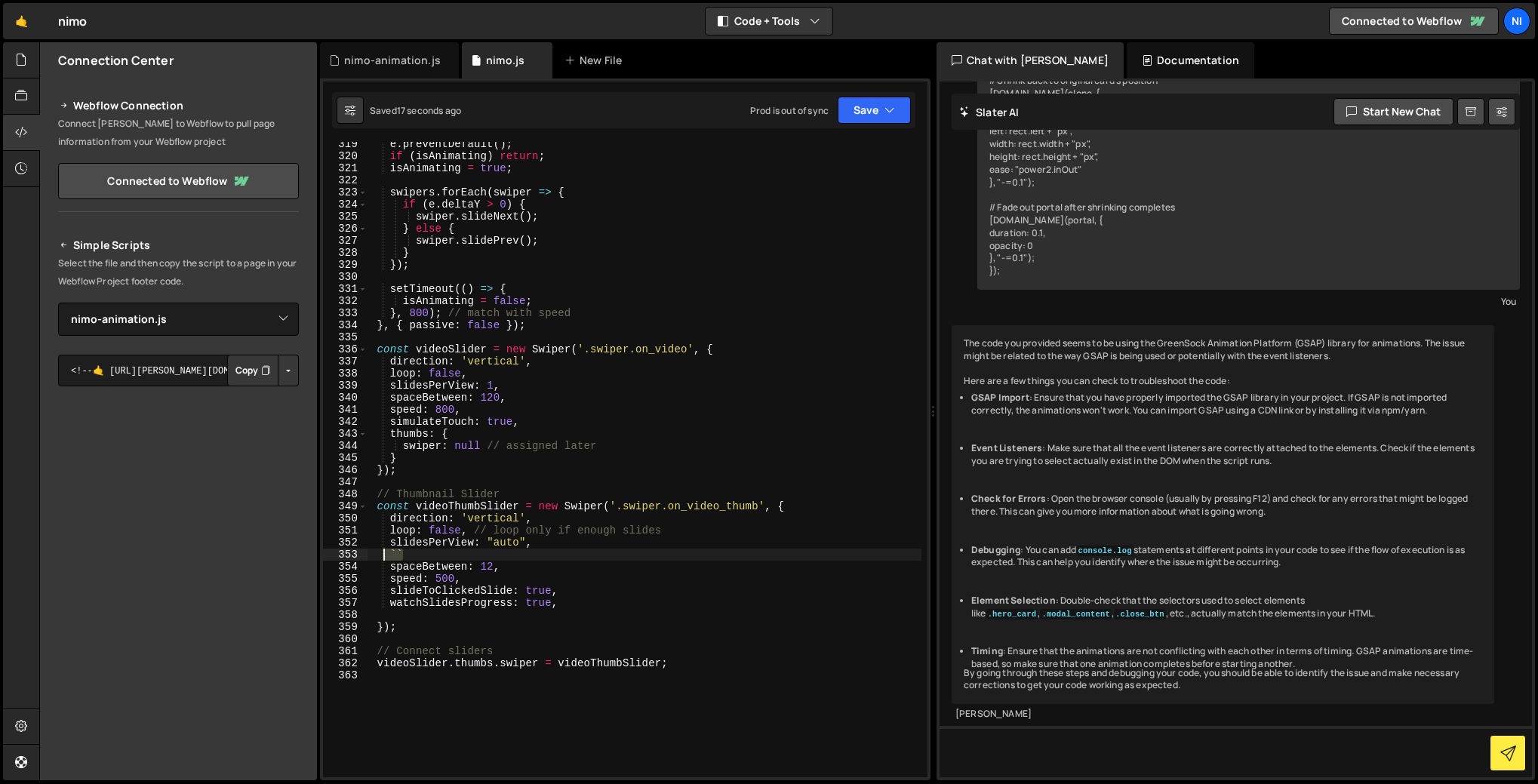
drag, startPoint x: 410, startPoint y: 560, endPoint x: 382, endPoint y: 556, distance: 28.3
click at [382, 556] on div "e . preventDefault ( ) ; if ( isAnimating ) return ; isAnimating = true ; swipe…" at bounding box center [645, 467] width 554 height 659
type textarea "``"
click at [501, 655] on div "e . preventDefault ( ) ; if ( isAnimating ) return ; isAnimating = true ; swipe…" at bounding box center [645, 467] width 554 height 659
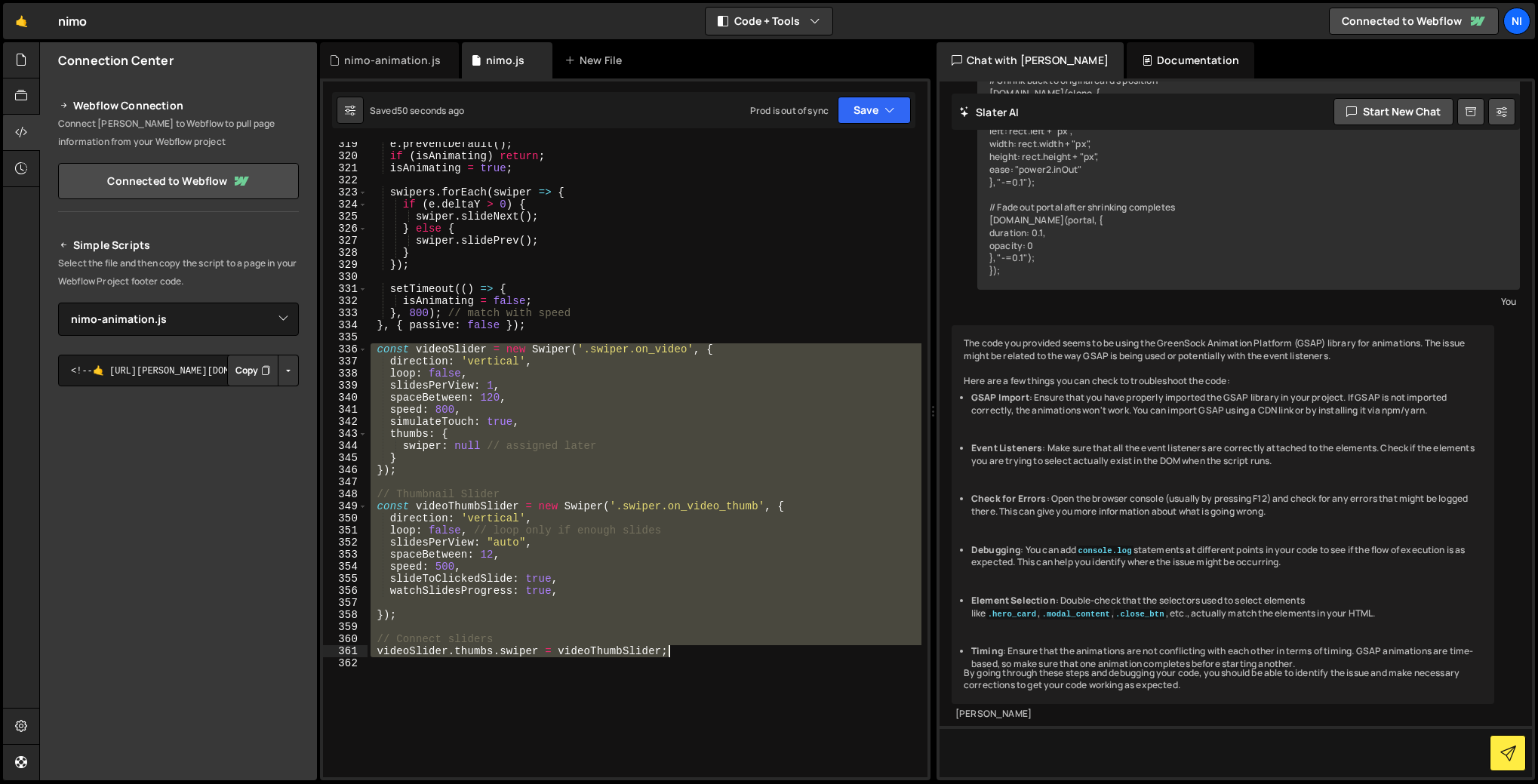
drag, startPoint x: 373, startPoint y: 347, endPoint x: 688, endPoint y: 657, distance: 442.0
click at [688, 657] on div "e . preventDefault ( ) ; if ( isAnimating ) return ; isAnimating = true ; swipe…" at bounding box center [645, 467] width 554 height 659
click at [888, 411] on button "Copy" at bounding box center [881, 410] width 65 height 23
click at [487, 475] on div "e . preventDefault ( ) ; if ( isAnimating ) return ; isAnimating = true ; swipe…" at bounding box center [645, 459] width 554 height 636
drag, startPoint x: 376, startPoint y: 350, endPoint x: 745, endPoint y: 659, distance: 481.3
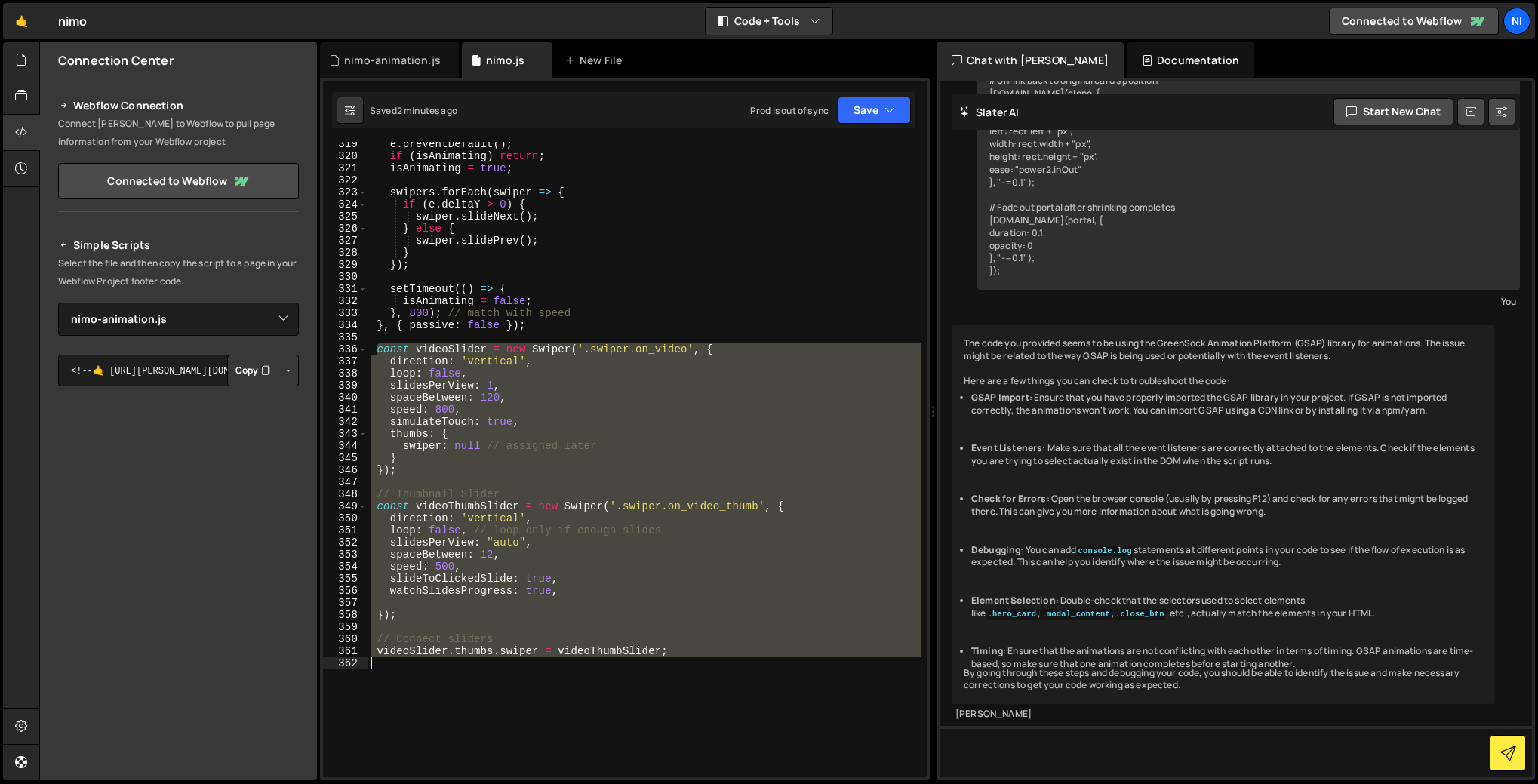
click at [745, 659] on div "e . preventDefault ( ) ; if ( isAnimating ) return ; isAnimating = true ; swipe…" at bounding box center [645, 467] width 554 height 659
type textarea "videoSlider.thumbs.swiper = videoThumbSlider;"
paste textarea
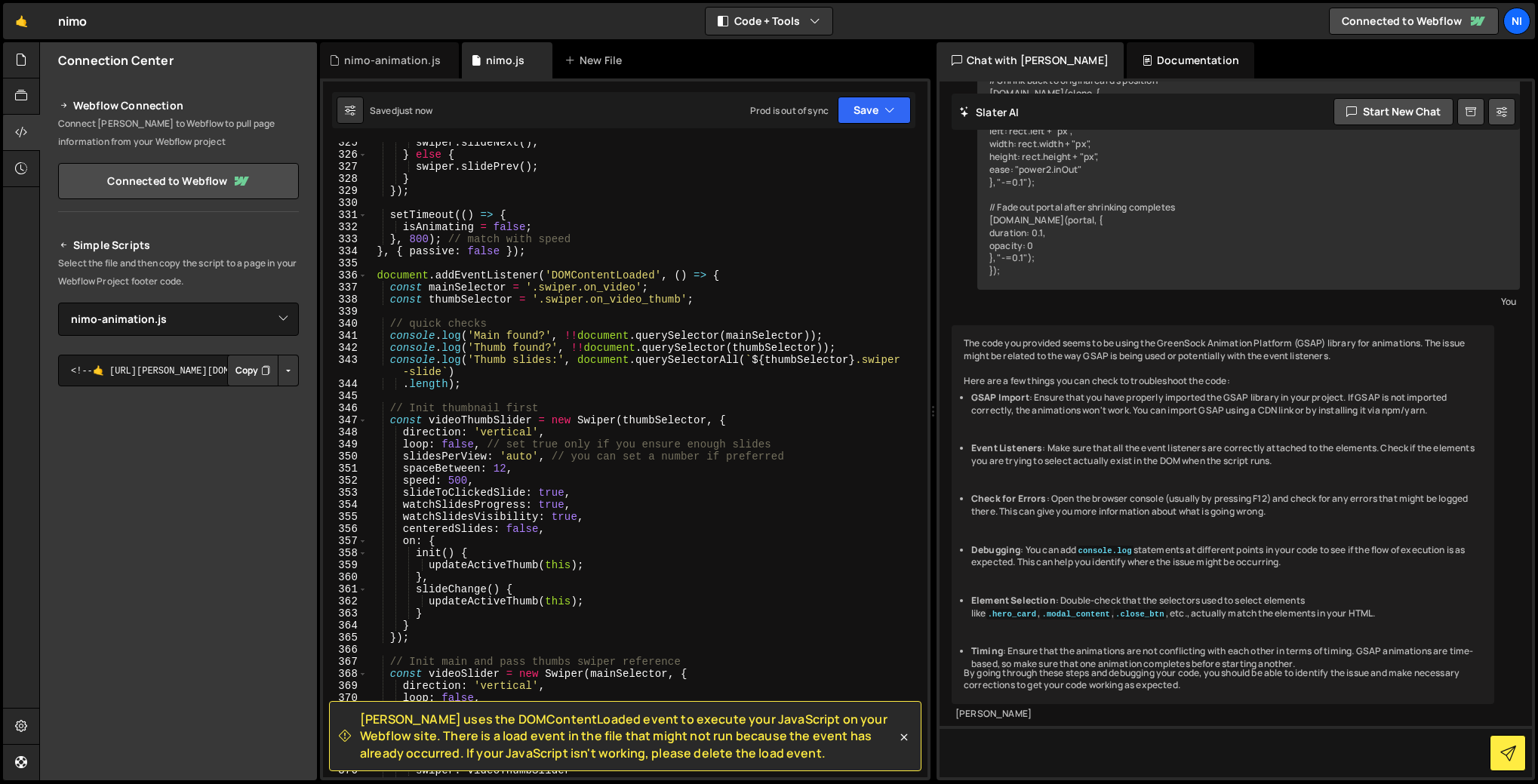
scroll to position [3844, 0]
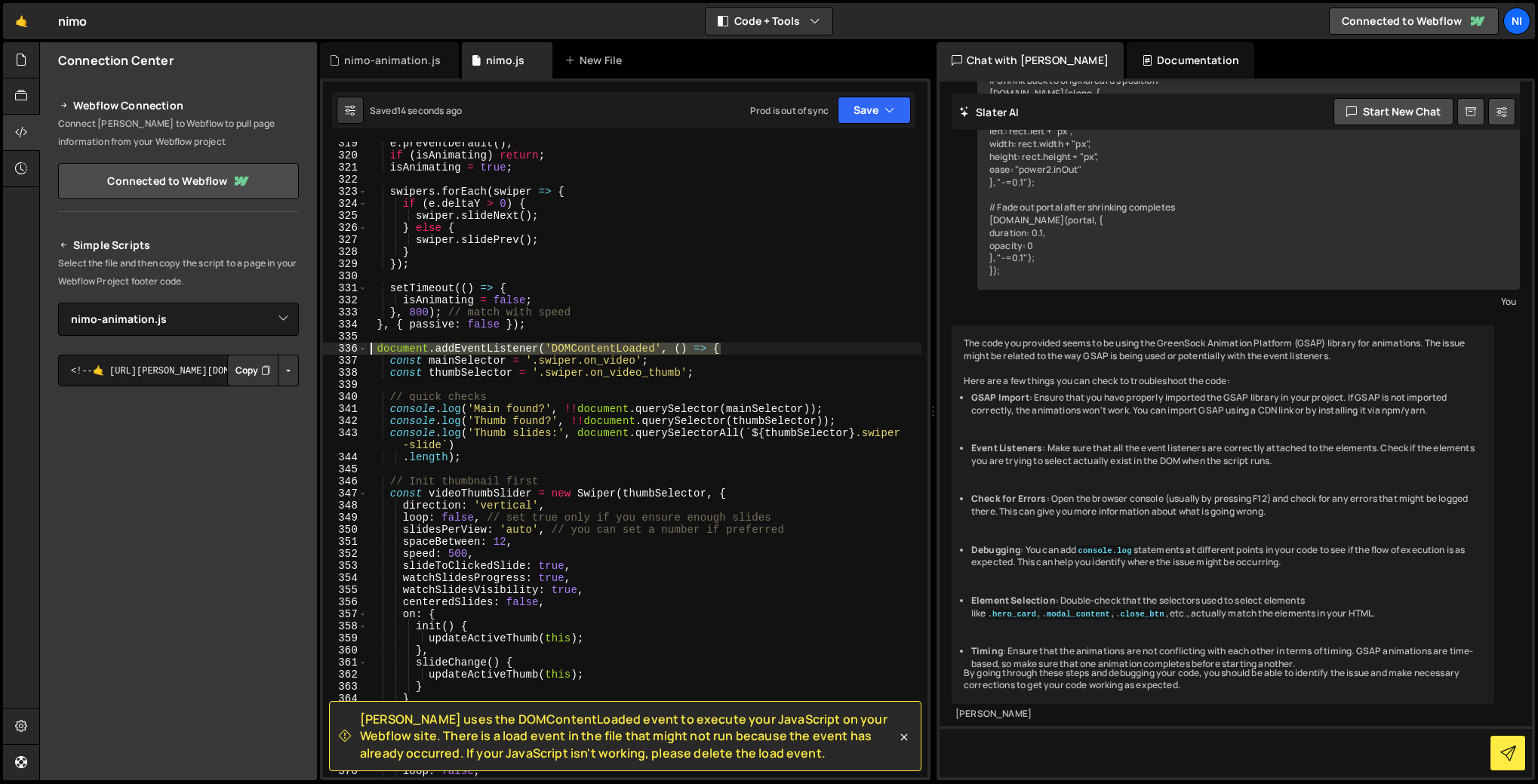
drag, startPoint x: 732, startPoint y: 347, endPoint x: 353, endPoint y: 345, distance: 379.0
click at [353, 345] on div "}); 319 320 321 322 323 324 325 326 327 328 329 330 331 332 333 334 335 336 337…" at bounding box center [625, 459] width 605 height 636
type textarea "document.addEventListener('DOMContentLoaded', () => {"
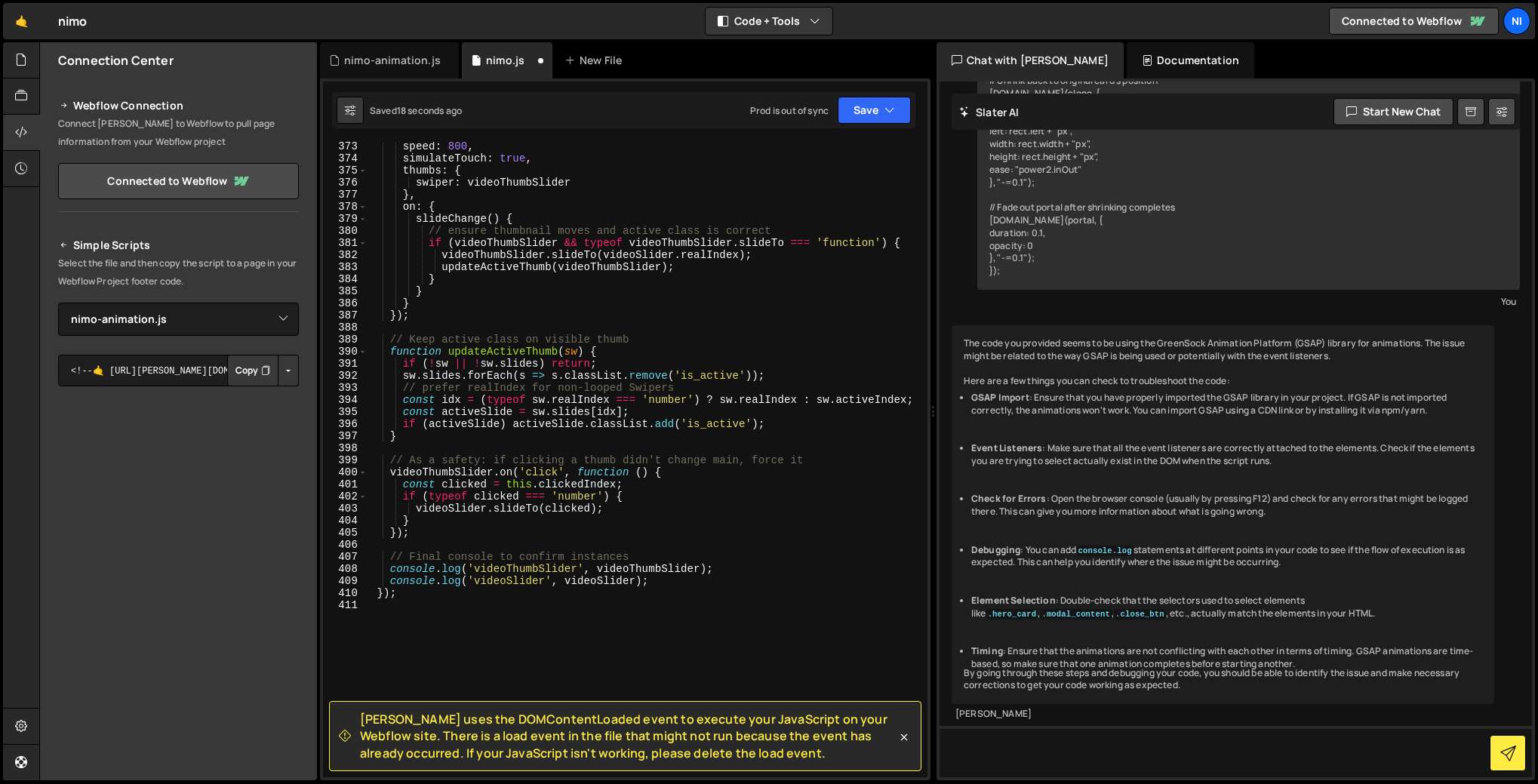
scroll to position [4505, 0]
drag, startPoint x: 404, startPoint y: 594, endPoint x: 349, endPoint y: 590, distance: 55.1
click at [349, 590] on div "373 374 375 376 377 378 379 380 381 382 383 384 385 386 387 388 389 390 391 392…" at bounding box center [625, 459] width 605 height 636
type textarea "});"
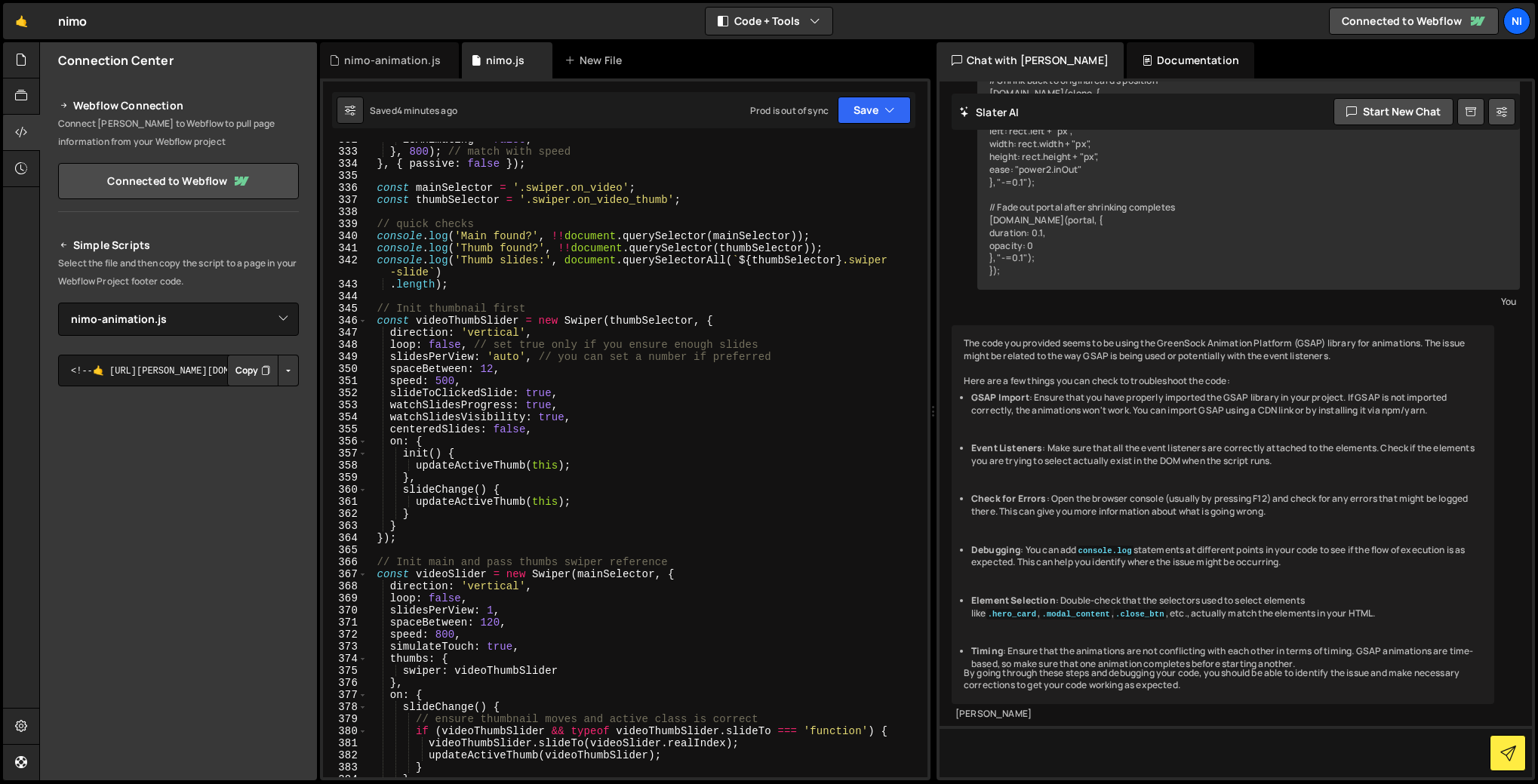
scroll to position [3909, 0]
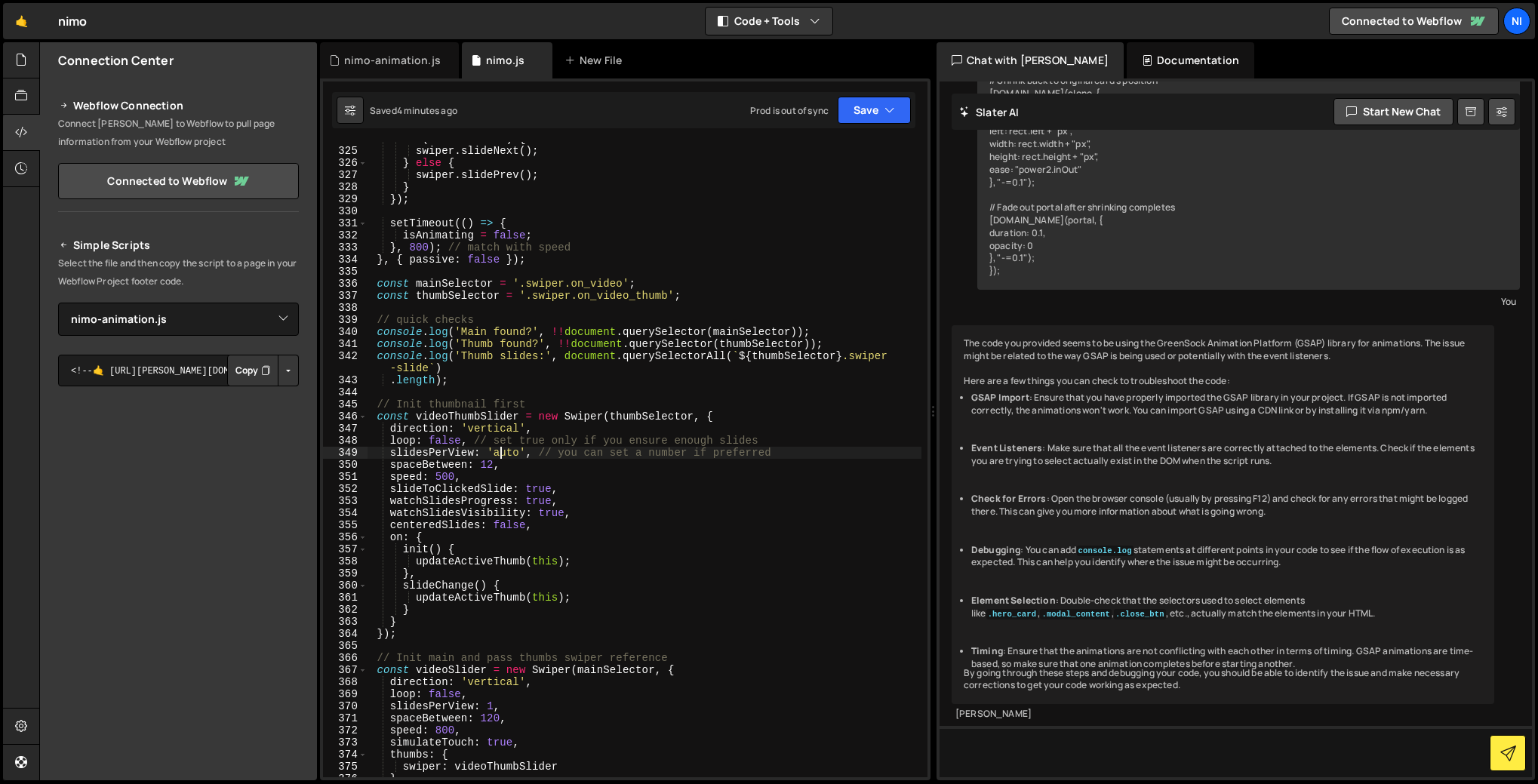
click at [503, 455] on div "if ( e . deltaY > 0 ) { swiper . slideNext ( ) ; } else { swiper . slidePrev ( …" at bounding box center [645, 462] width 554 height 659
click at [526, 451] on div "if ( e . deltaY > 0 ) { swiper . slideNext ( ) ; } else { swiper . slidePrev ( …" at bounding box center [645, 462] width 554 height 659
drag, startPoint x: 526, startPoint y: 454, endPoint x: 490, endPoint y: 454, distance: 36.0
click at [490, 454] on div "if ( e . deltaY > 0 ) { swiper . slideNext ( ) ; } else { swiper . slidePrev ( …" at bounding box center [645, 462] width 554 height 659
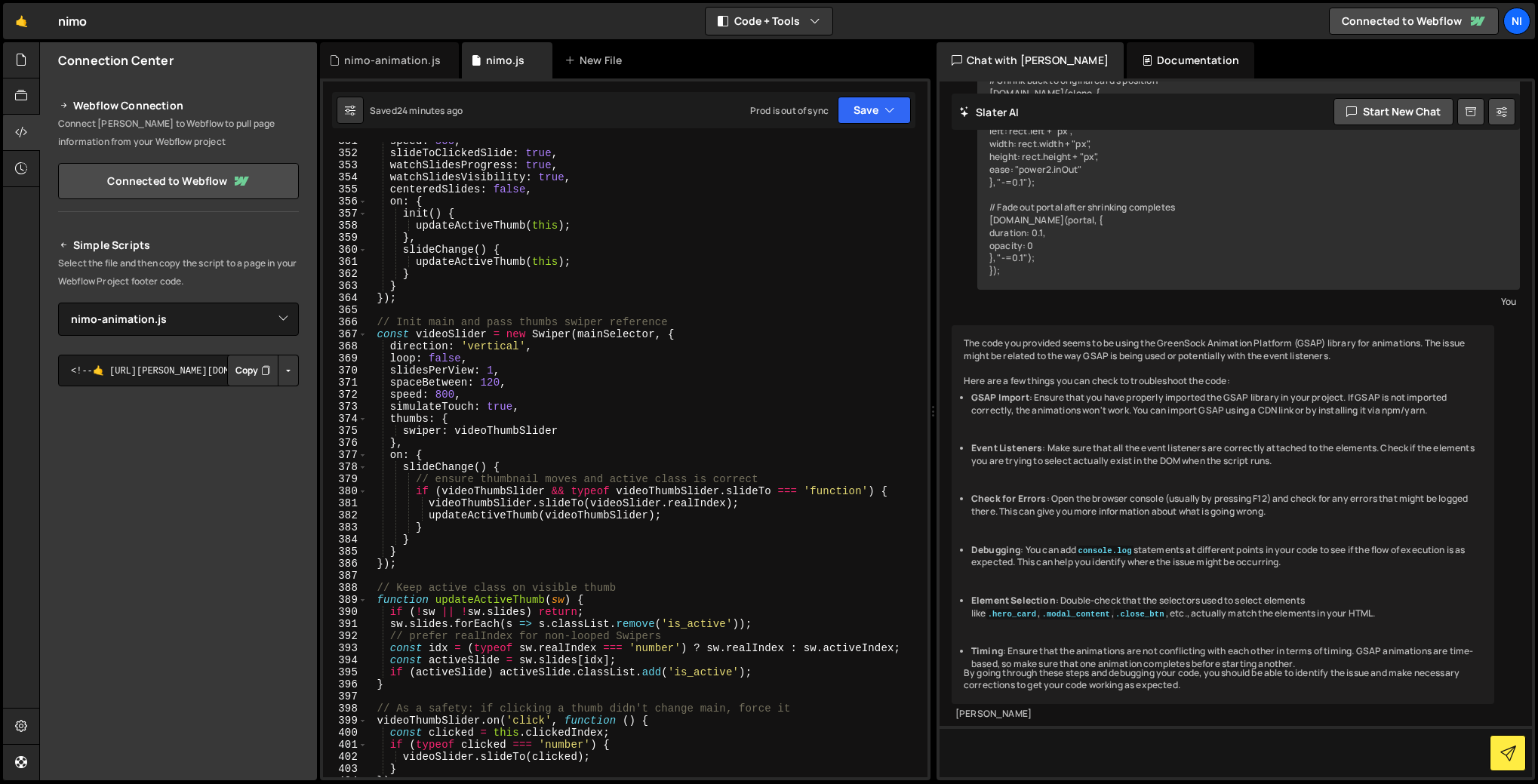
scroll to position [4015, 0]
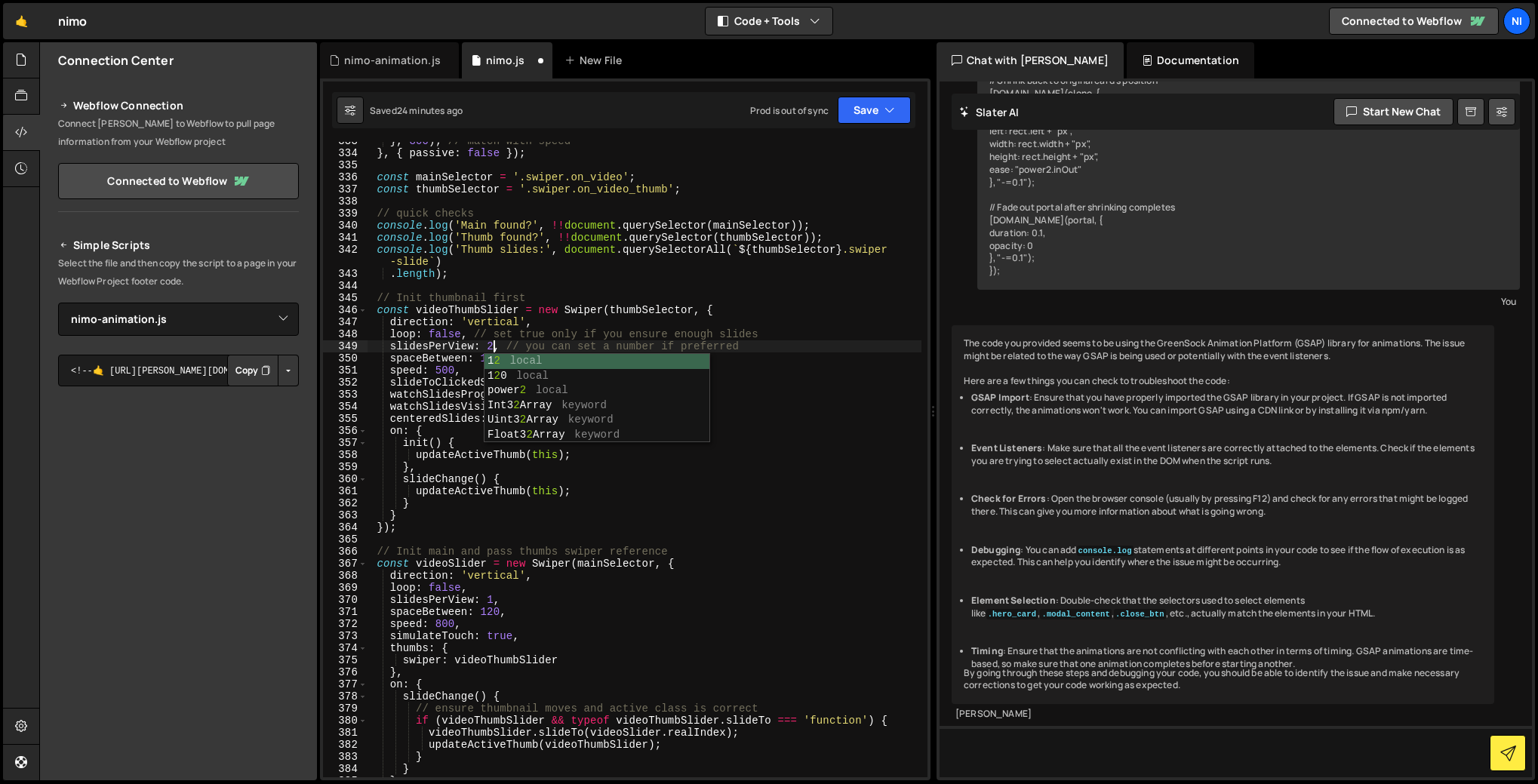
click at [779, 340] on div "} , 800 ) ; // match with speed } , { passive : false }) ; const mainSelector =…" at bounding box center [645, 464] width 554 height 659
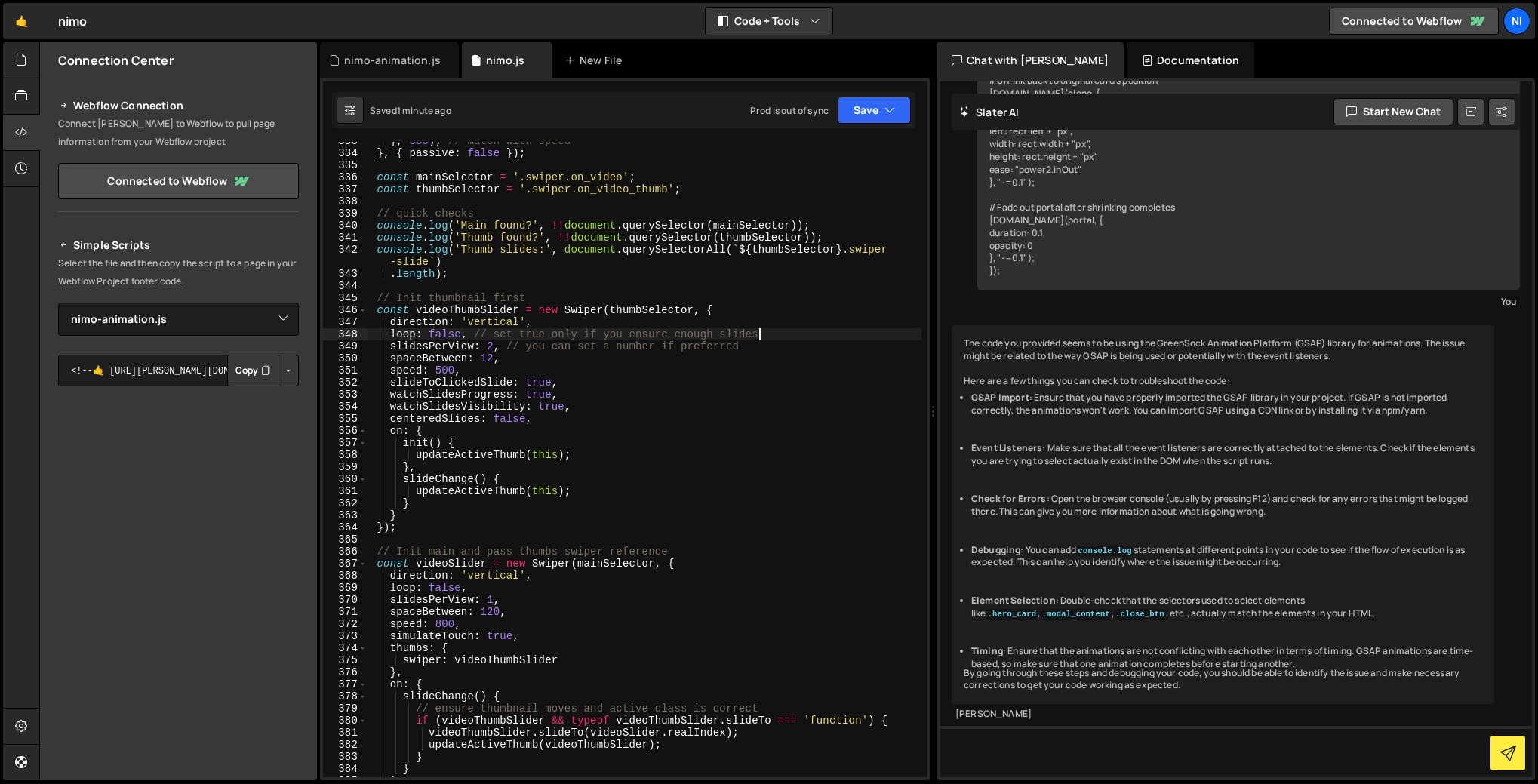
click at [495, 343] on div "} , 800 ) ; // match with speed } , { passive : false }) ; const mainSelector =…" at bounding box center [645, 464] width 554 height 659
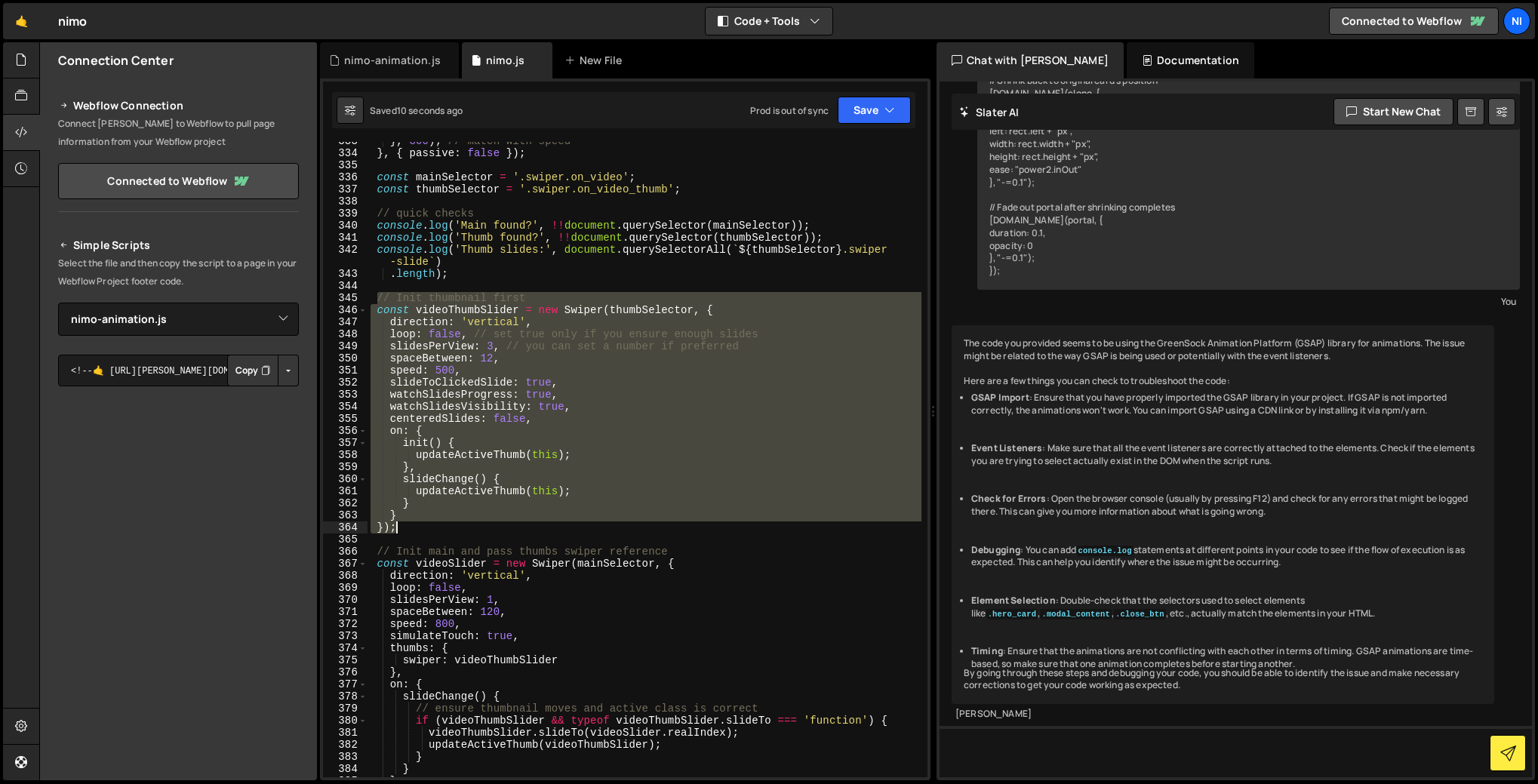
drag, startPoint x: 375, startPoint y: 295, endPoint x: 423, endPoint y: 527, distance: 236.9
click at [423, 527] on div "} , 800 ) ; // match with speed } , { passive : false }) ; const mainSelector =…" at bounding box center [645, 464] width 554 height 659
click at [461, 387] on div "} , 800 ) ; // match with speed } , { passive : false }) ; const mainSelector =…" at bounding box center [645, 459] width 554 height 636
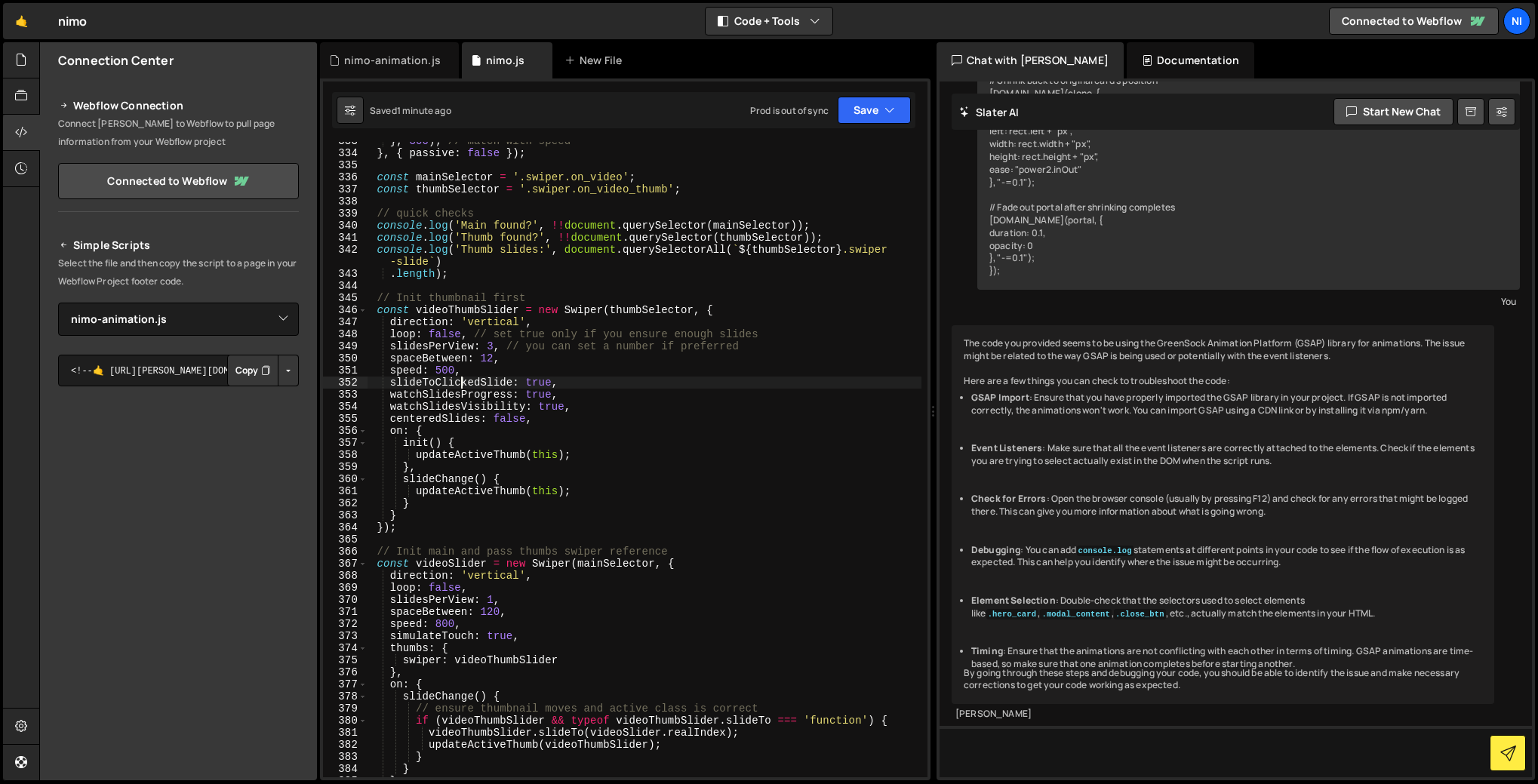
click at [493, 343] on div "} , 800 ) ; // match with speed } , { passive : false }) ; const mainSelector =…" at bounding box center [645, 464] width 554 height 659
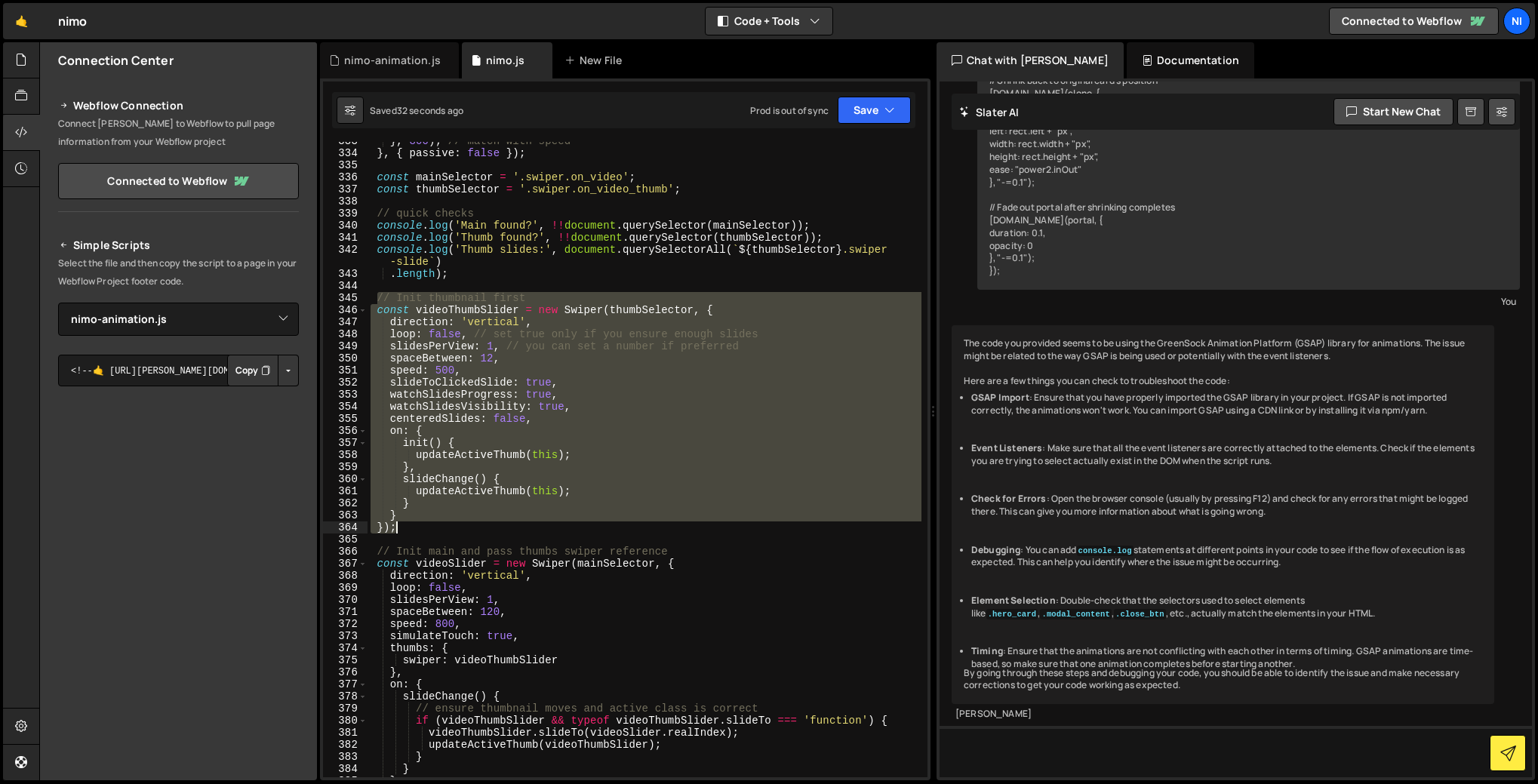
drag, startPoint x: 380, startPoint y: 297, endPoint x: 444, endPoint y: 530, distance: 241.6
click at [444, 530] on div "} , 800 ) ; // match with speed } , { passive : false }) ; const mainSelector =…" at bounding box center [645, 464] width 554 height 659
click at [563, 435] on div "} , 800 ) ; // match with speed } , { passive : false }) ; const mainSelector =…" at bounding box center [645, 459] width 554 height 636
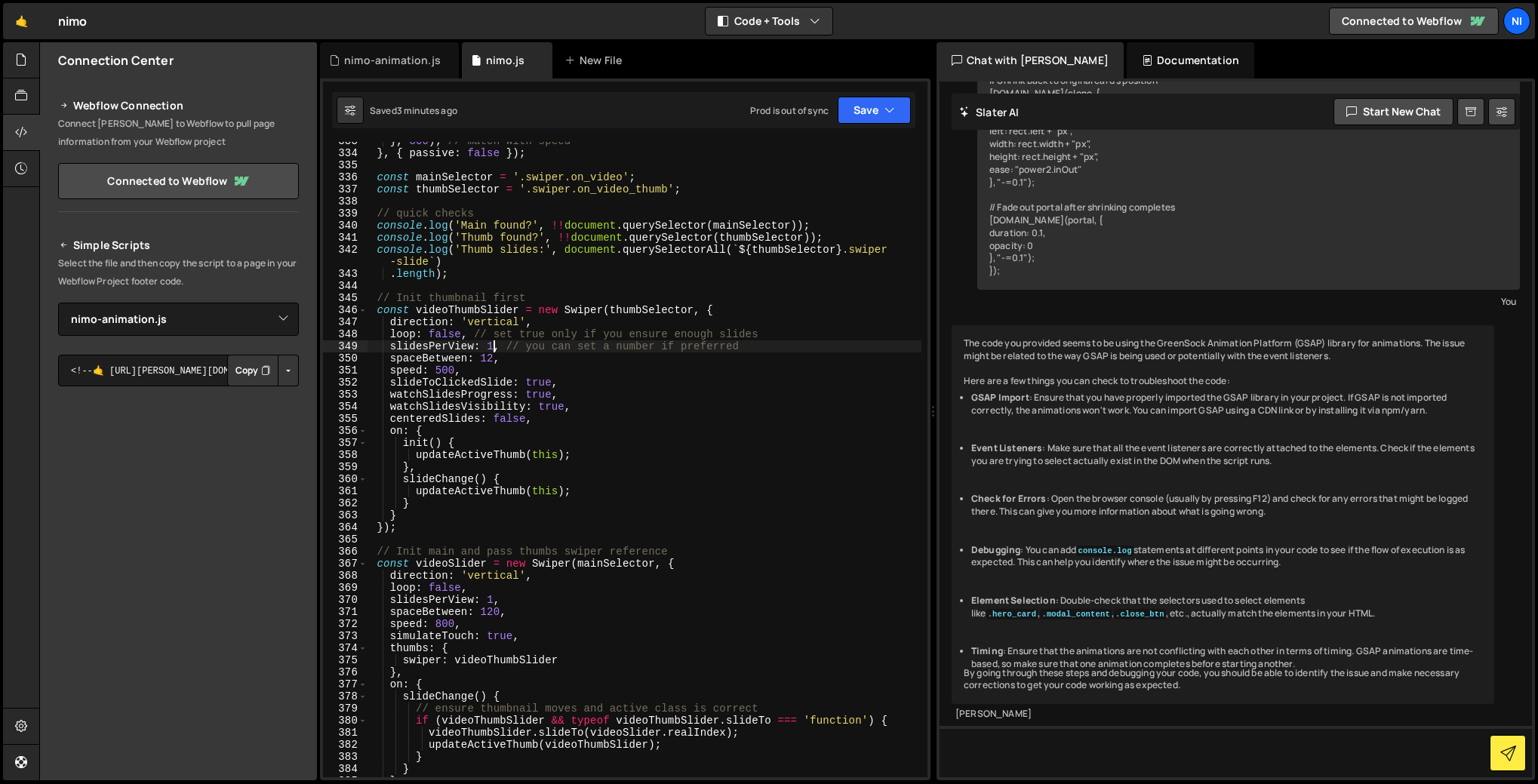
click at [490, 343] on div "} , 800 ) ; // match with speed } , { passive : false }) ; const mainSelector =…" at bounding box center [645, 464] width 554 height 659
type textarea "slidesPerView: 3, // you can set a number if preferred"
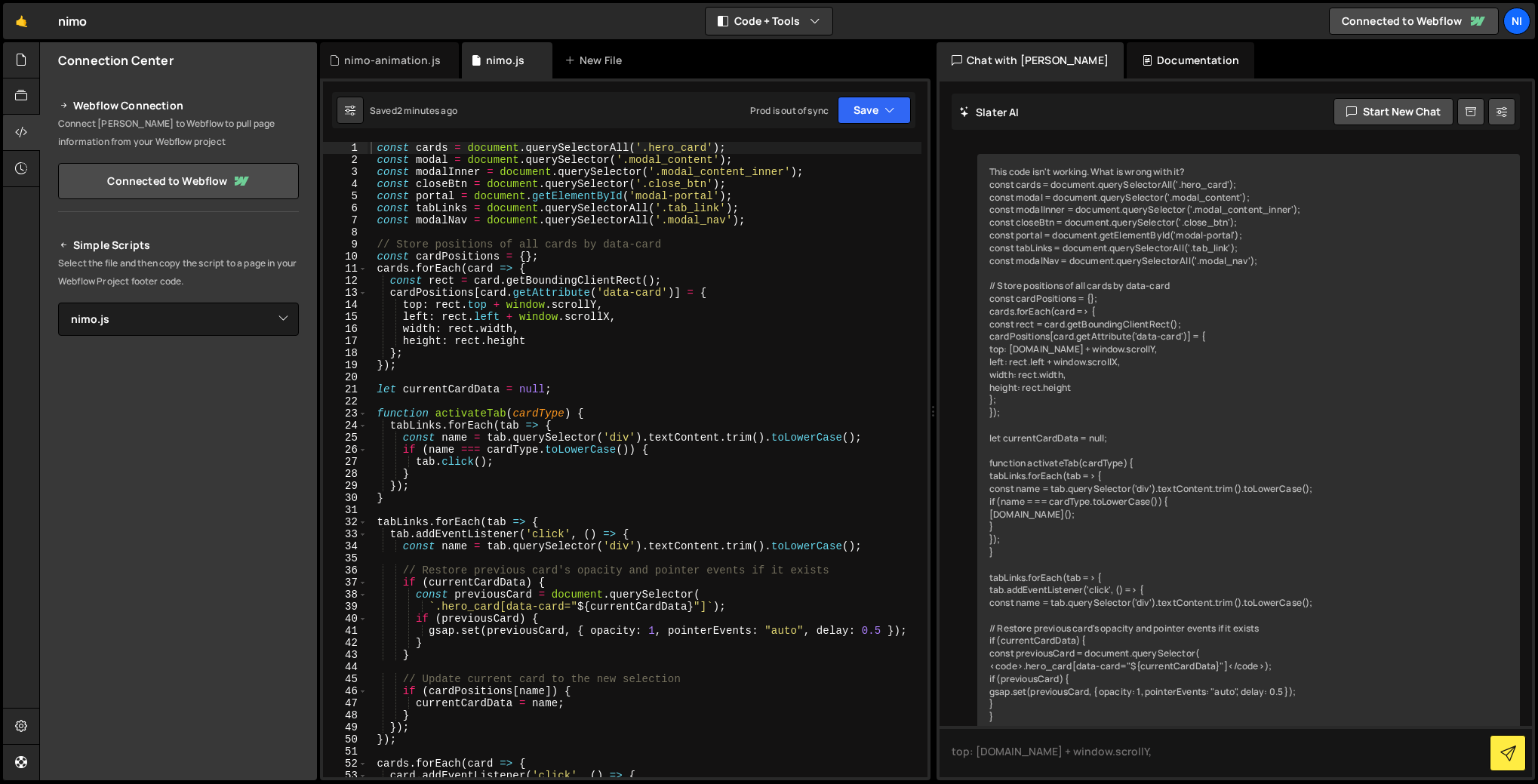
select select "46590"
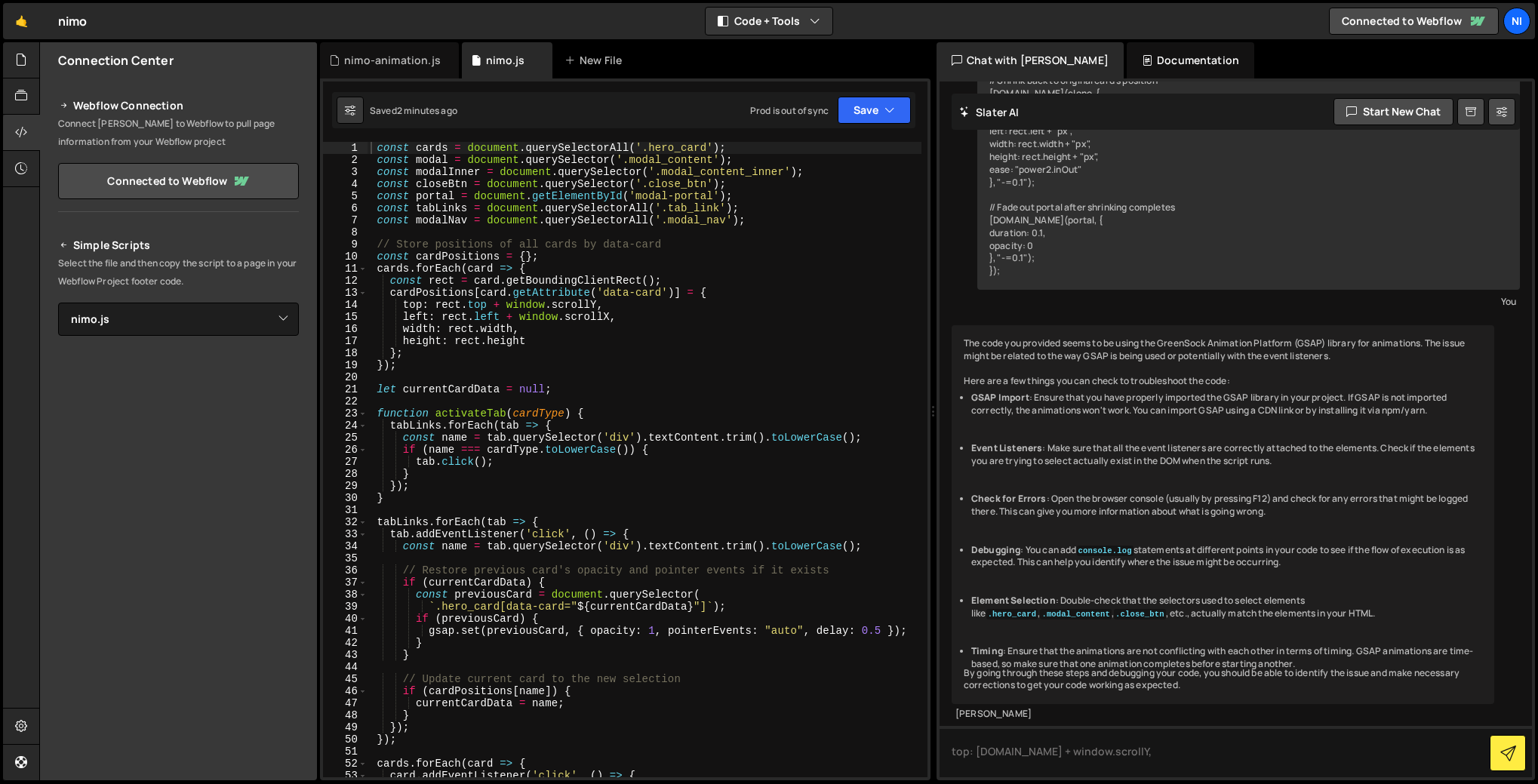
scroll to position [2803, 0]
